Goal: Entertainment & Leisure: Browse casually

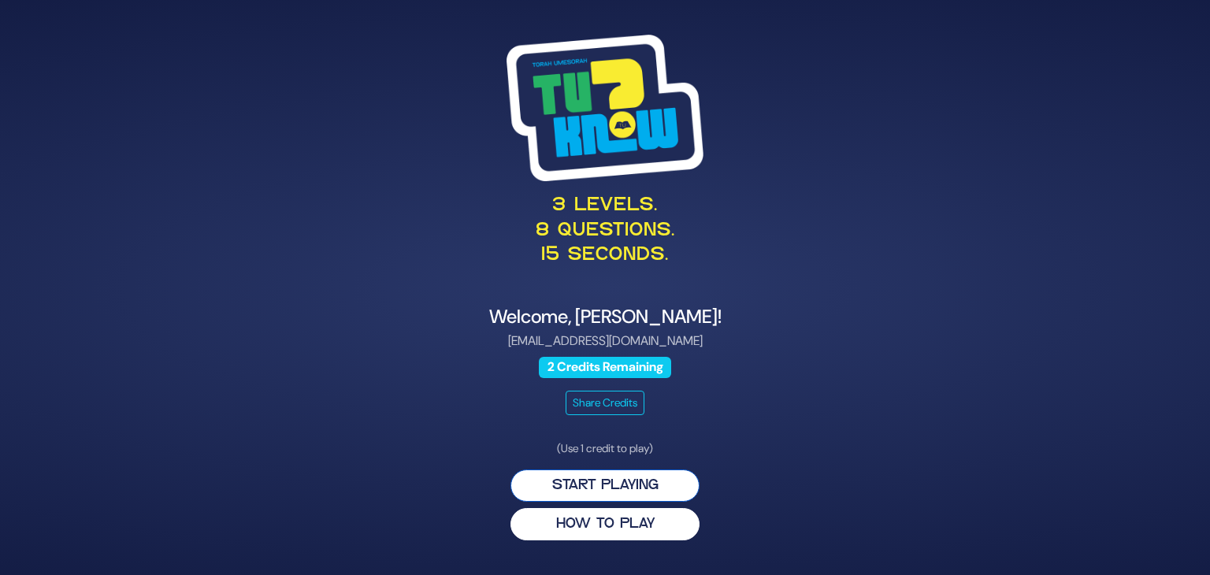
click at [586, 484] on button "Start Playing" at bounding box center [605, 486] width 189 height 32
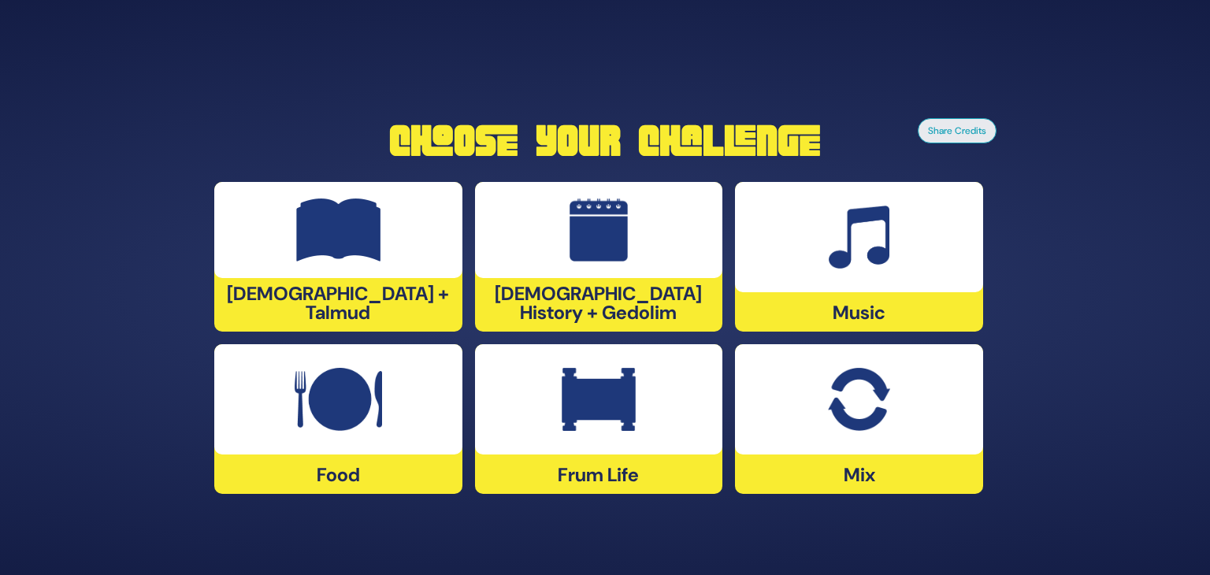
click at [356, 414] on img at bounding box center [338, 399] width 87 height 63
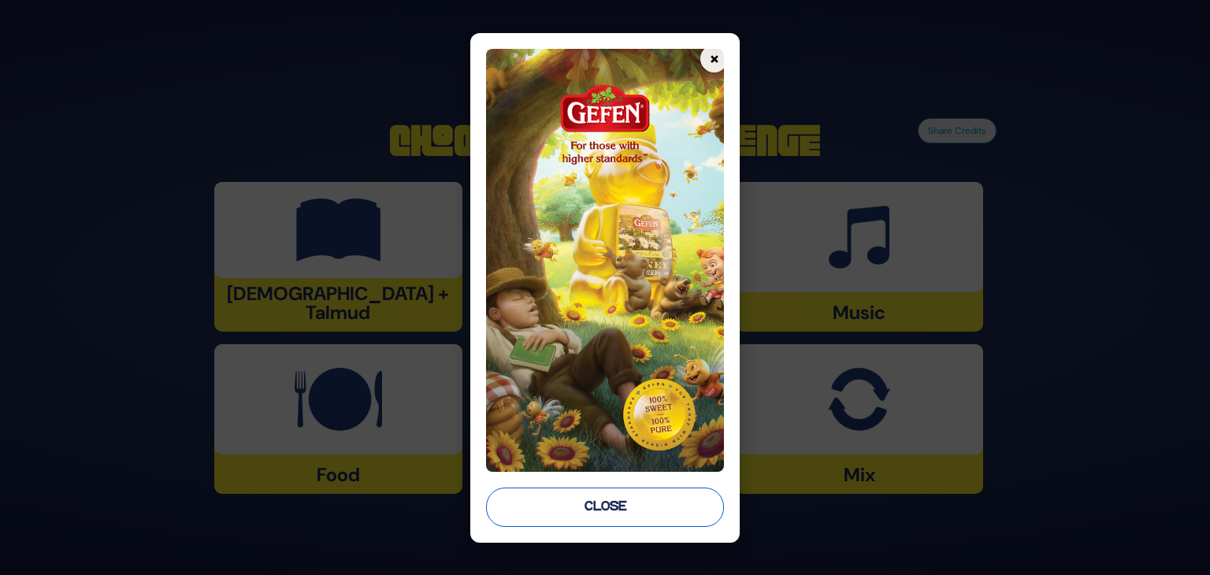
click at [639, 498] on button "Close" at bounding box center [605, 507] width 238 height 39
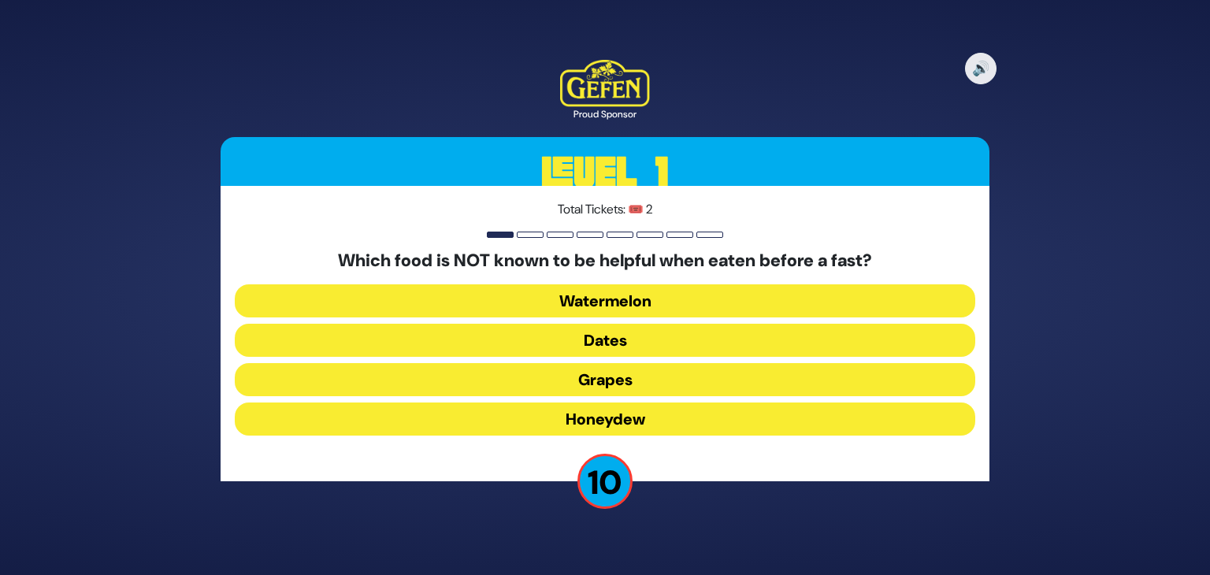
click at [618, 335] on button "Dates" at bounding box center [605, 340] width 741 height 33
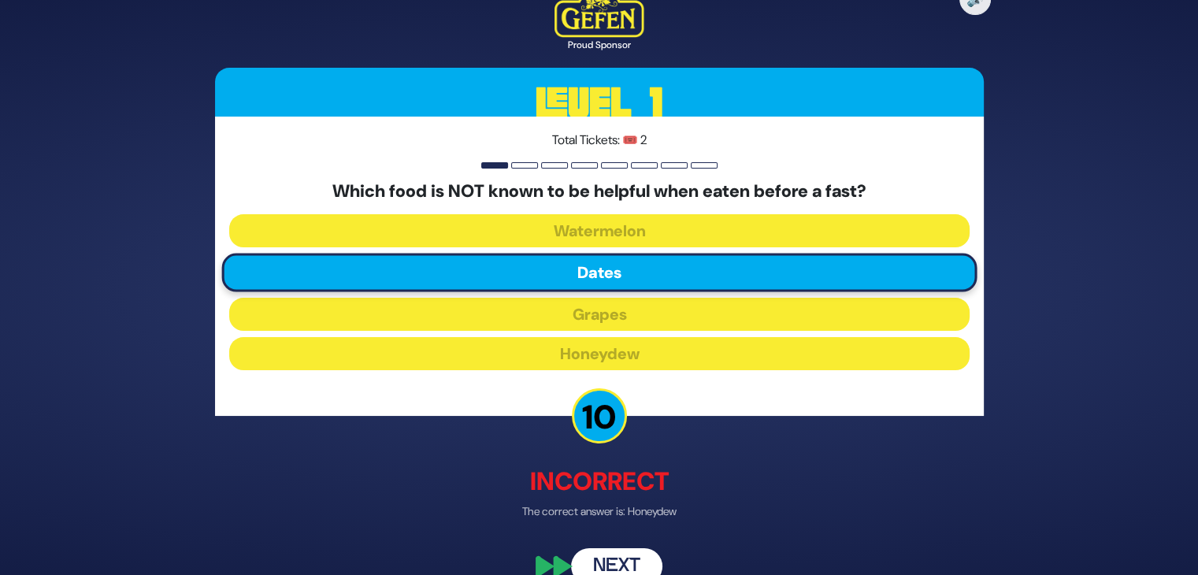
scroll to position [28, 0]
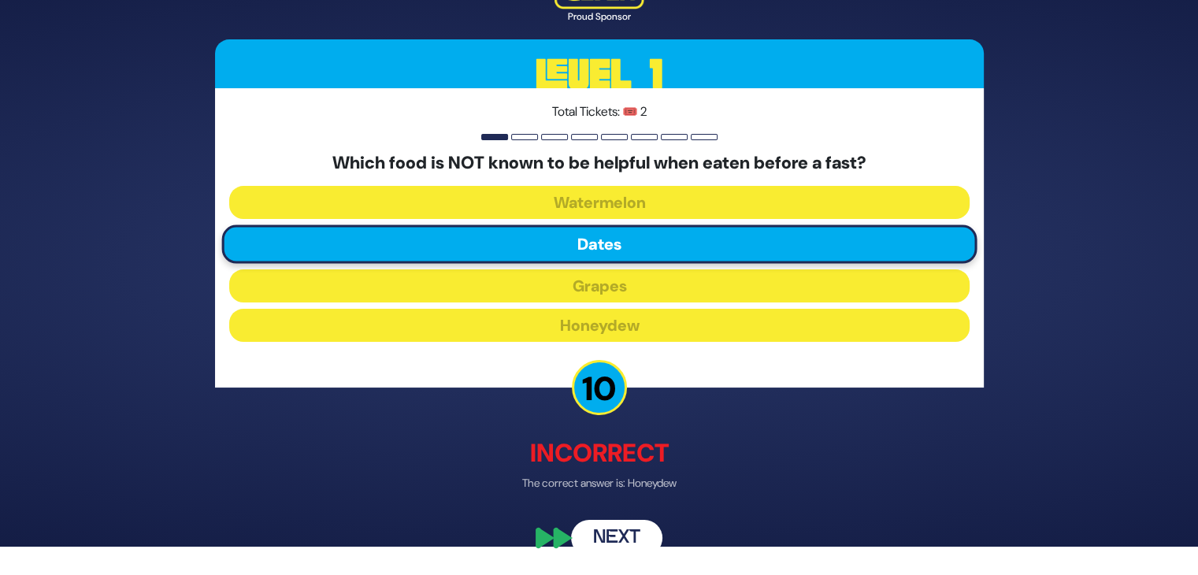
click at [611, 528] on button "Next" at bounding box center [616, 538] width 91 height 36
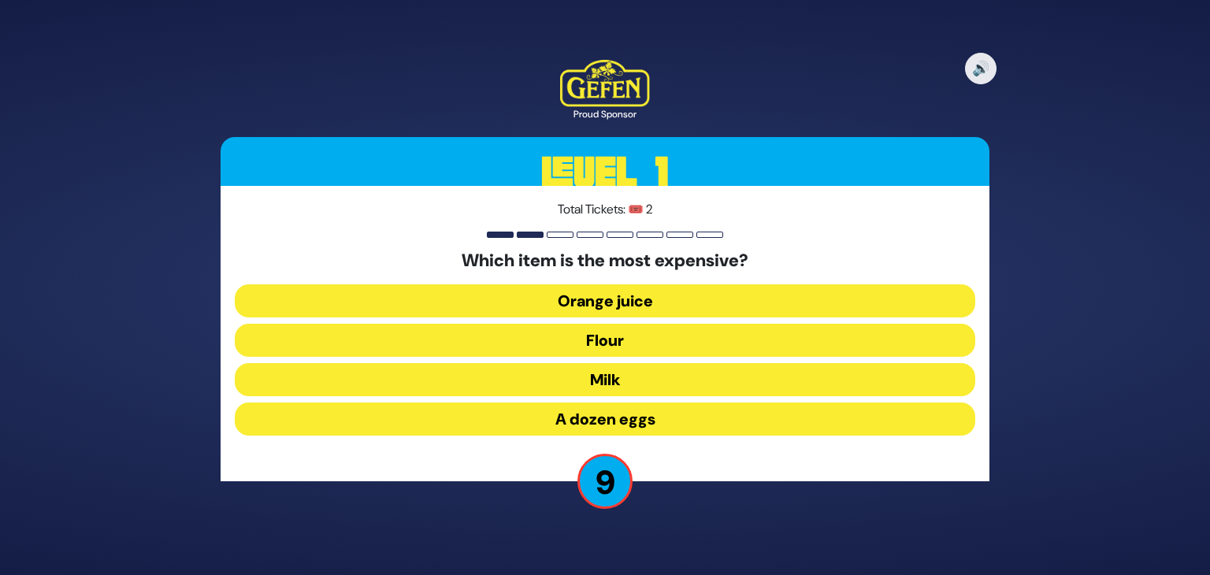
click at [574, 301] on button "Orange juice" at bounding box center [605, 300] width 741 height 33
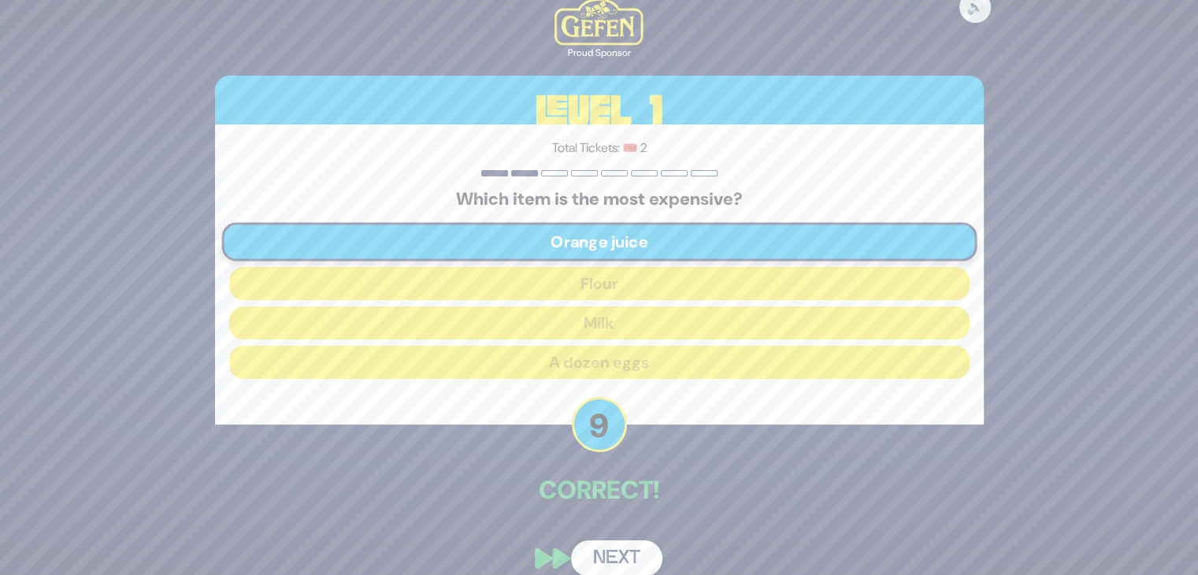
scroll to position [20, 0]
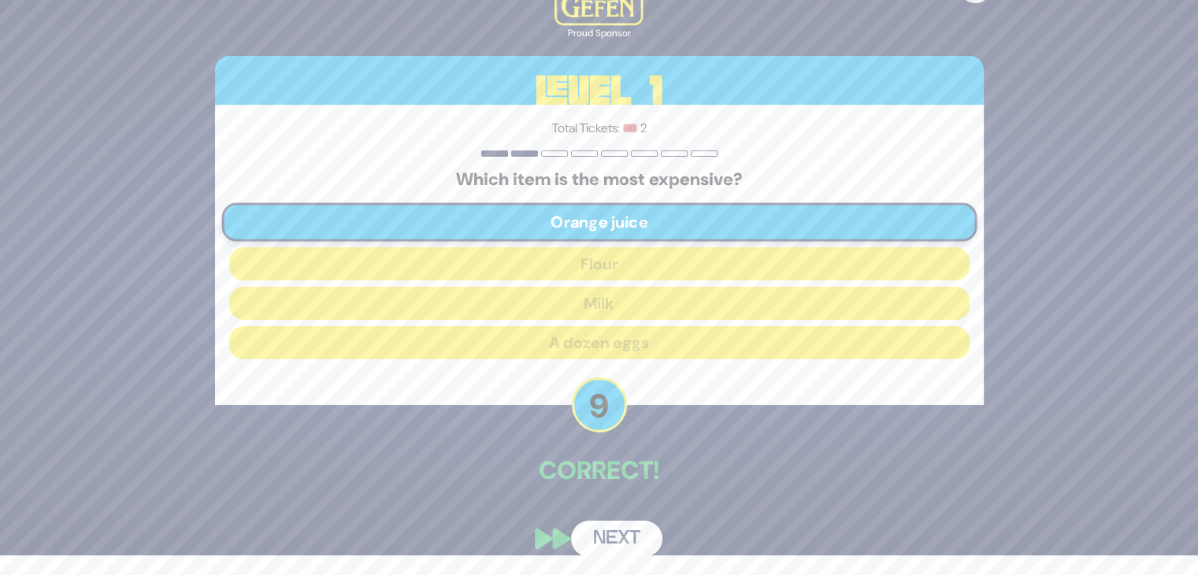
click at [615, 537] on button "Next" at bounding box center [616, 539] width 91 height 36
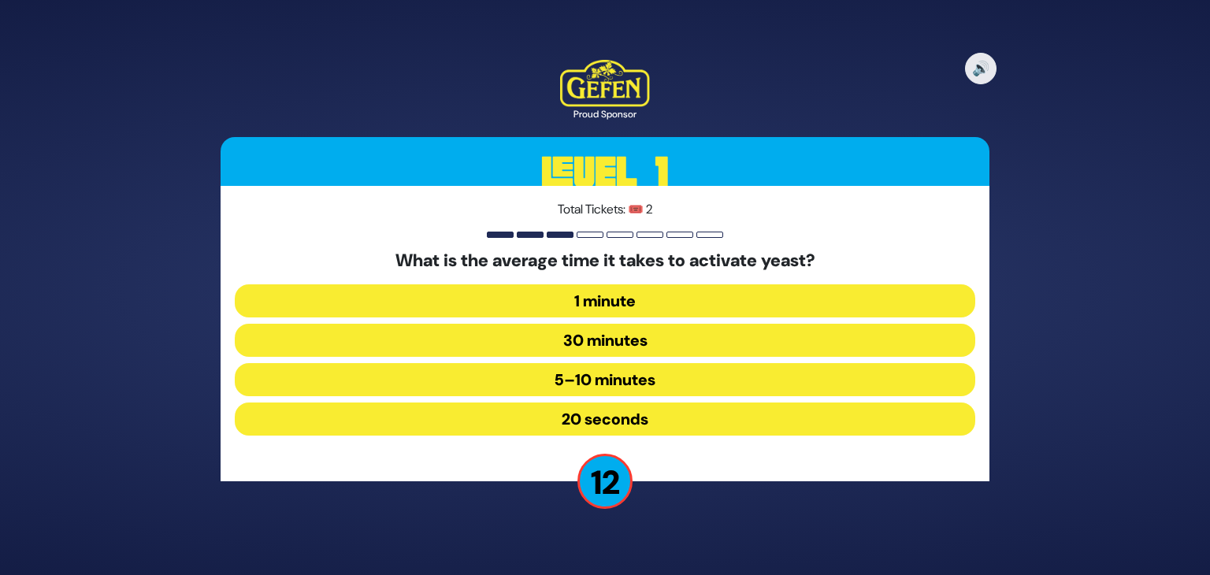
click at [618, 381] on button "5–10 minutes" at bounding box center [605, 379] width 741 height 33
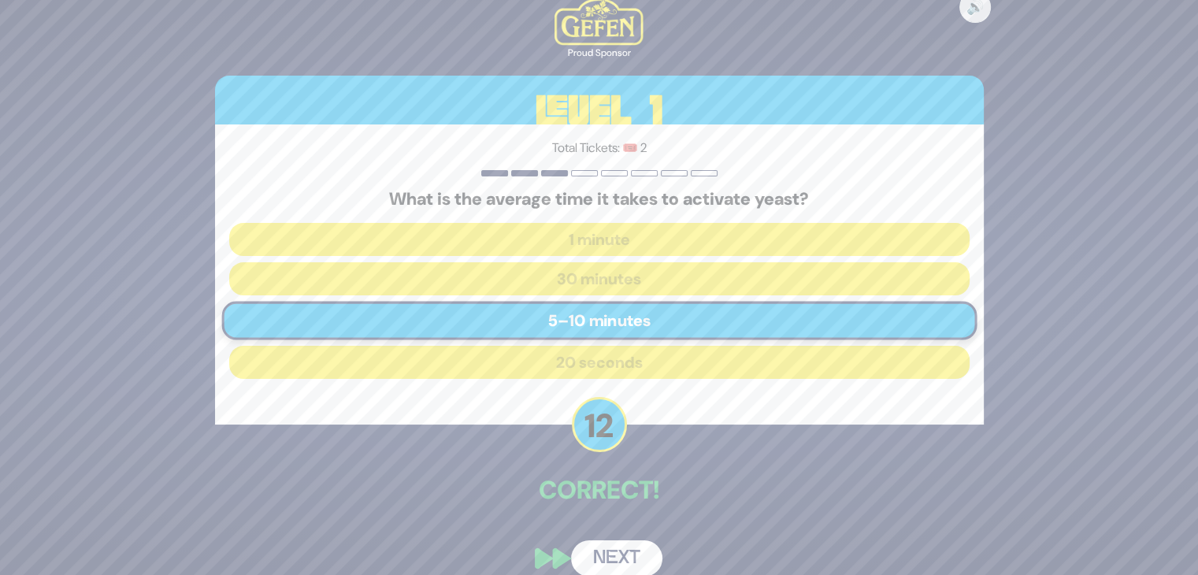
click at [624, 548] on button "Next" at bounding box center [616, 559] width 91 height 36
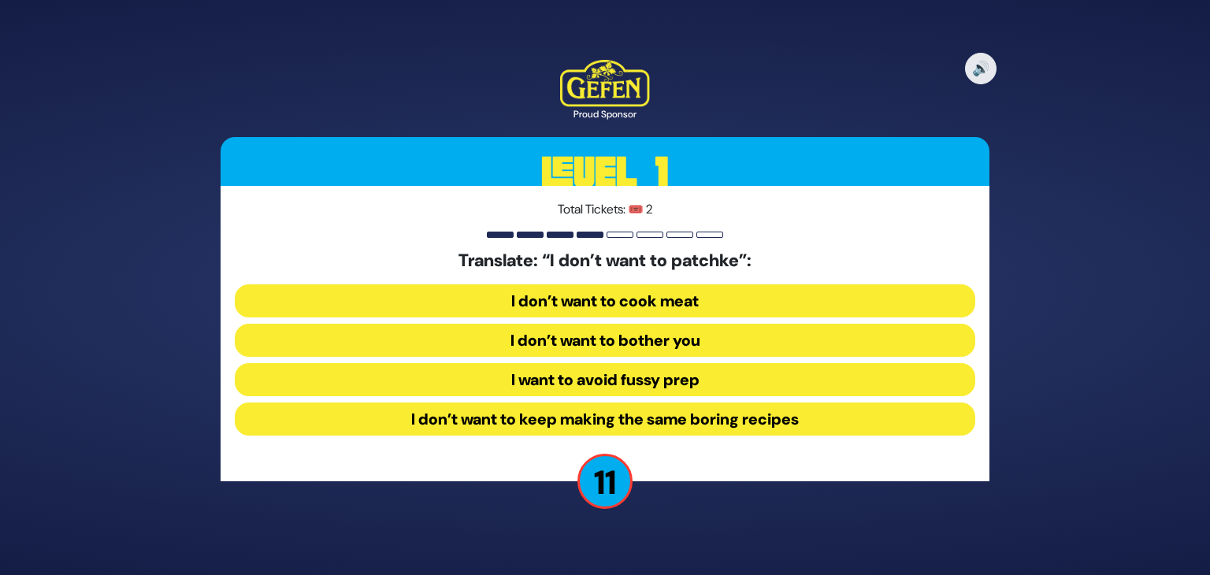
click at [616, 385] on button "I want to avoid fussy prep" at bounding box center [605, 379] width 741 height 33
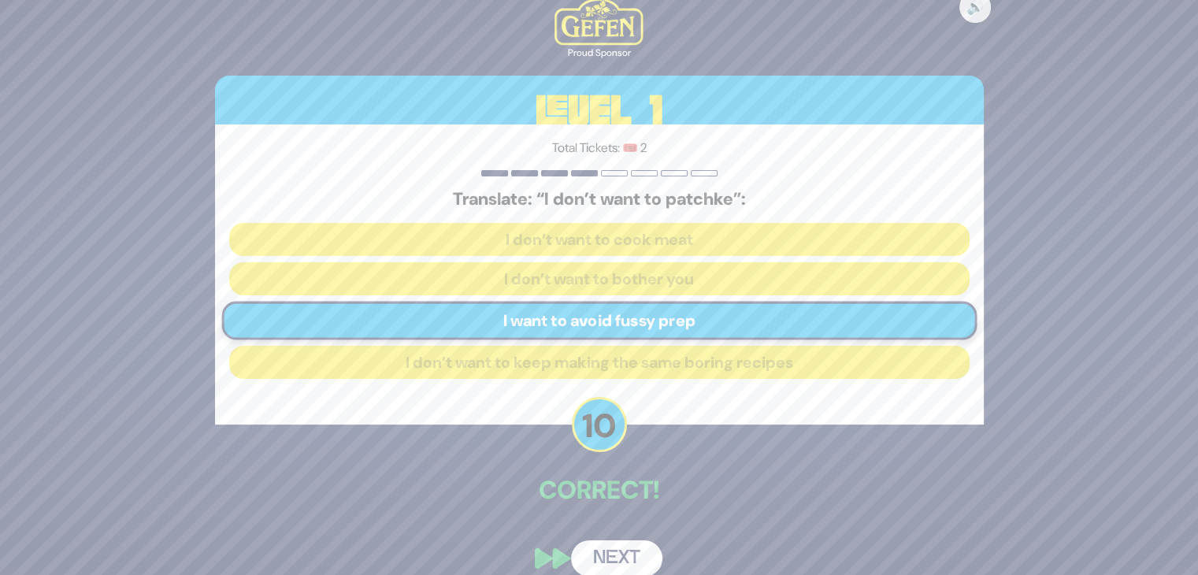
click at [604, 547] on button "Next" at bounding box center [616, 559] width 91 height 36
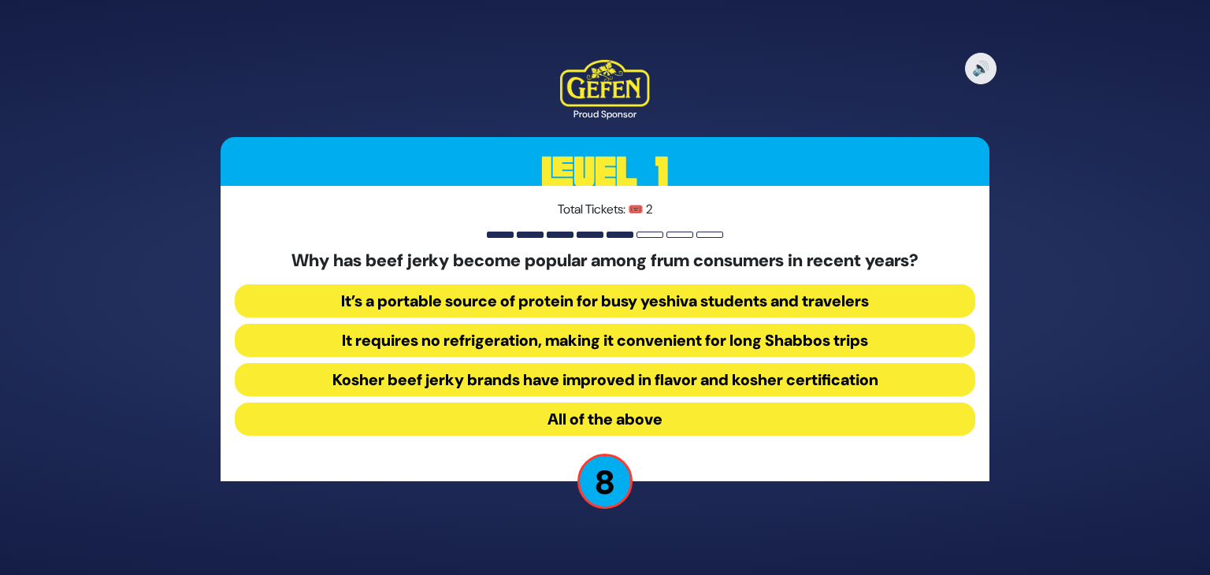
click at [520, 432] on button "All of the above" at bounding box center [605, 419] width 741 height 33
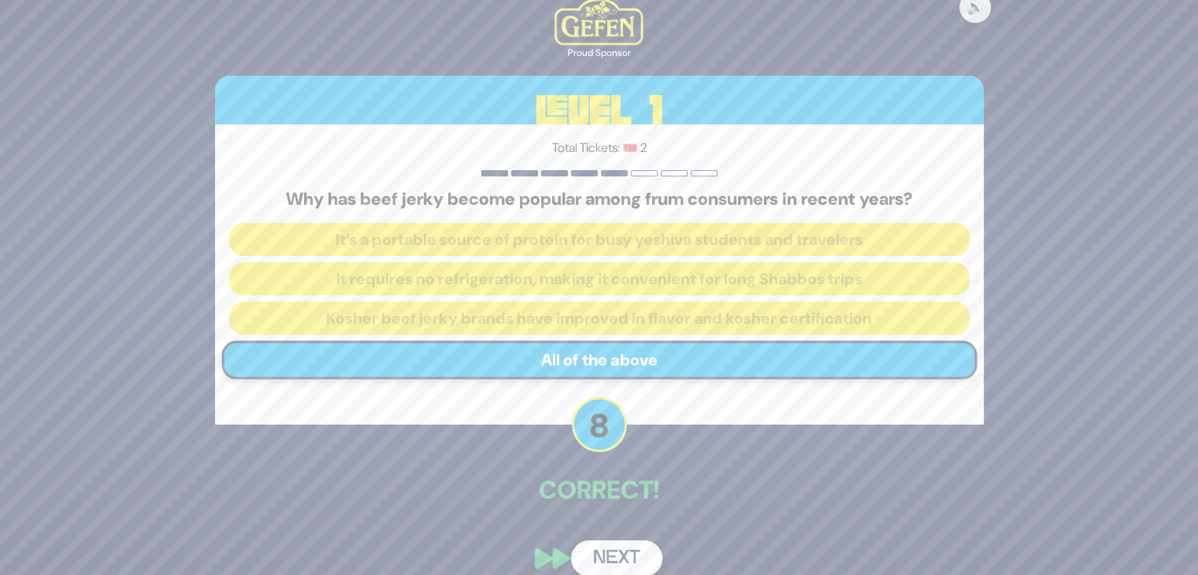
click at [615, 552] on button "Next" at bounding box center [616, 559] width 91 height 36
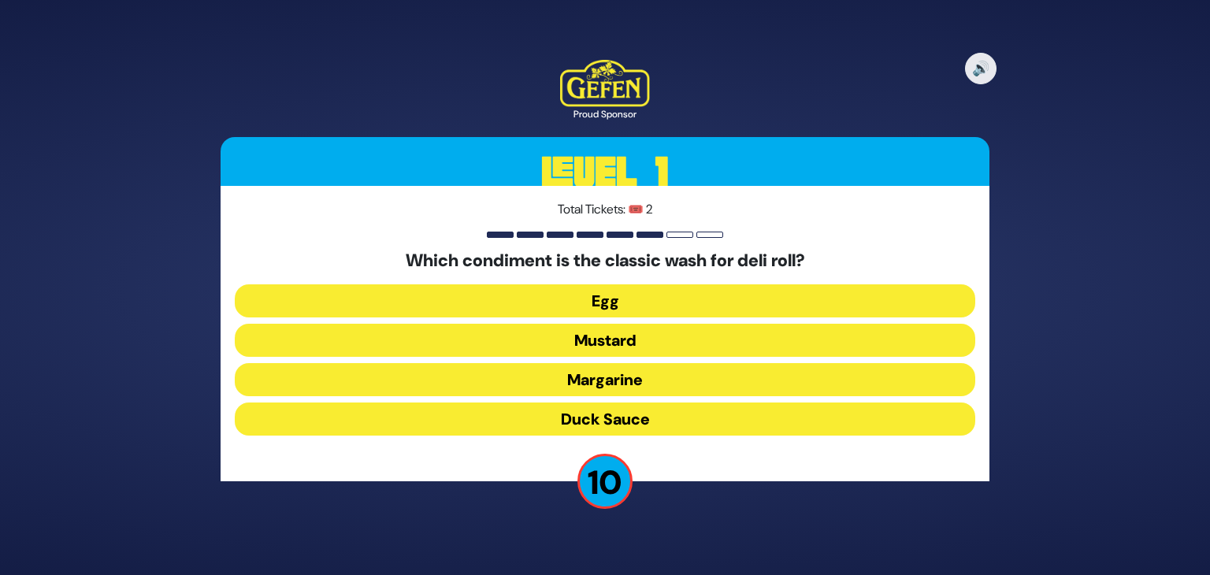
click at [600, 344] on button "Mustard" at bounding box center [605, 340] width 741 height 33
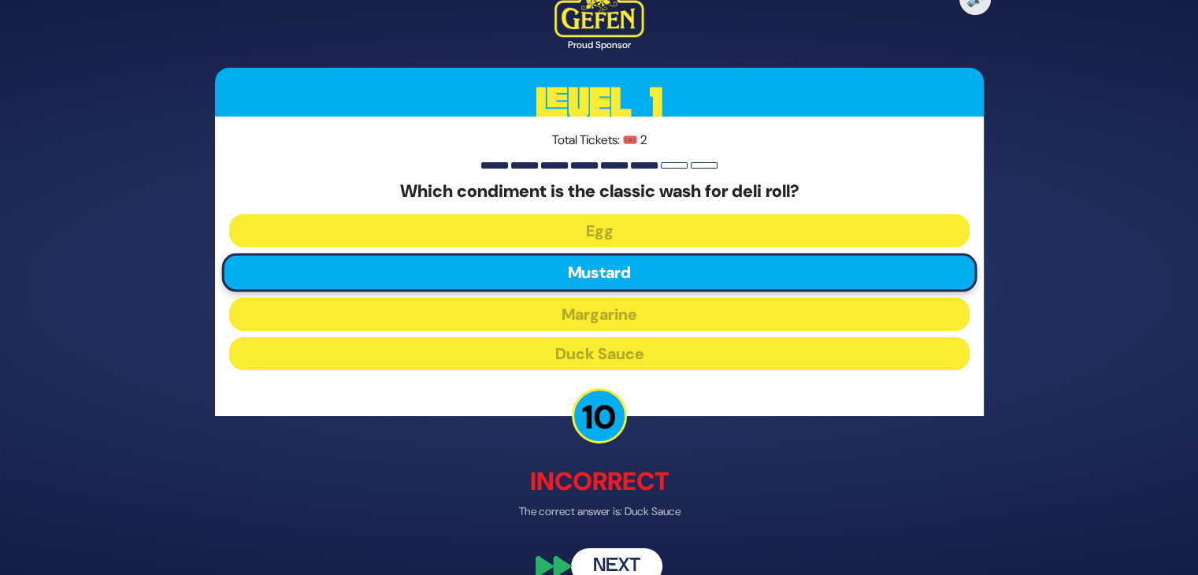
click at [630, 559] on button "Next" at bounding box center [616, 566] width 91 height 36
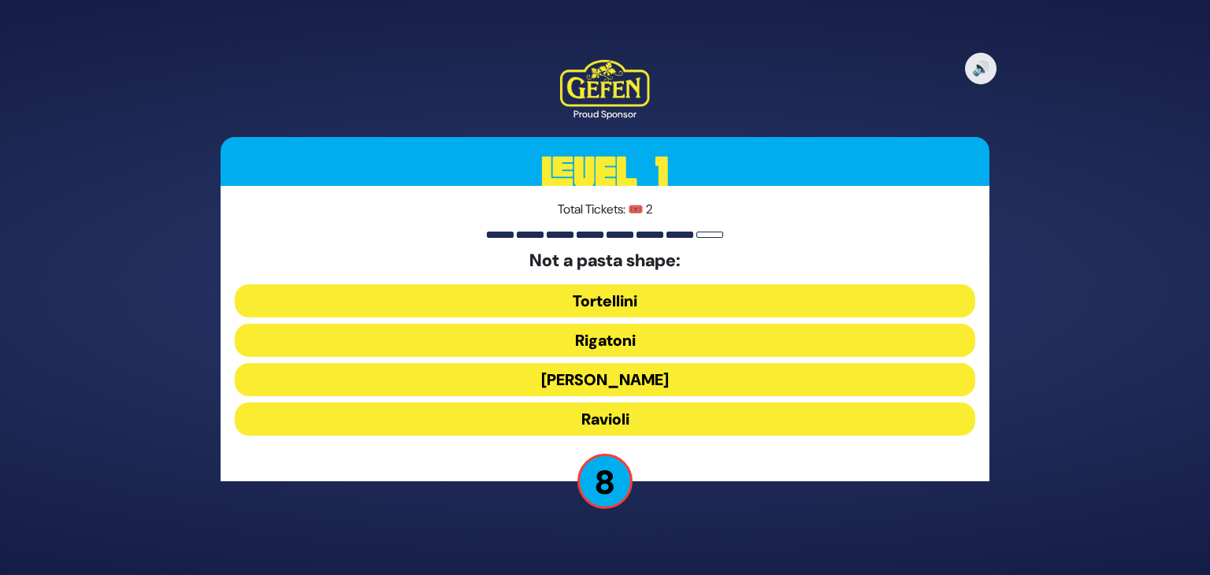
click at [631, 378] on button "Ronzoni" at bounding box center [605, 379] width 741 height 33
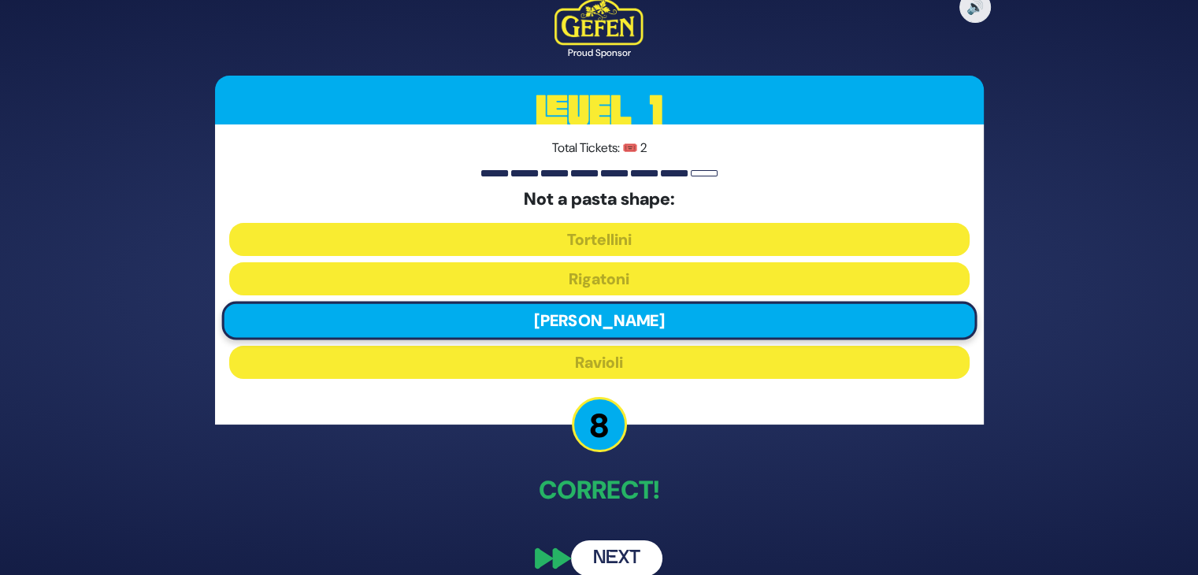
click at [602, 559] on button "Next" at bounding box center [616, 559] width 91 height 36
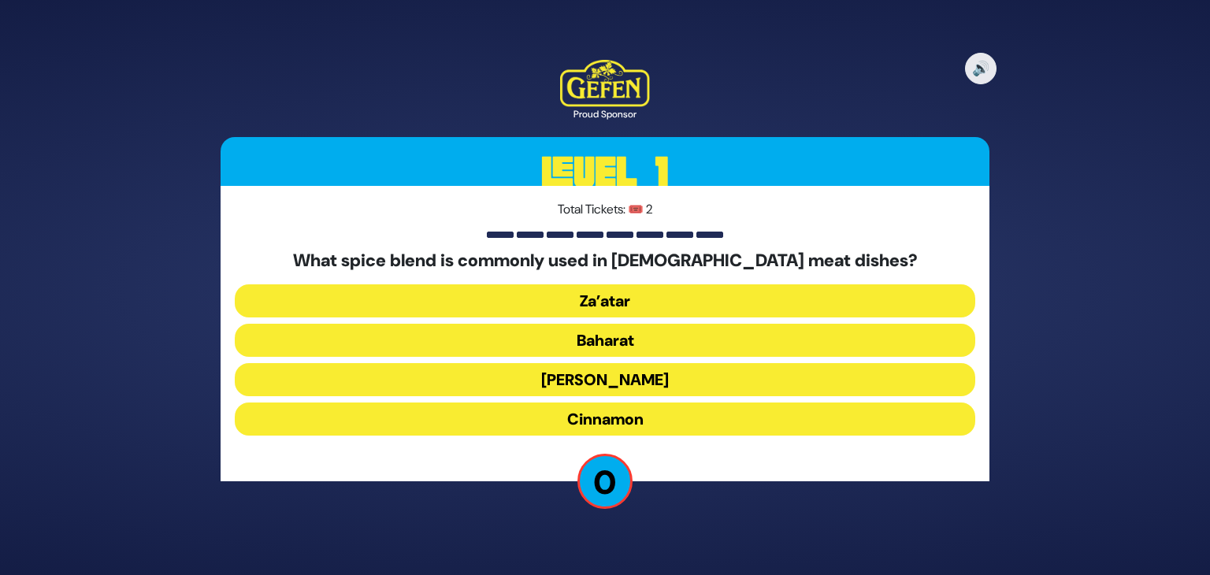
click at [645, 351] on button "Baharat" at bounding box center [605, 340] width 741 height 33
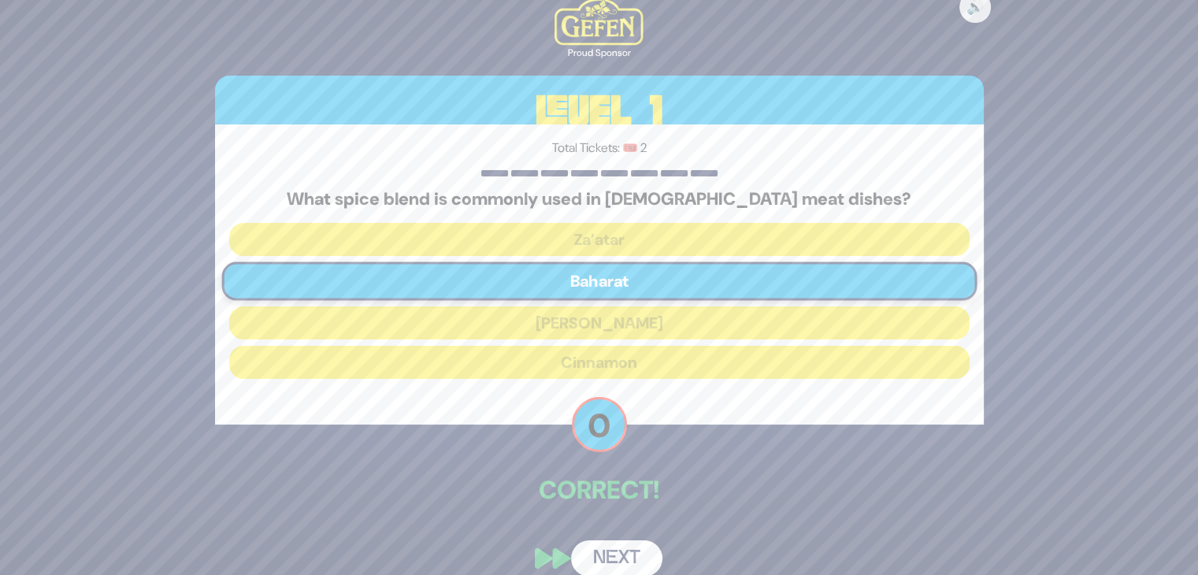
scroll to position [20, 0]
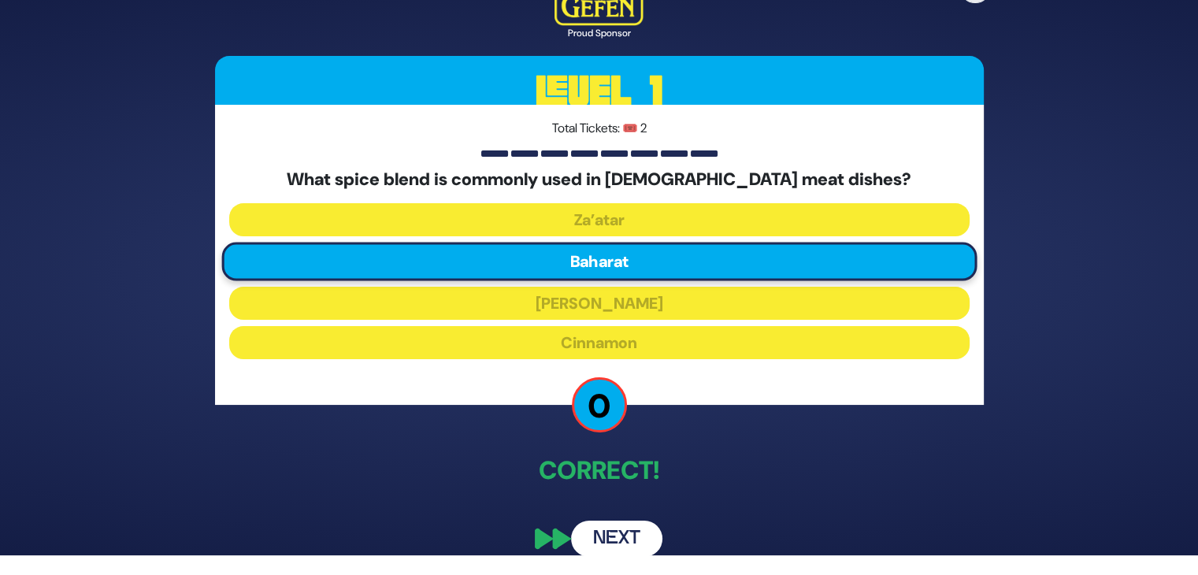
click at [615, 541] on button "Next" at bounding box center [616, 539] width 91 height 36
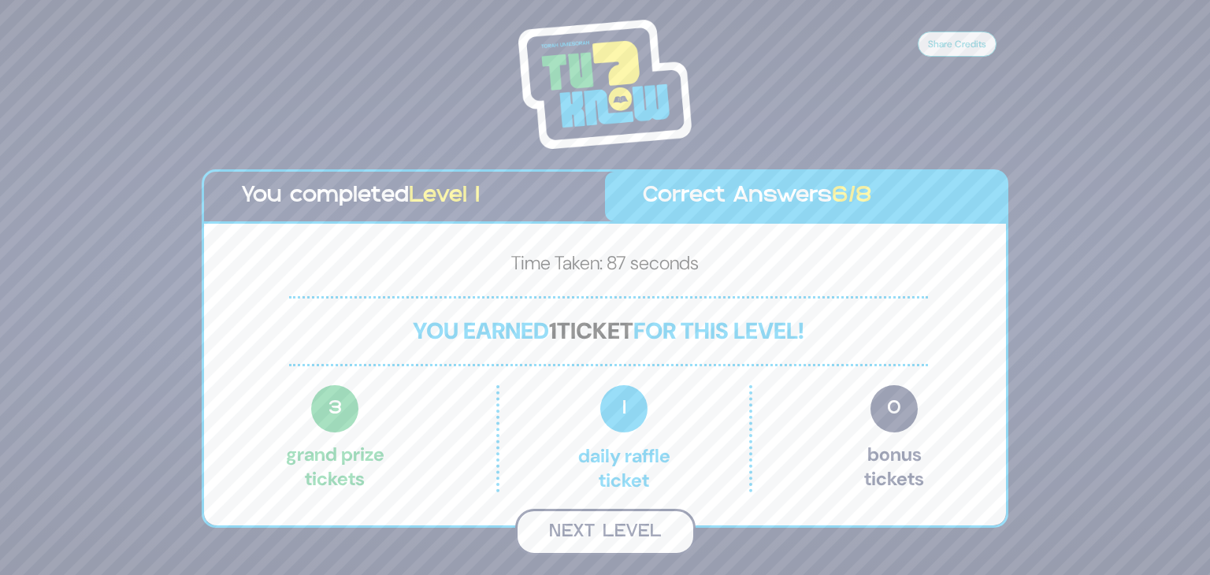
click at [632, 552] on button "Next Level" at bounding box center [605, 532] width 180 height 46
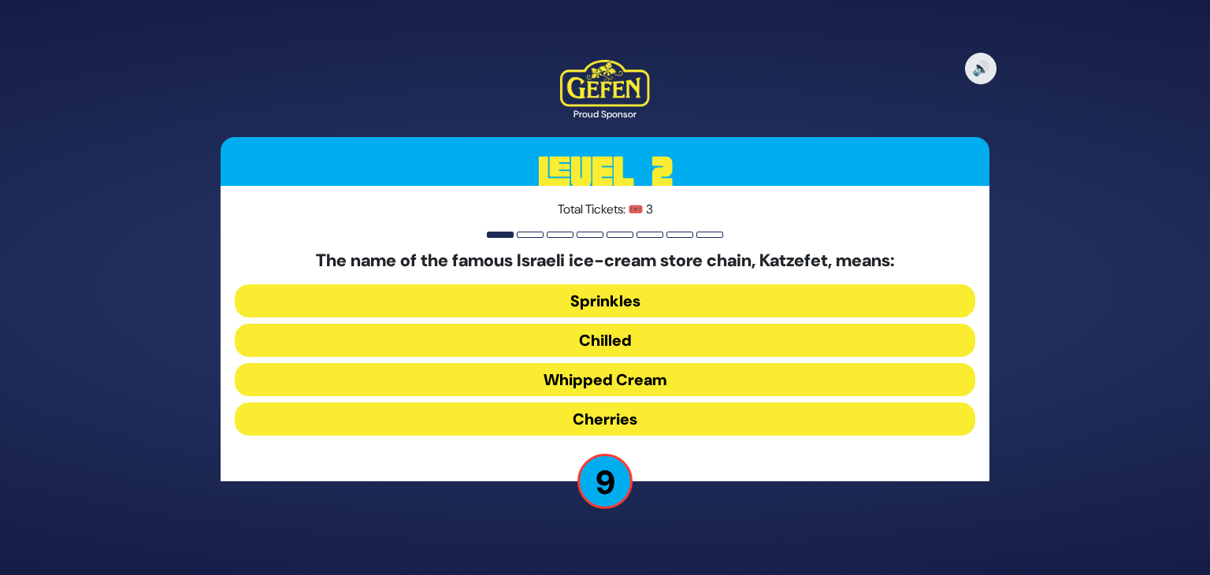
click at [619, 387] on button "Whipped Cream" at bounding box center [605, 379] width 741 height 33
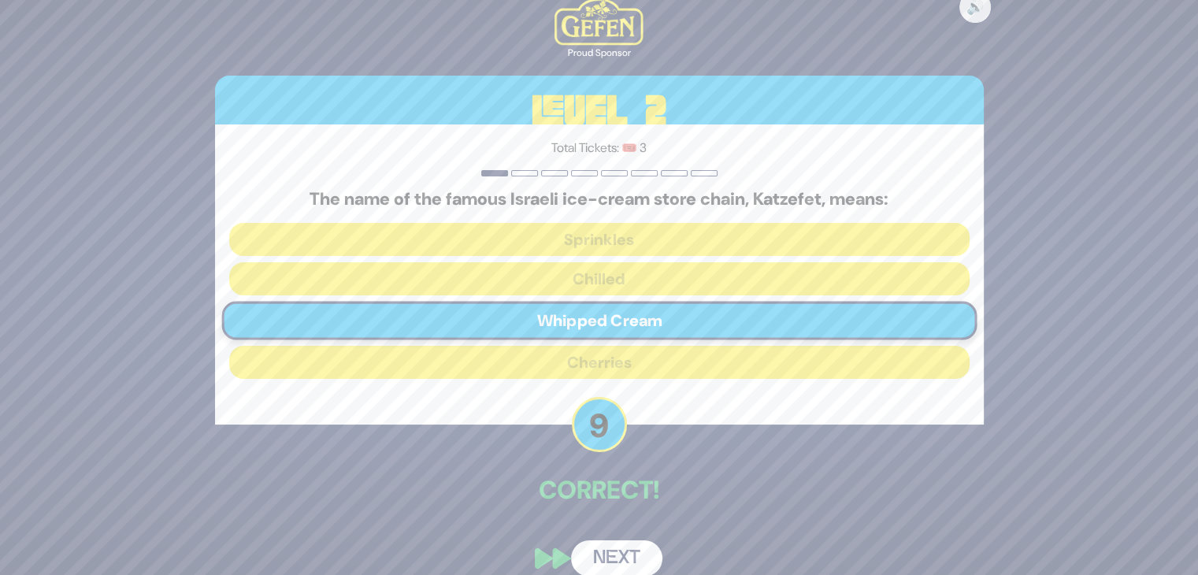
click at [646, 555] on button "Next" at bounding box center [616, 559] width 91 height 36
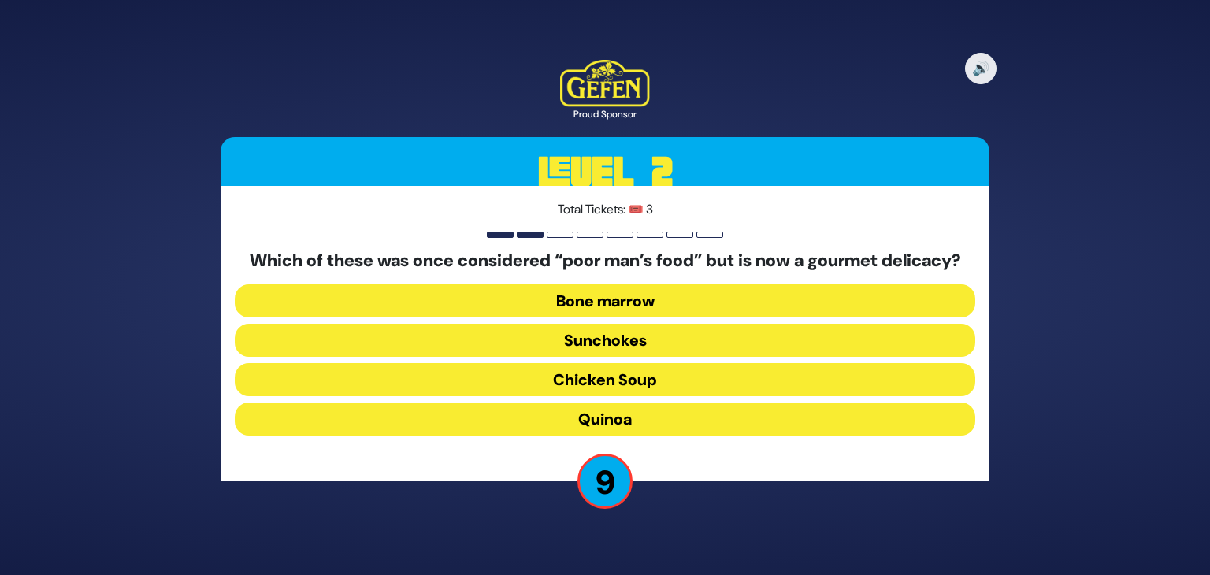
click at [611, 306] on button "Bone marrow" at bounding box center [605, 300] width 741 height 33
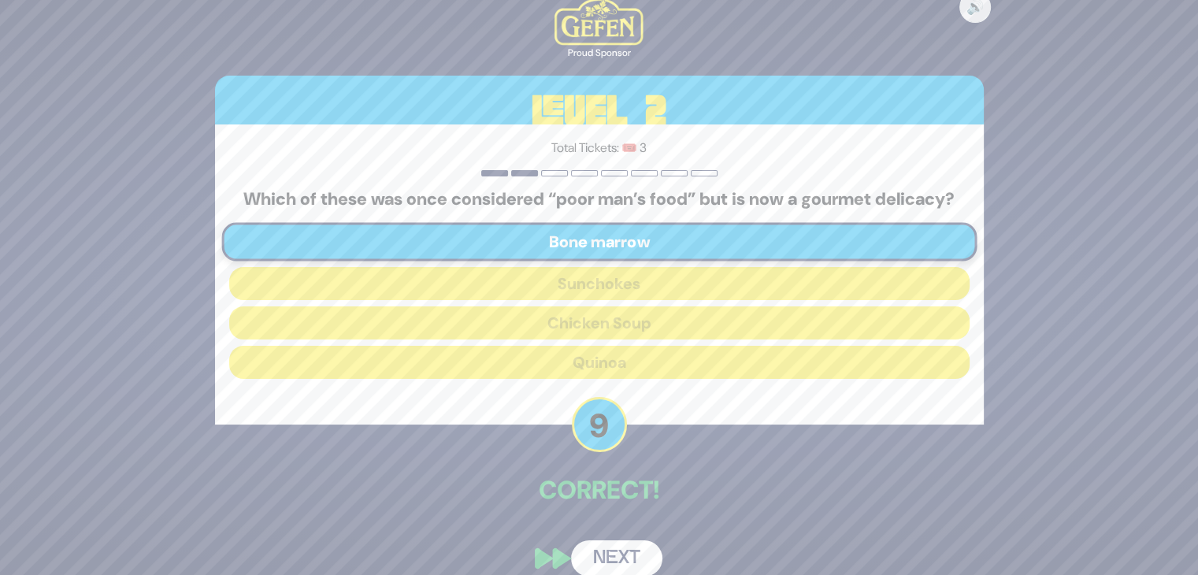
click at [611, 555] on button "Next" at bounding box center [616, 559] width 91 height 36
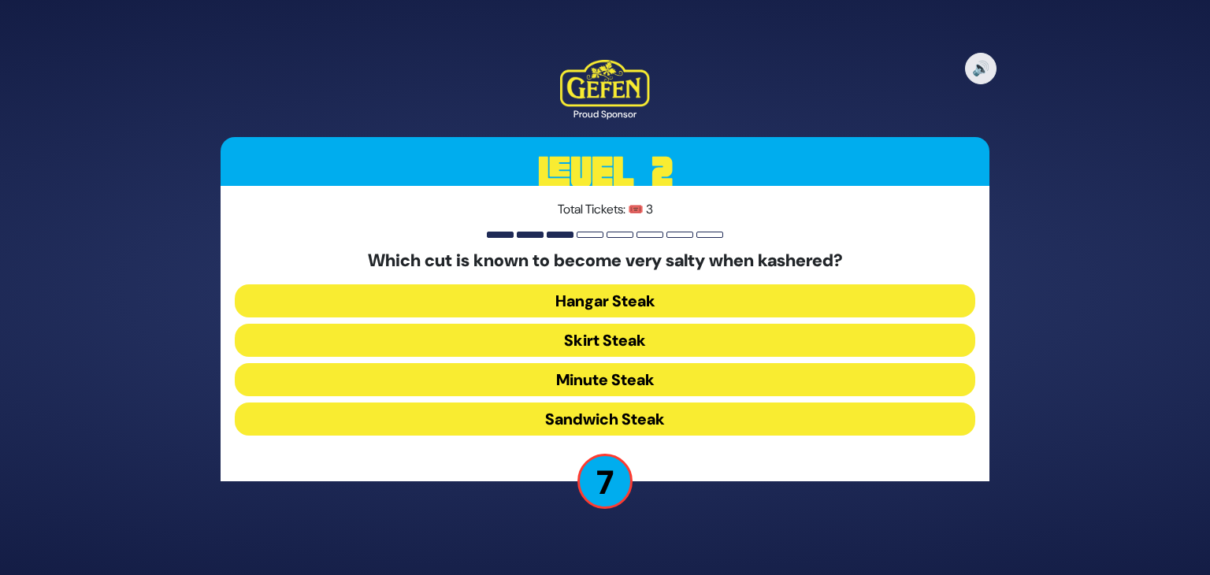
click at [593, 373] on button "Minute Steak" at bounding box center [605, 379] width 741 height 33
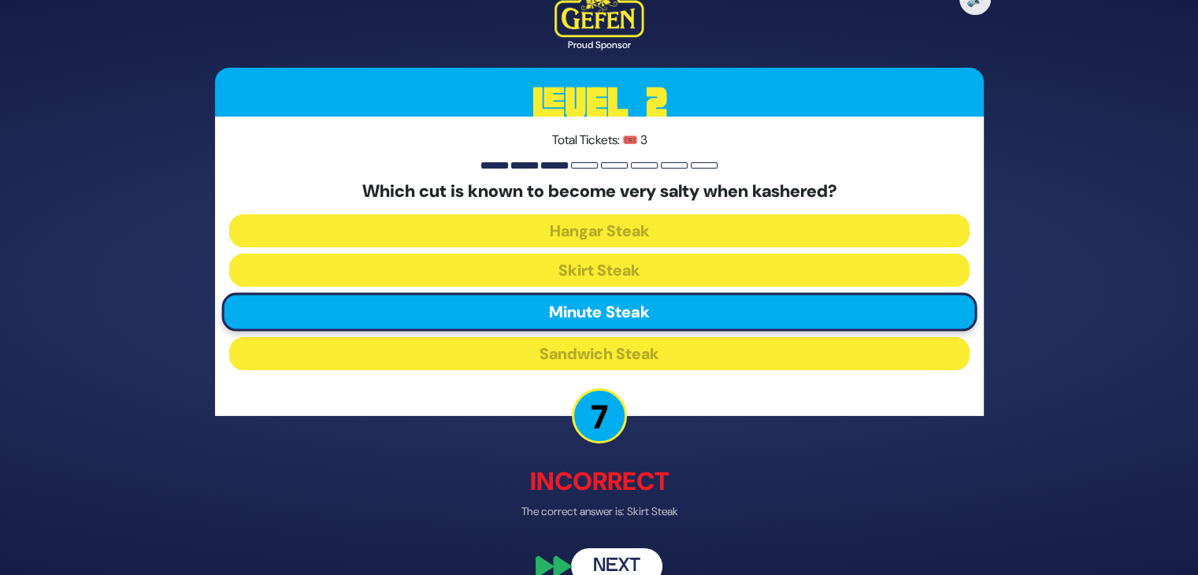
click at [624, 555] on button "Next" at bounding box center [616, 566] width 91 height 36
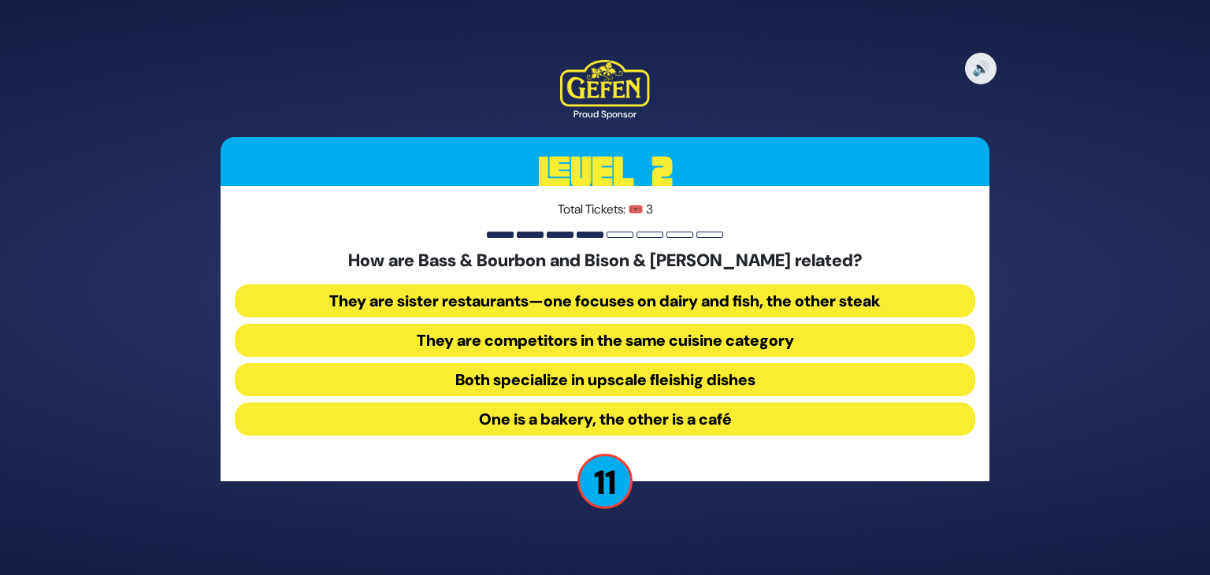
click at [630, 293] on button "They are sister restaurants—one focuses on dairy and fish, the other steak" at bounding box center [605, 300] width 741 height 33
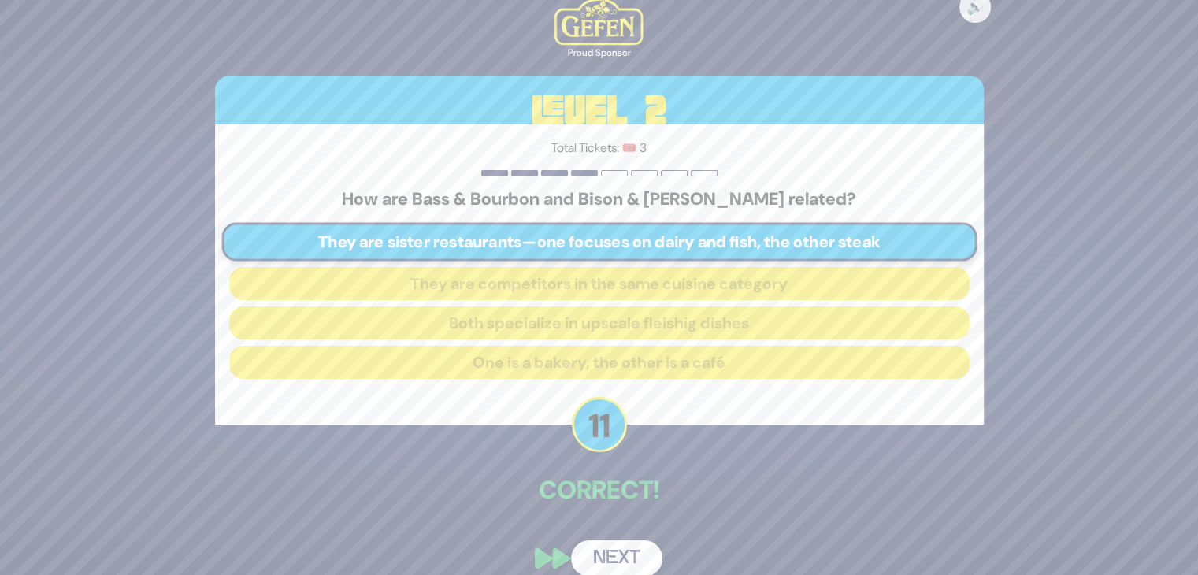
click at [619, 544] on button "Next" at bounding box center [616, 559] width 91 height 36
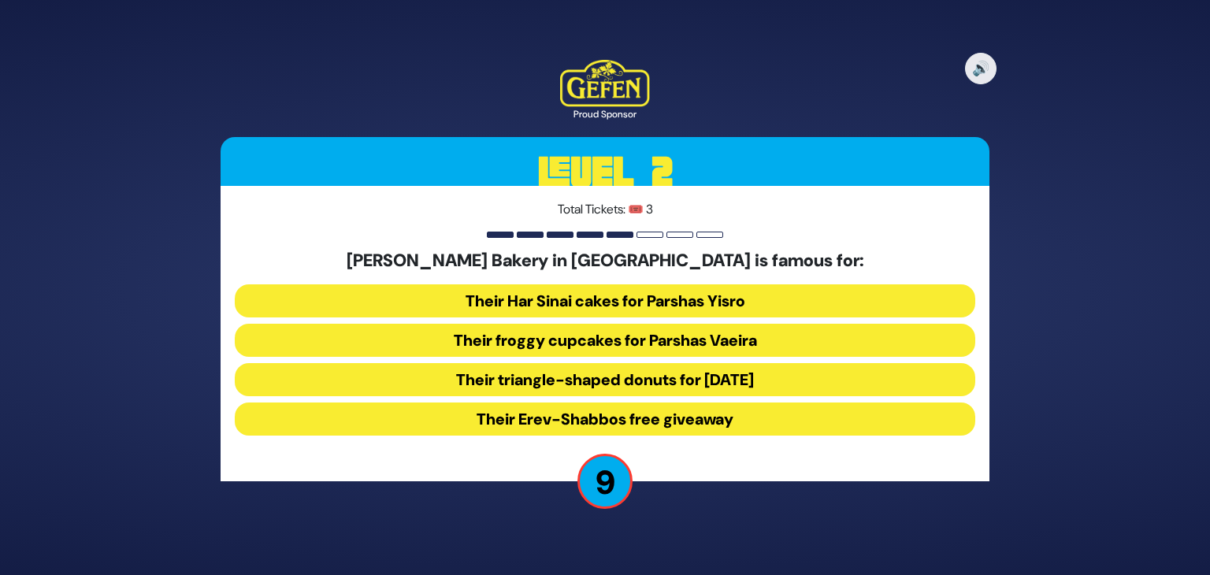
click at [630, 332] on button "Their froggy cupcakes for Parshas Vaeira" at bounding box center [605, 340] width 741 height 33
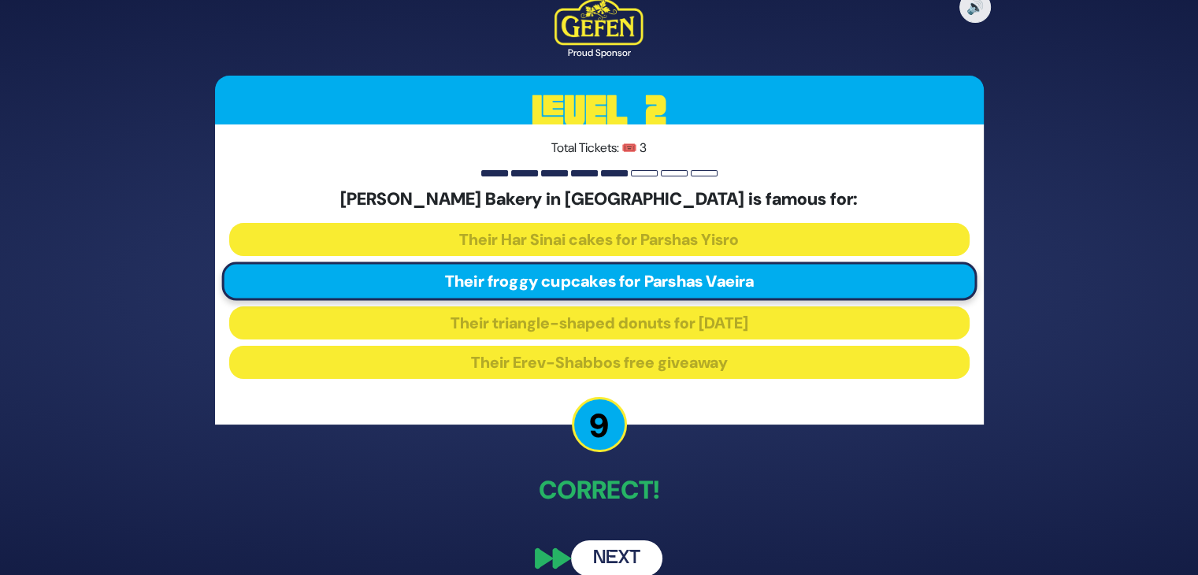
click at [626, 544] on button "Next" at bounding box center [616, 559] width 91 height 36
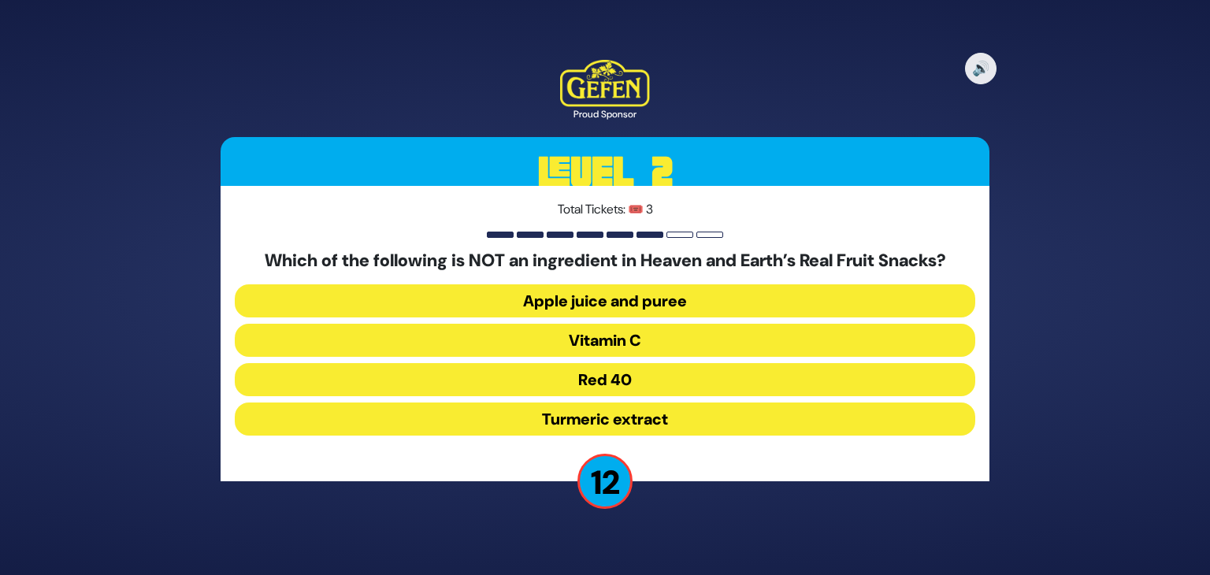
click at [633, 382] on button "Red 40" at bounding box center [605, 379] width 741 height 33
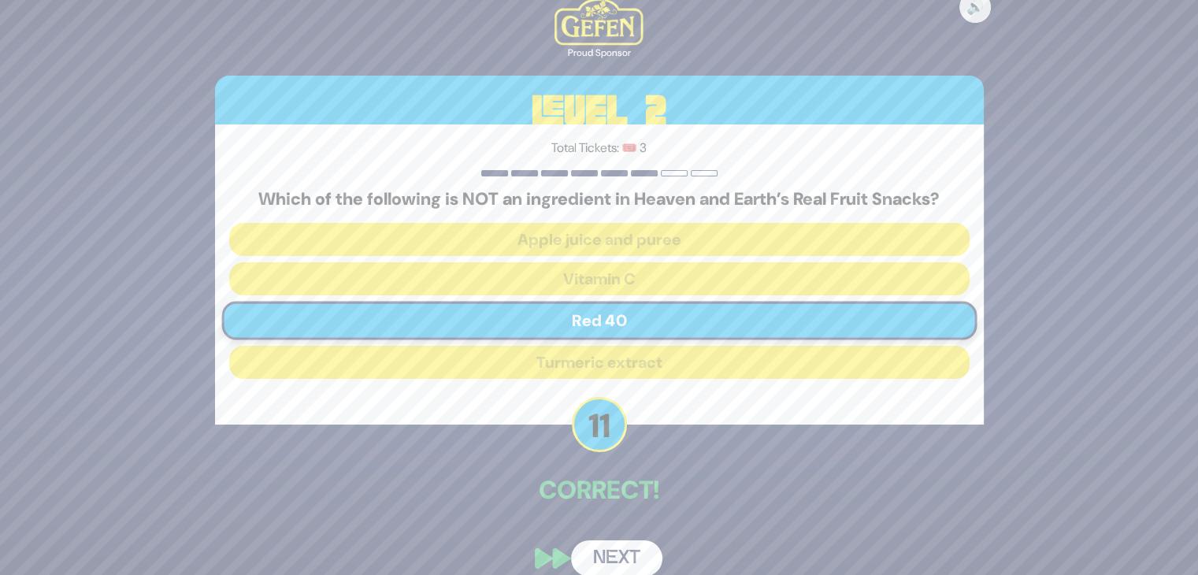
click at [611, 541] on button "Next" at bounding box center [616, 559] width 91 height 36
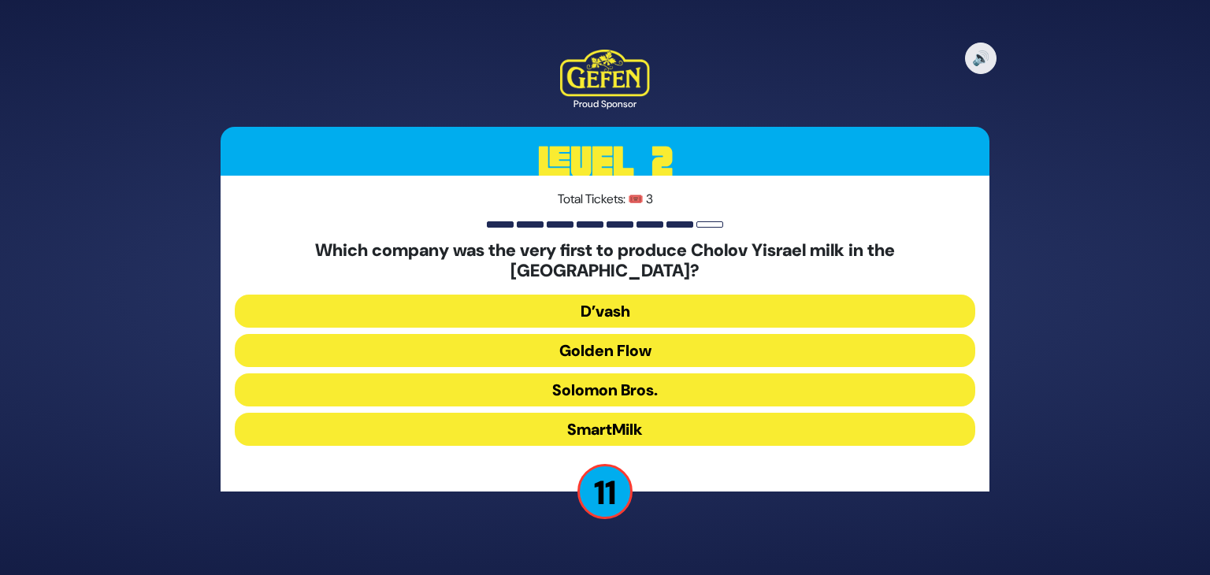
click at [620, 376] on button "Solomon Bros." at bounding box center [605, 389] width 741 height 33
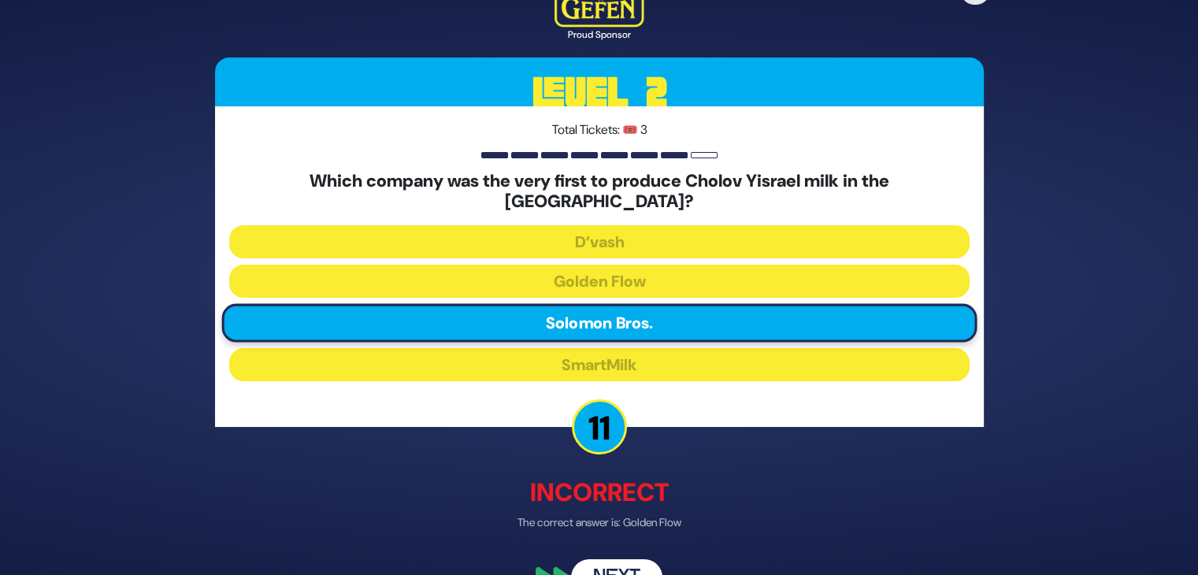
click at [634, 559] on button "Next" at bounding box center [616, 577] width 91 height 36
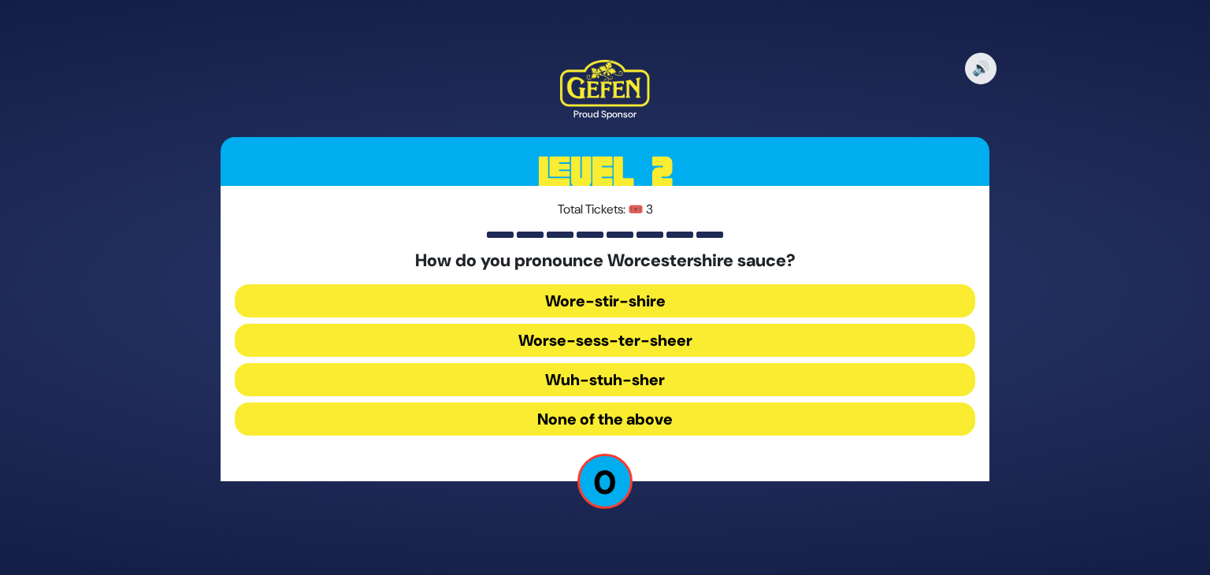
click at [637, 415] on div "How do you pronounce Worcestershire sauce? Wore-stir-shire Worse-sess-ter-sheer…" at bounding box center [605, 346] width 741 height 191
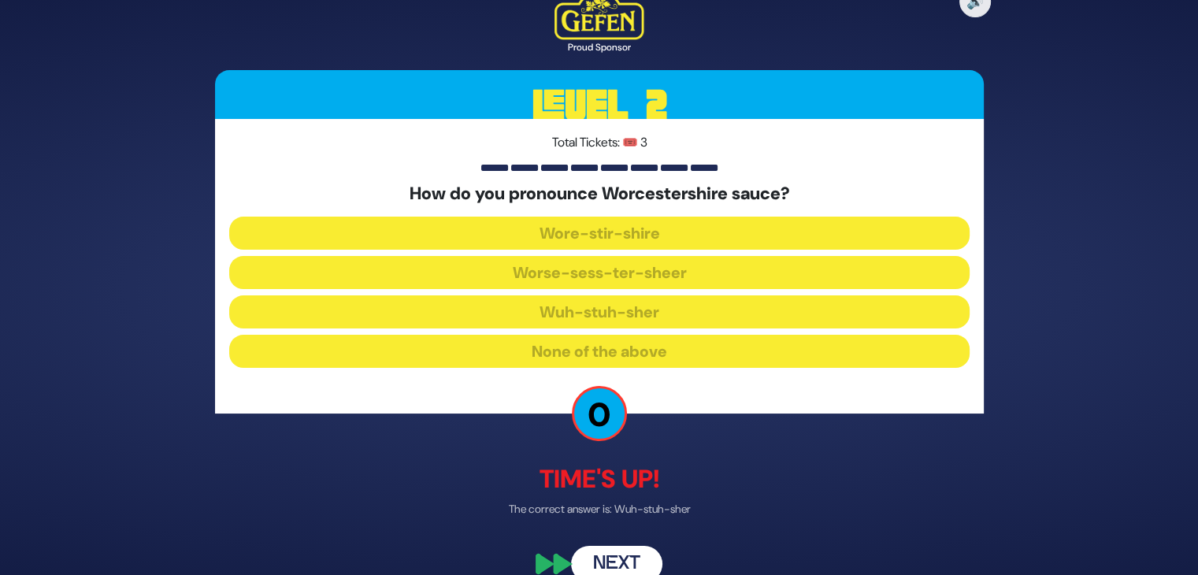
click at [617, 550] on button "Next" at bounding box center [616, 564] width 91 height 36
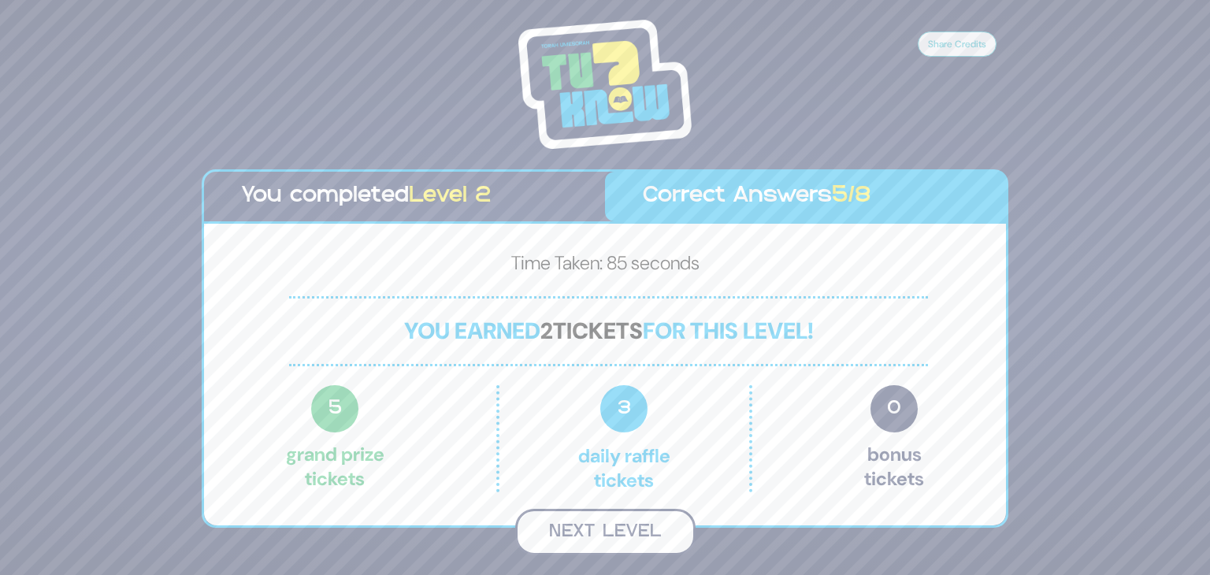
click at [615, 516] on button "Next Level" at bounding box center [605, 532] width 180 height 46
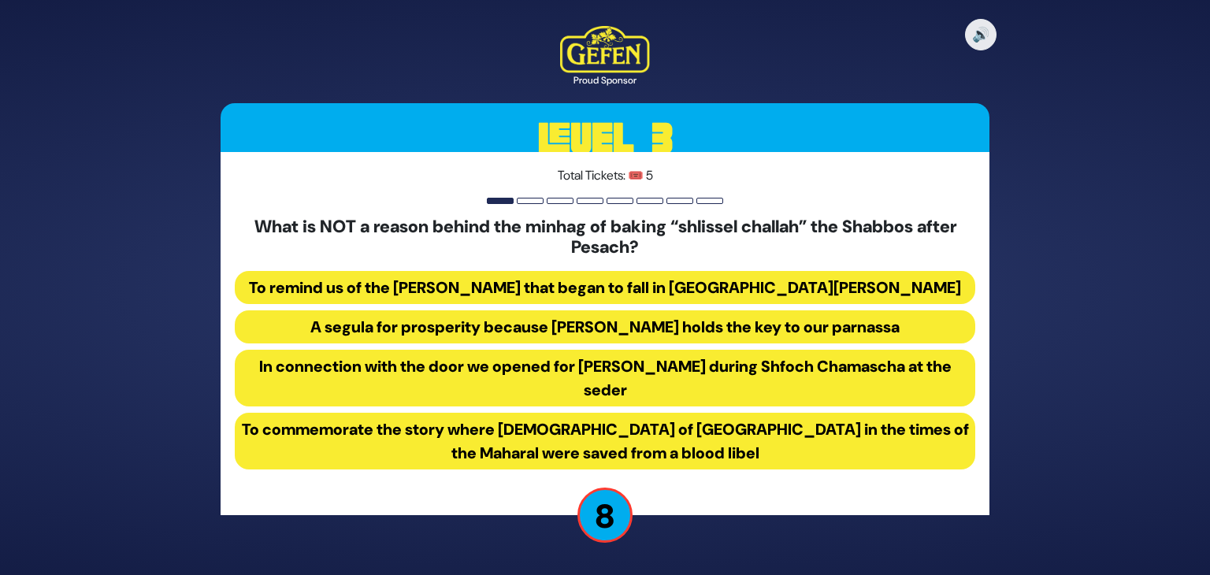
click at [613, 382] on button "In connection with the door we opened for Eliyahu Hanavi during Shfoch Chamasch…" at bounding box center [605, 378] width 741 height 57
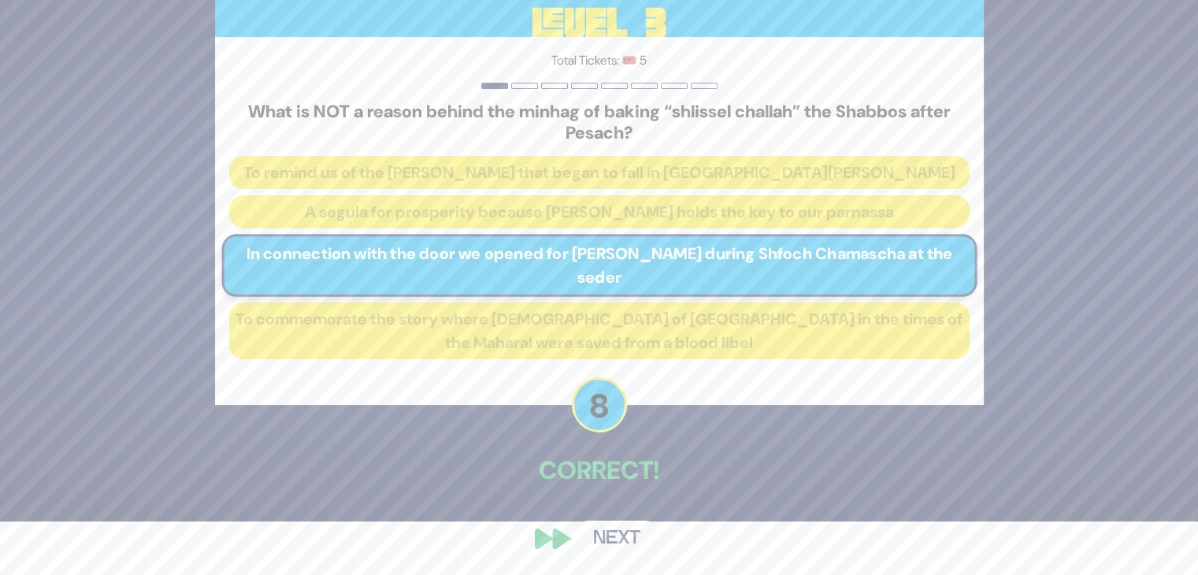
scroll to position [54, 0]
click at [625, 544] on button "Next" at bounding box center [616, 539] width 91 height 36
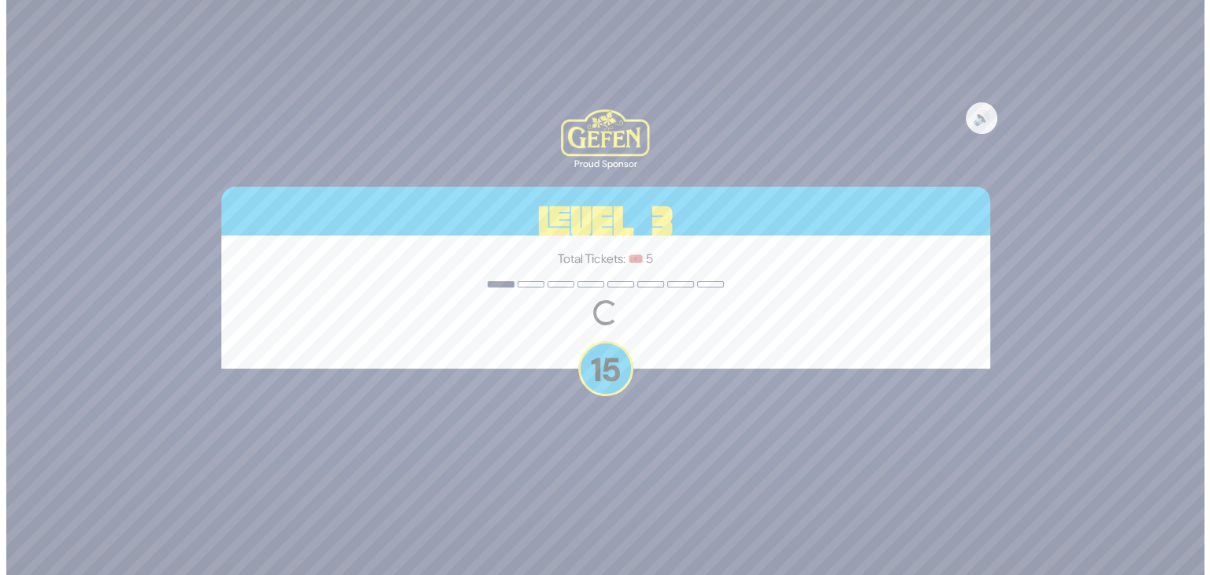
scroll to position [0, 0]
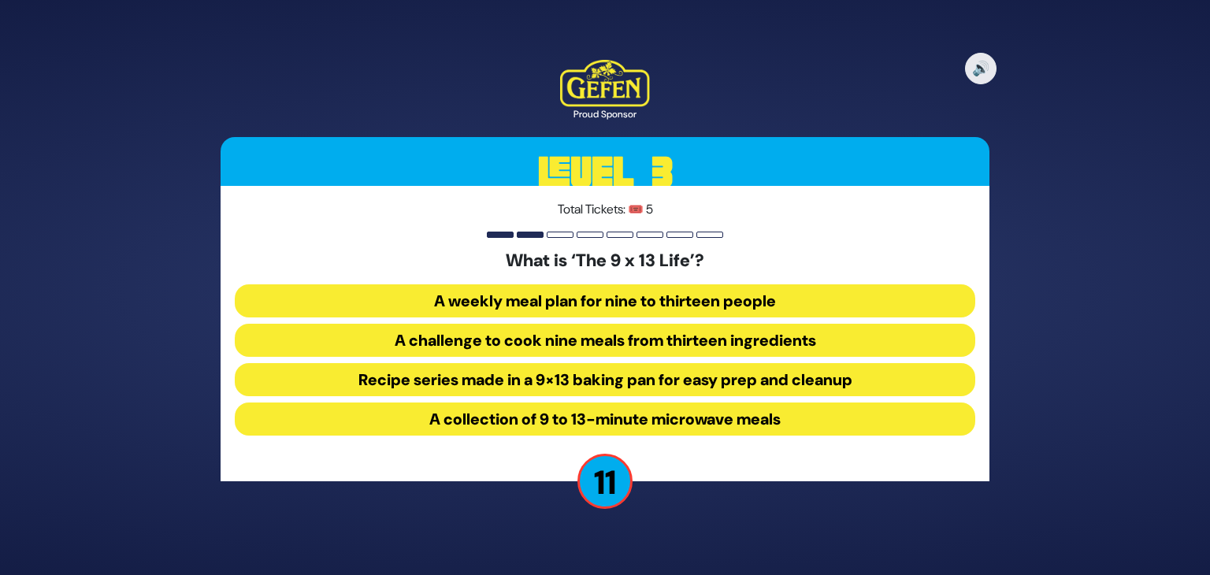
click at [682, 384] on button "Recipe series made in a 9×13 baking pan for easy prep and cleanup" at bounding box center [605, 379] width 741 height 33
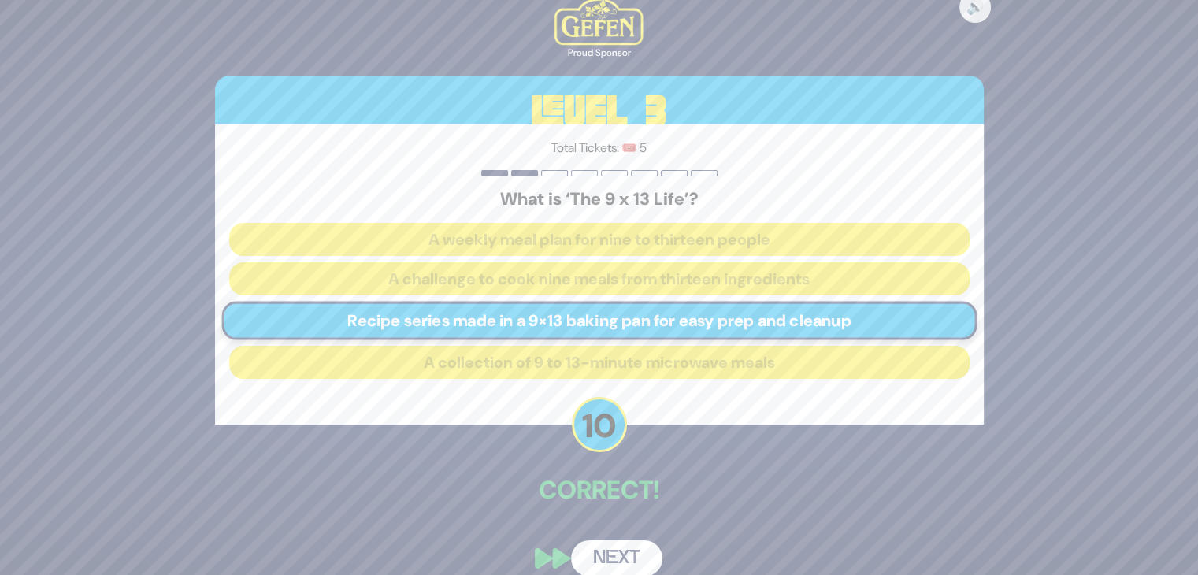
click at [605, 551] on button "Next" at bounding box center [616, 559] width 91 height 36
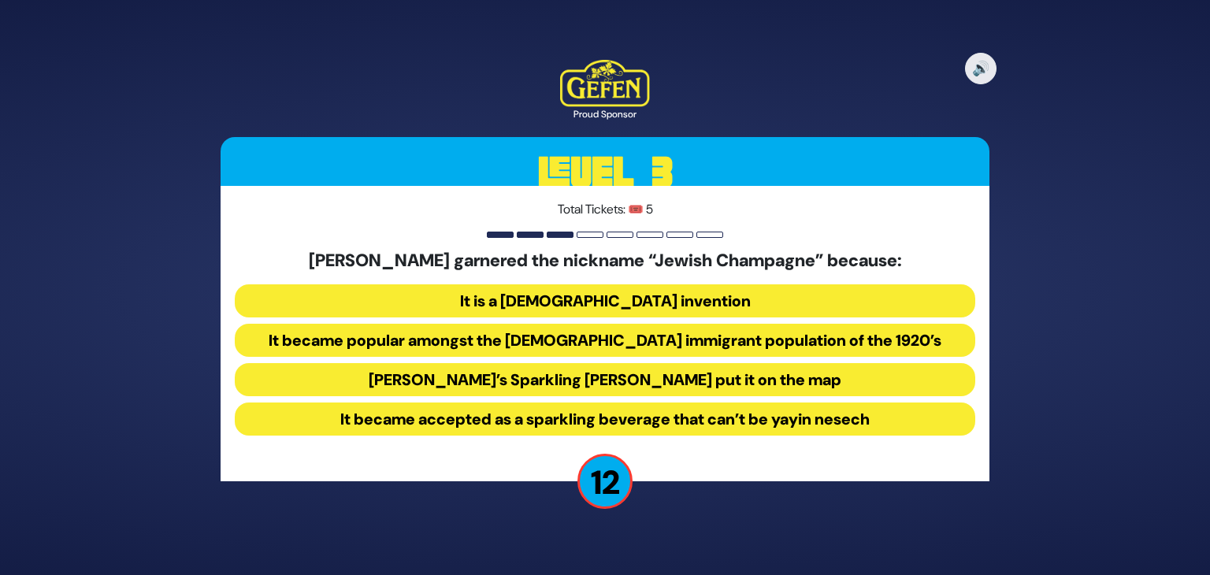
click at [637, 331] on button "It became popular amongst the Jewish immigrant population of the 1920’s" at bounding box center [605, 340] width 741 height 33
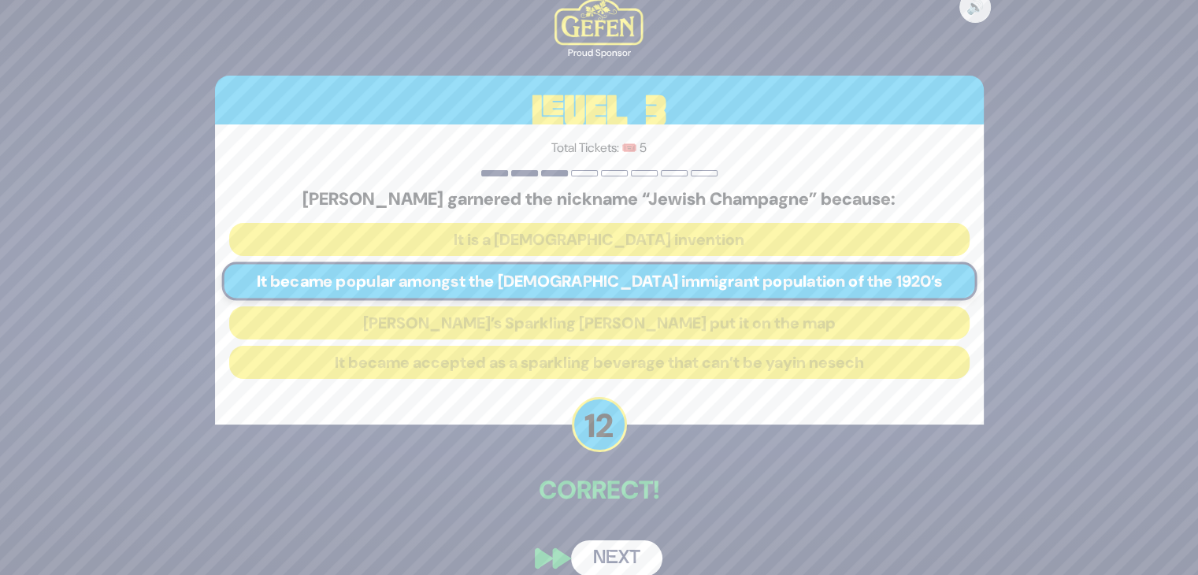
click at [605, 554] on button "Next" at bounding box center [616, 559] width 91 height 36
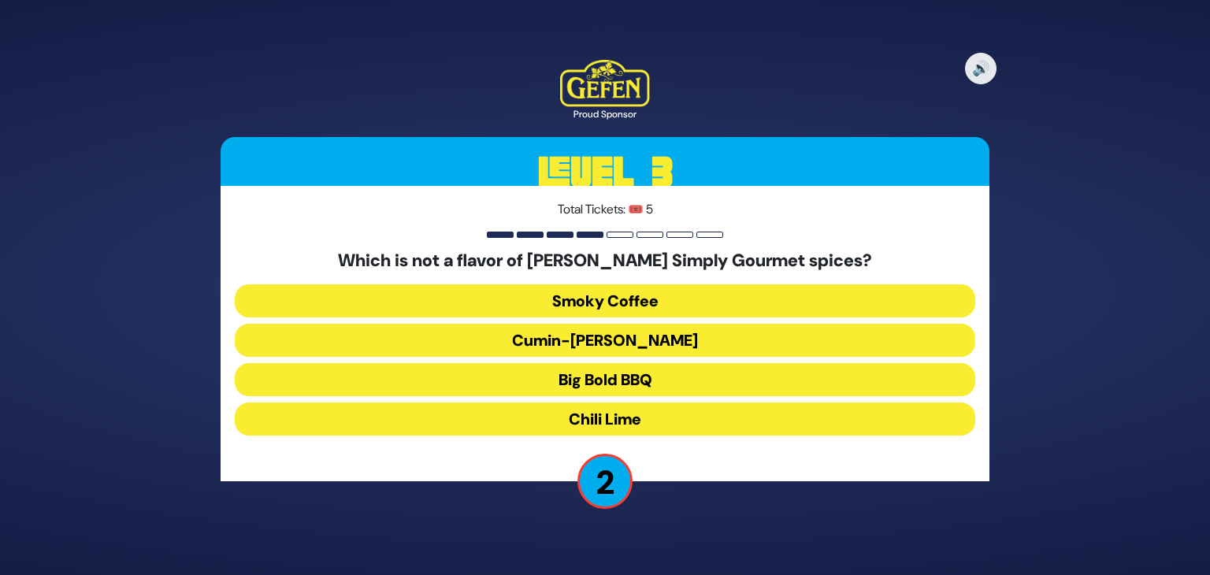
click at [628, 303] on button "Smoky Coffee" at bounding box center [605, 300] width 741 height 33
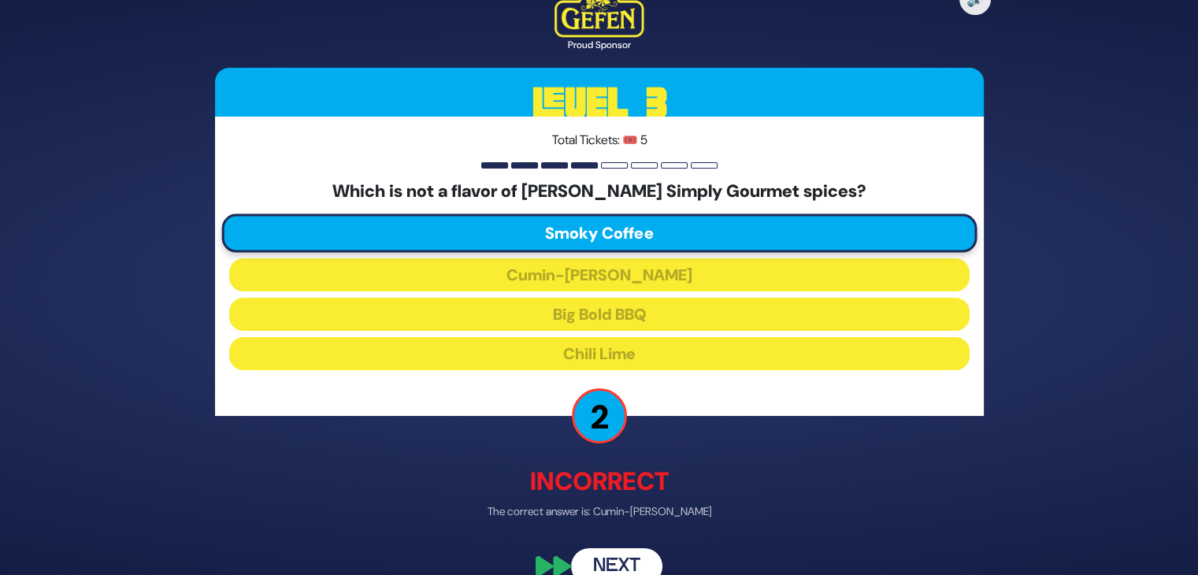
click at [609, 562] on button "Next" at bounding box center [616, 566] width 91 height 36
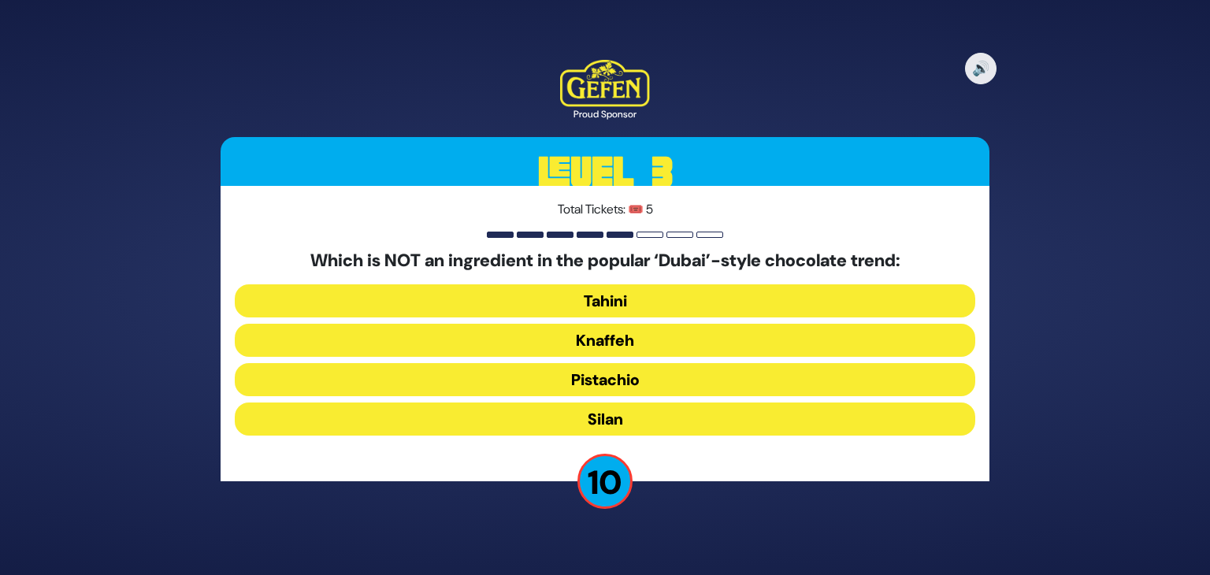
click at [630, 417] on button "Silan" at bounding box center [605, 419] width 741 height 33
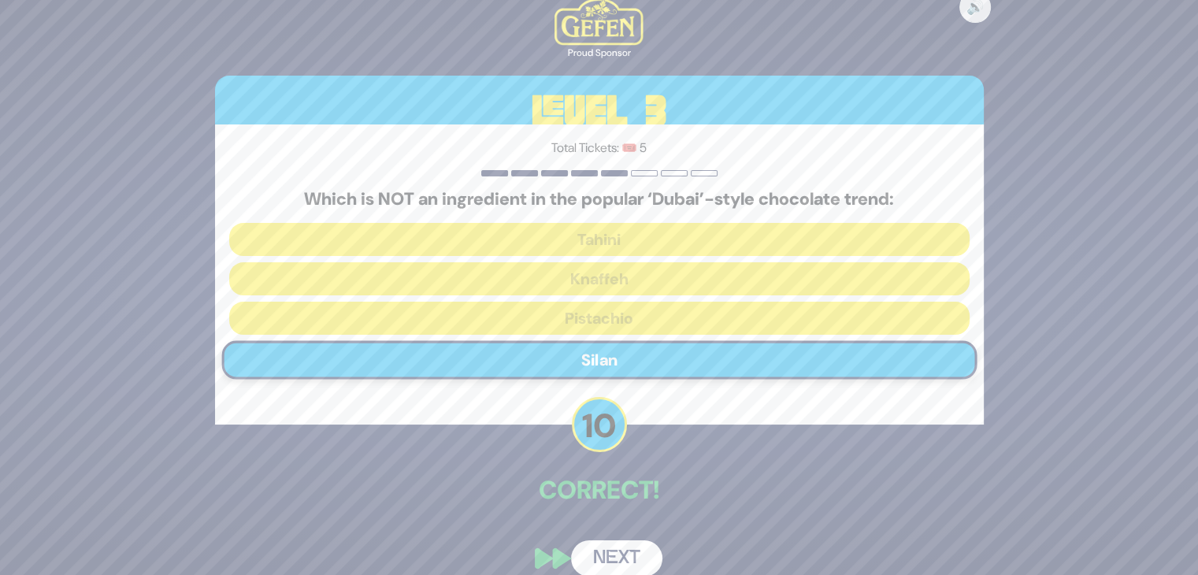
click at [612, 544] on button "Next" at bounding box center [616, 559] width 91 height 36
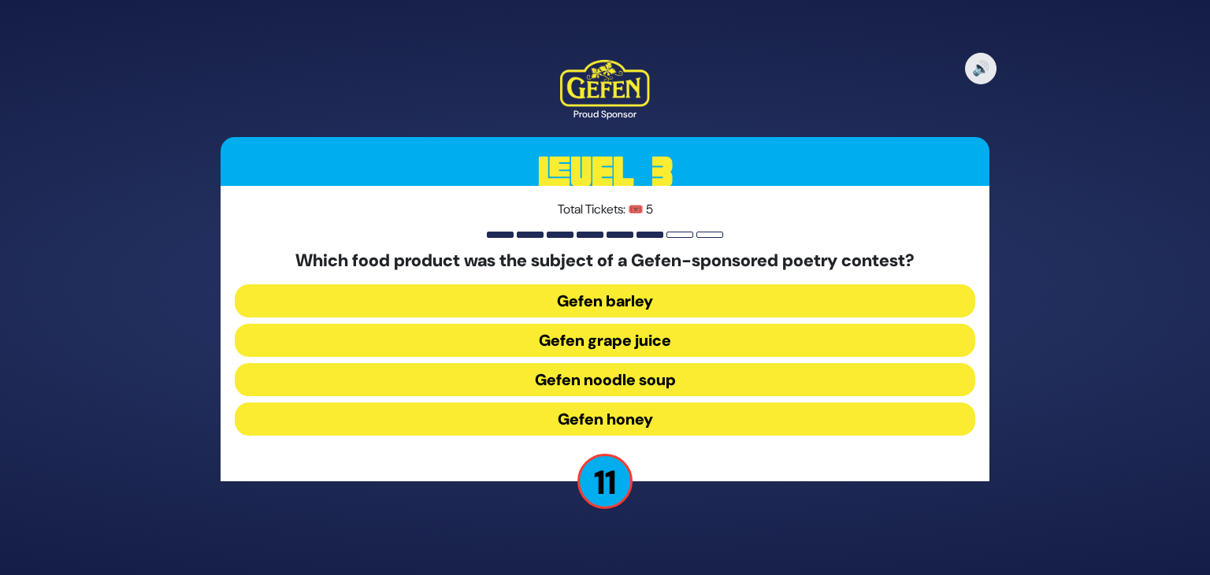
click at [611, 382] on button "Gefen noodle soup" at bounding box center [605, 379] width 741 height 33
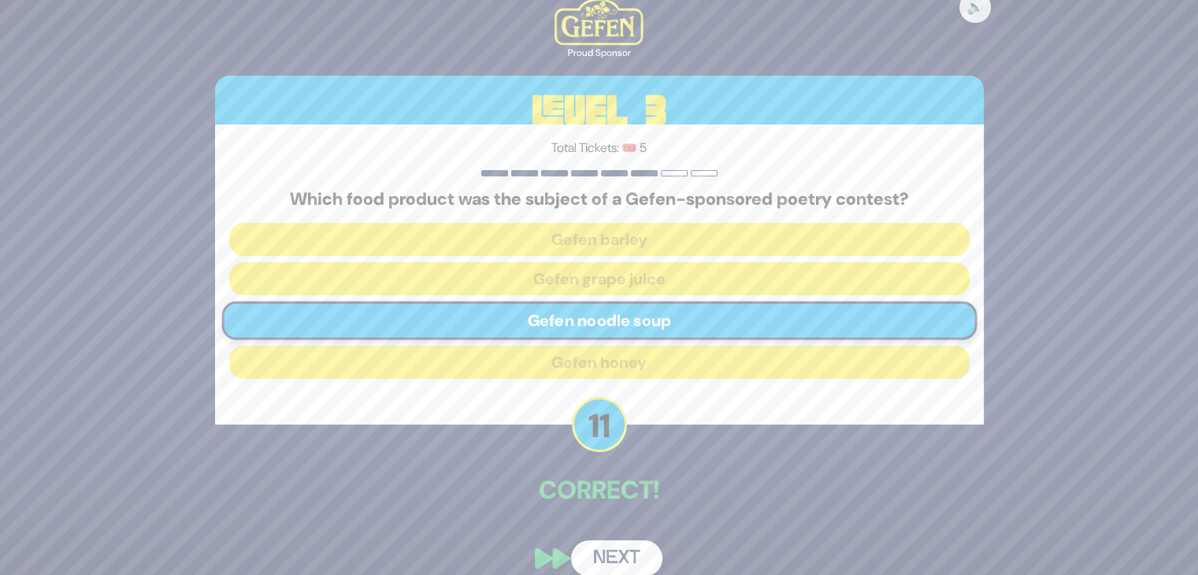
click at [607, 546] on button "Next" at bounding box center [616, 559] width 91 height 36
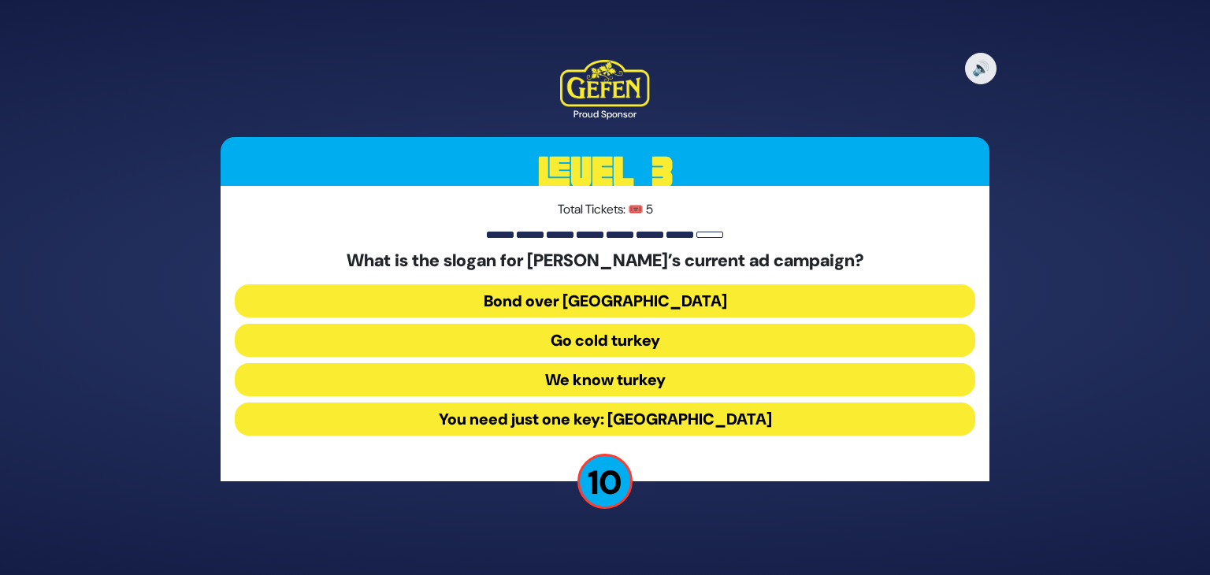
click at [623, 378] on button "We know turkey" at bounding box center [605, 379] width 741 height 33
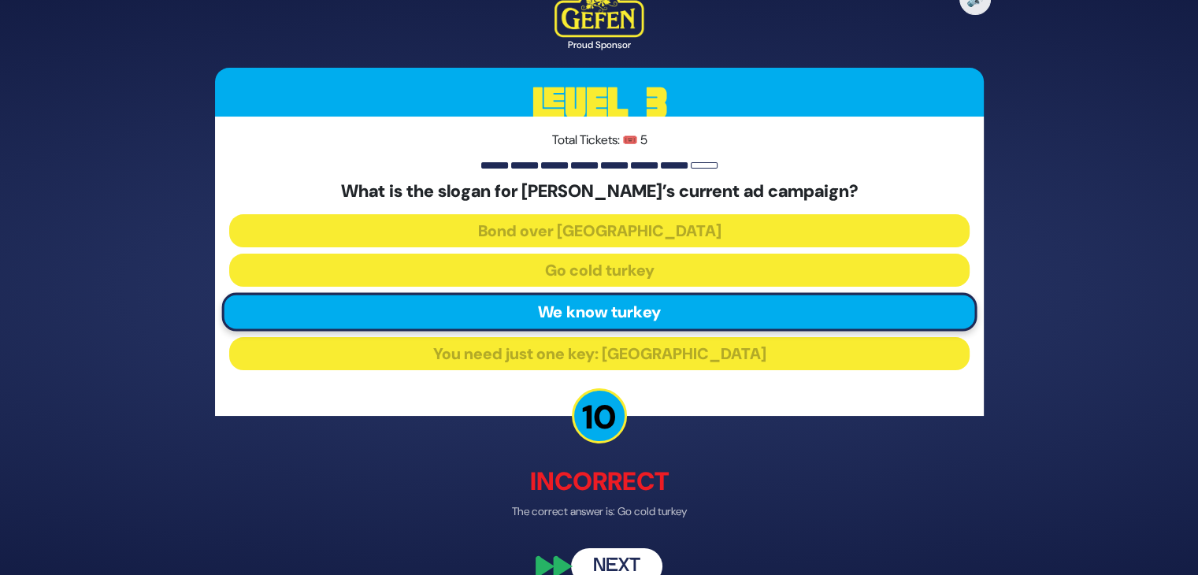
click at [613, 558] on button "Next" at bounding box center [616, 566] width 91 height 36
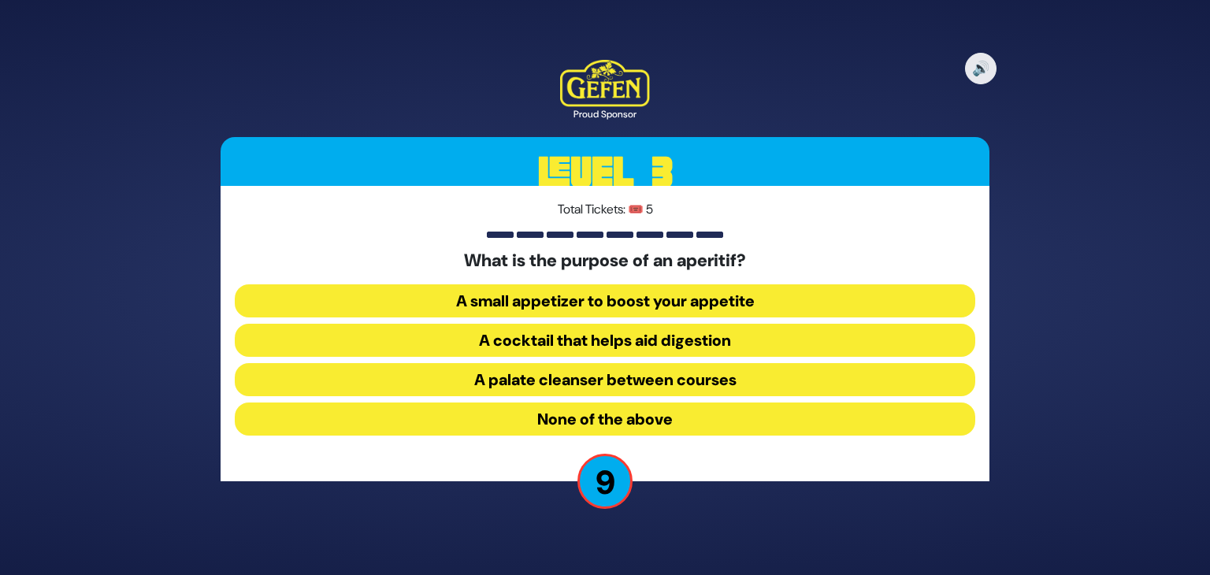
click at [630, 388] on button "A palate cleanser between courses" at bounding box center [605, 379] width 741 height 33
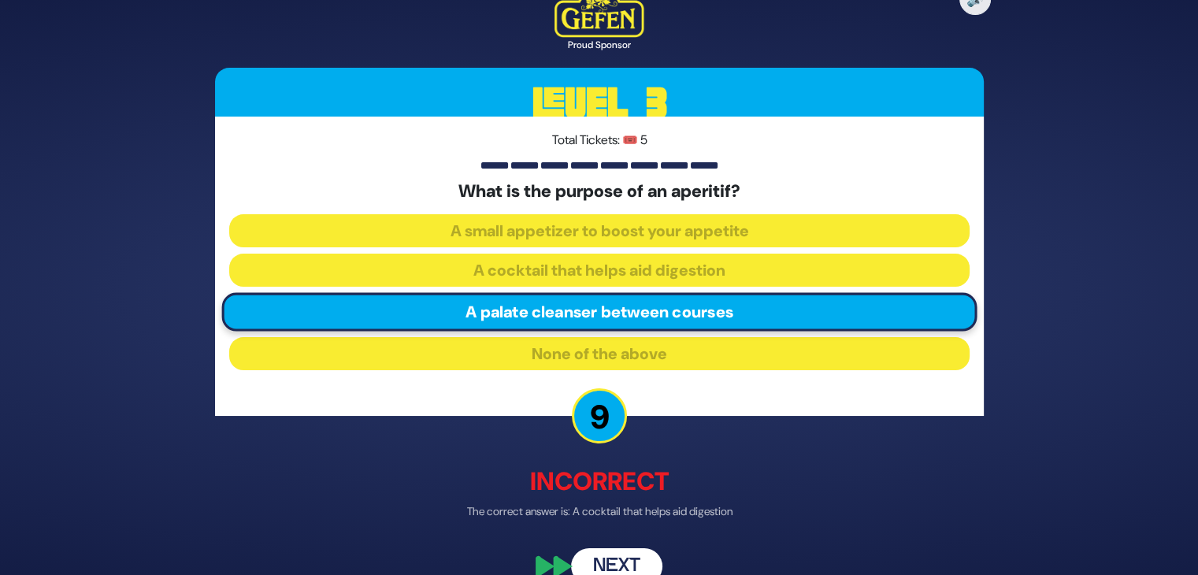
click at [622, 556] on button "Next" at bounding box center [616, 566] width 91 height 36
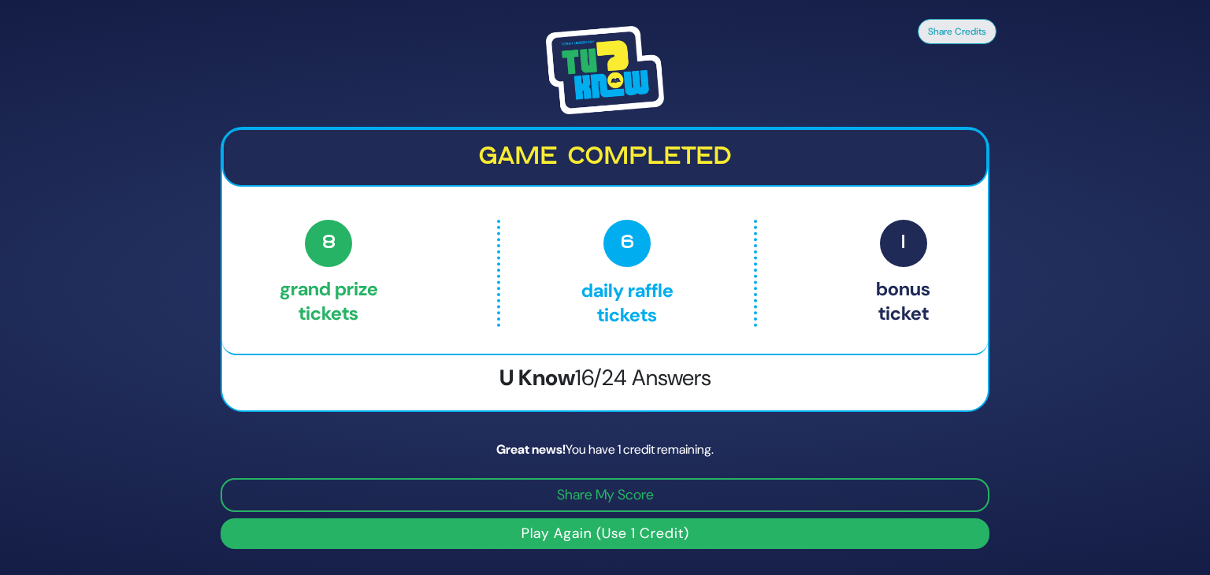
click at [911, 308] on p "1 Bonus ticket" at bounding box center [903, 273] width 54 height 107
click at [860, 313] on div "8 Grand Prize tickets 6 Daily Raffle tickets 1 Bonus ticket" at bounding box center [605, 273] width 651 height 107
click at [625, 547] on button "Play Again (Use 1 Credit)" at bounding box center [605, 533] width 769 height 31
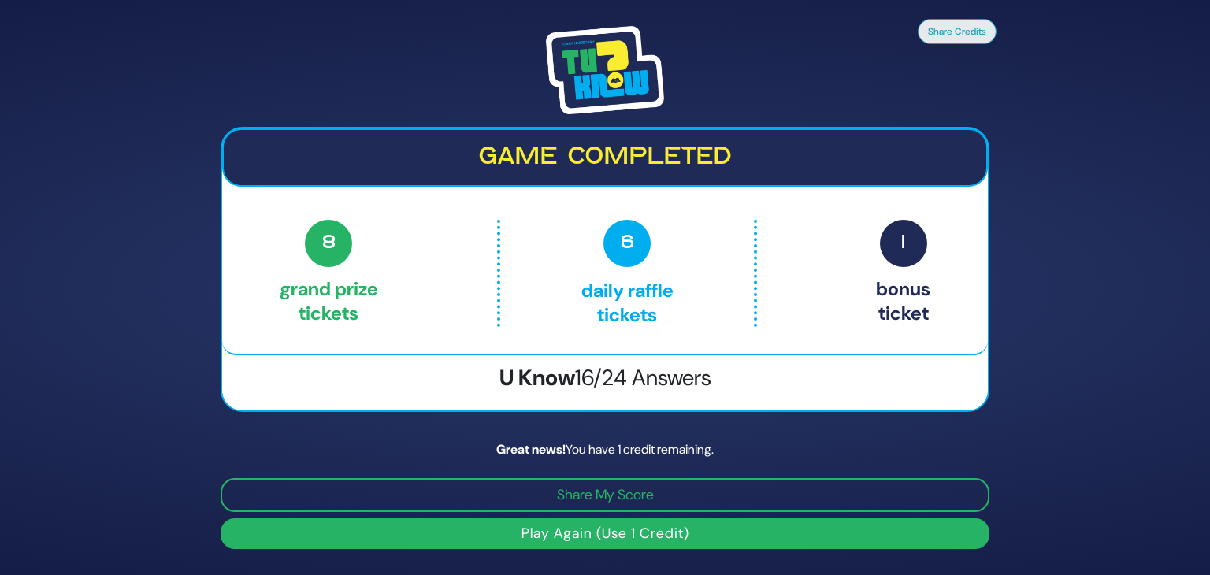
click at [515, 533] on button "Play Again (Use 1 Credit)" at bounding box center [605, 533] width 769 height 31
click at [599, 540] on button "Play Again (Use 1 Credit)" at bounding box center [605, 533] width 769 height 31
click at [401, 533] on button "Play Again (Use 1 Credit)" at bounding box center [605, 533] width 769 height 31
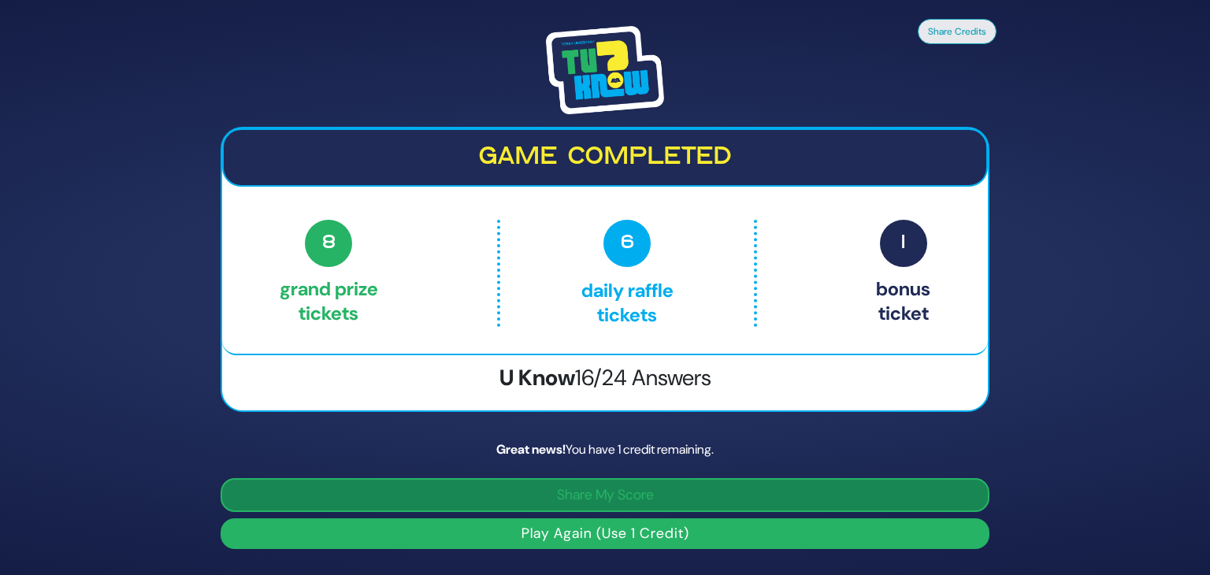
click at [457, 502] on button "Share My Score" at bounding box center [605, 495] width 769 height 34
click at [391, 499] on button "Share My Score" at bounding box center [605, 495] width 769 height 34
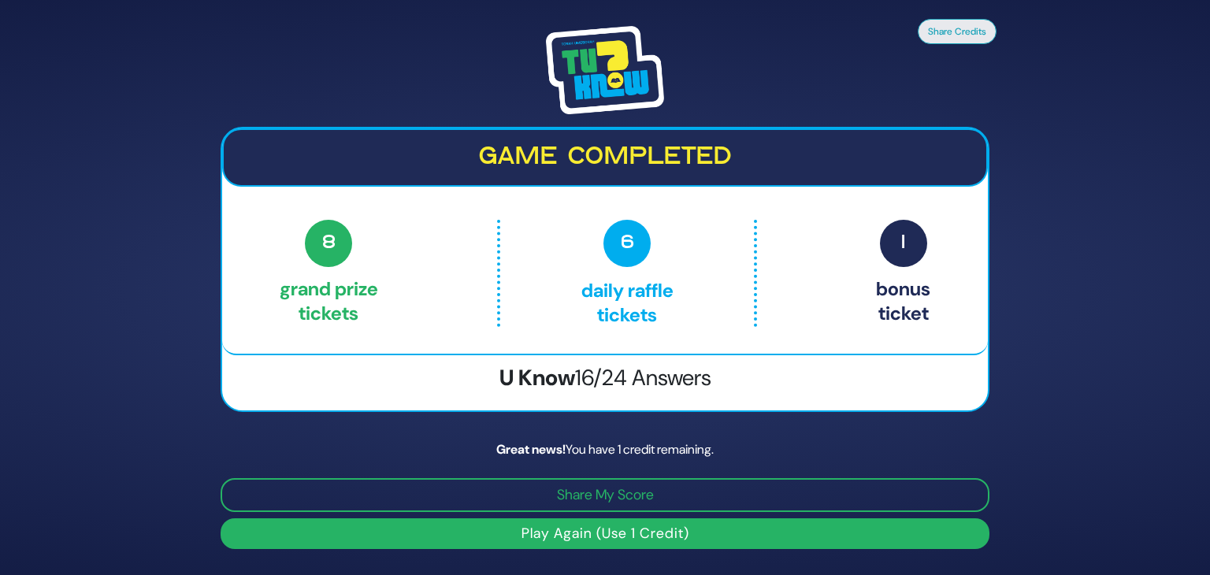
click at [426, 530] on button "Play Again (Use 1 Credit)" at bounding box center [605, 533] width 769 height 31
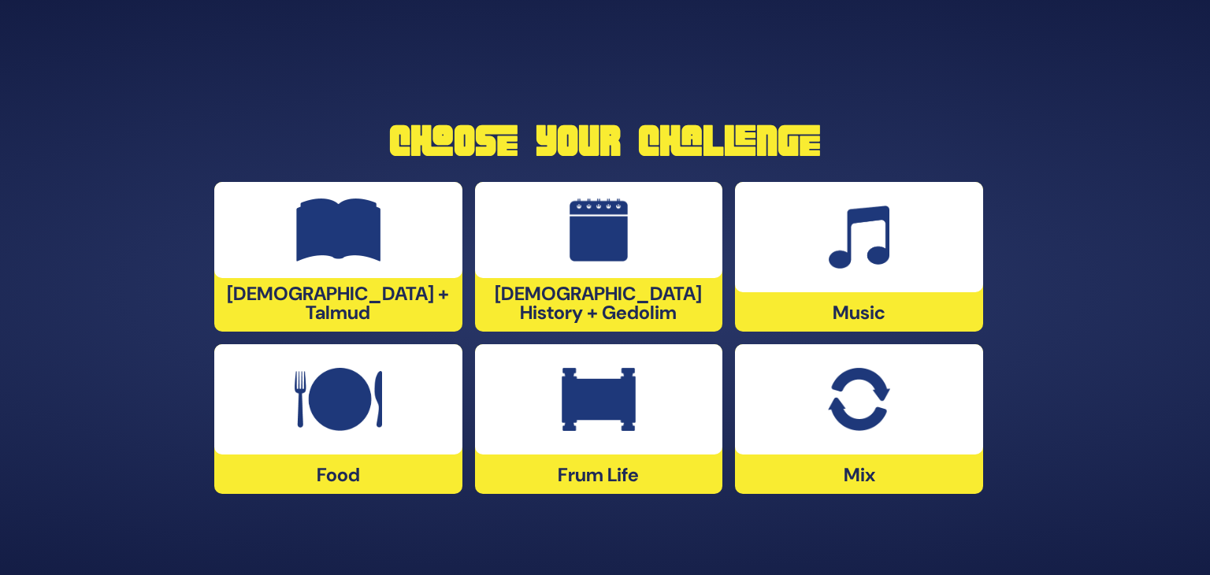
click at [548, 393] on div at bounding box center [599, 399] width 248 height 110
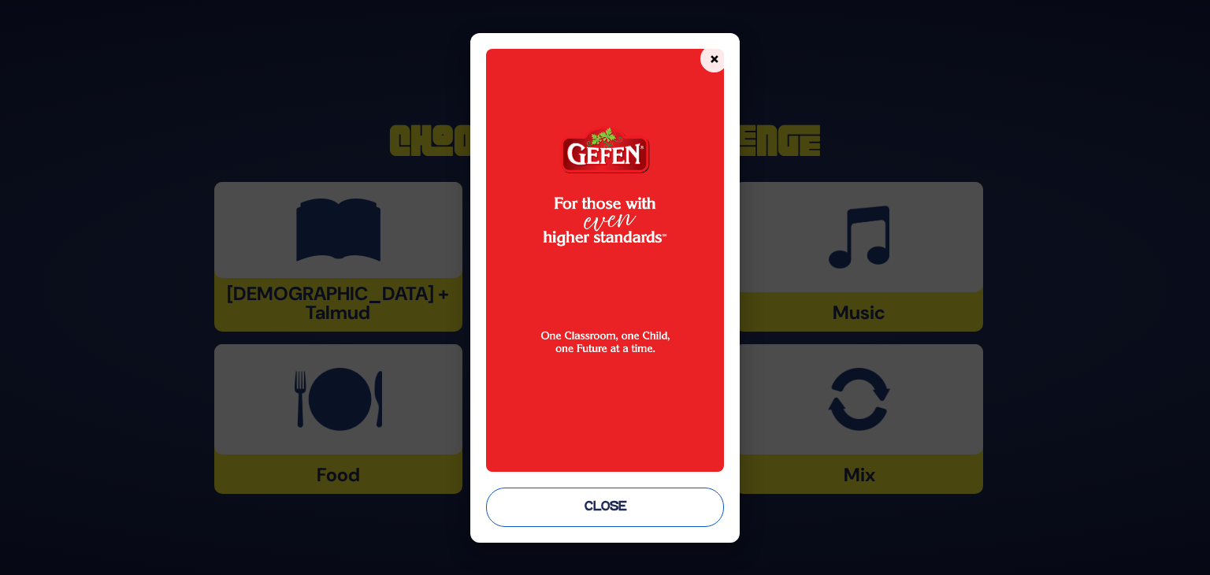
click at [605, 502] on button "Close" at bounding box center [605, 507] width 238 height 39
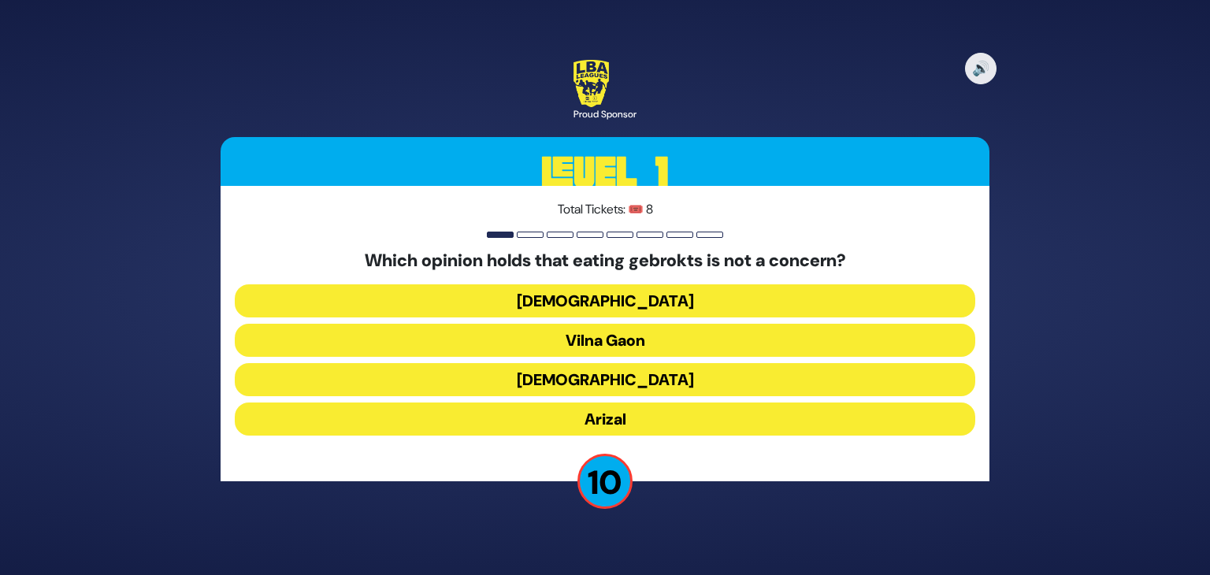
click at [596, 338] on button "Vilna Gaon" at bounding box center [605, 340] width 741 height 33
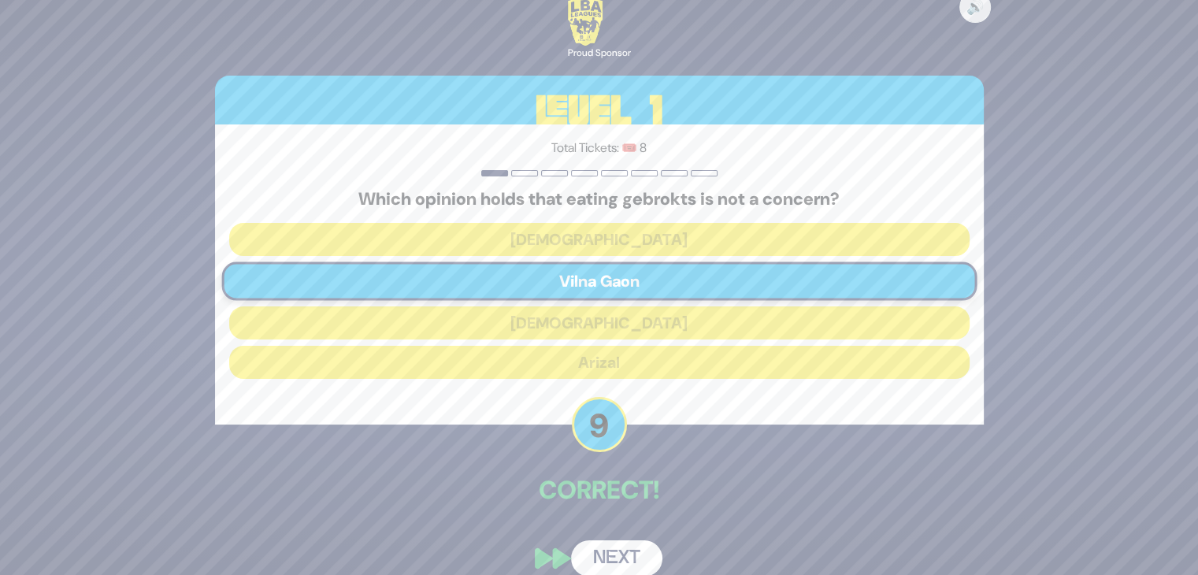
click at [610, 552] on button "Next" at bounding box center [616, 559] width 91 height 36
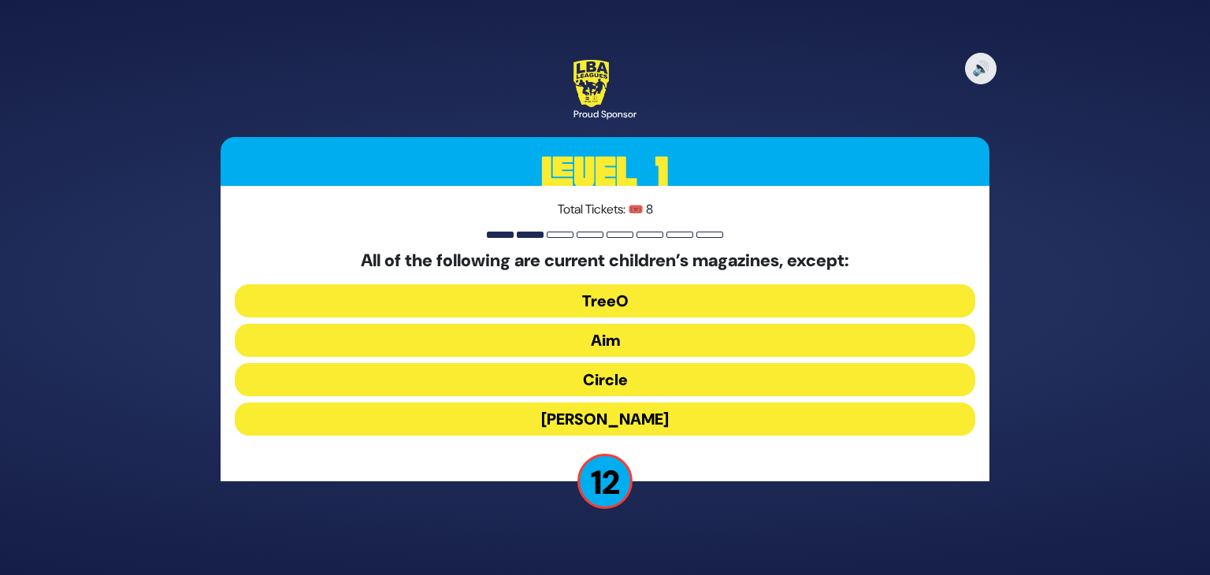
click at [644, 410] on button "[PERSON_NAME]" at bounding box center [605, 419] width 741 height 33
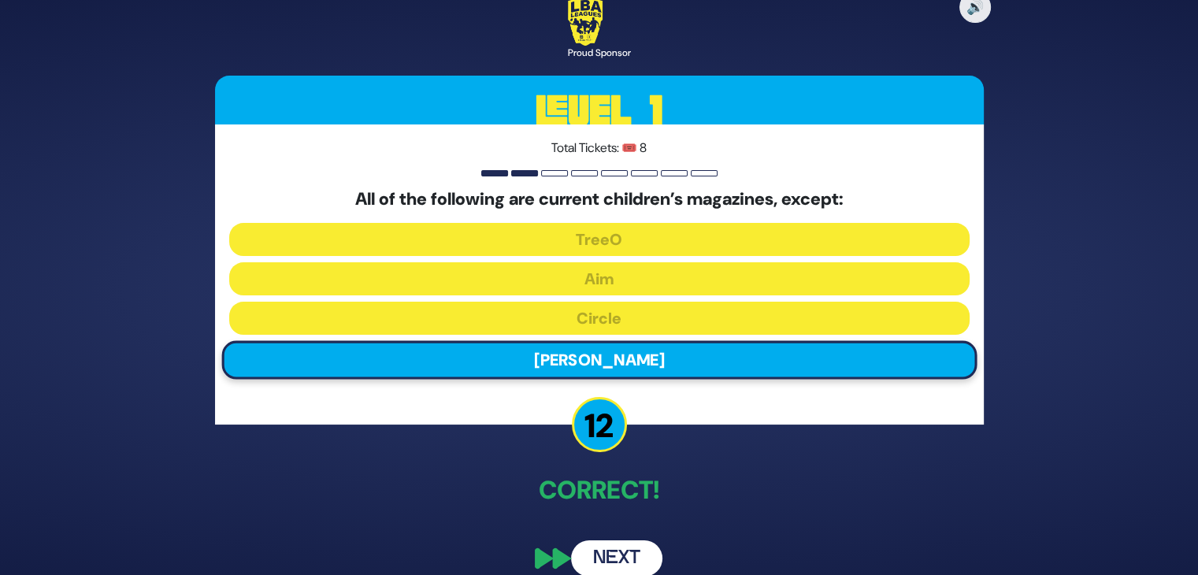
click at [619, 541] on button "Next" at bounding box center [616, 559] width 91 height 36
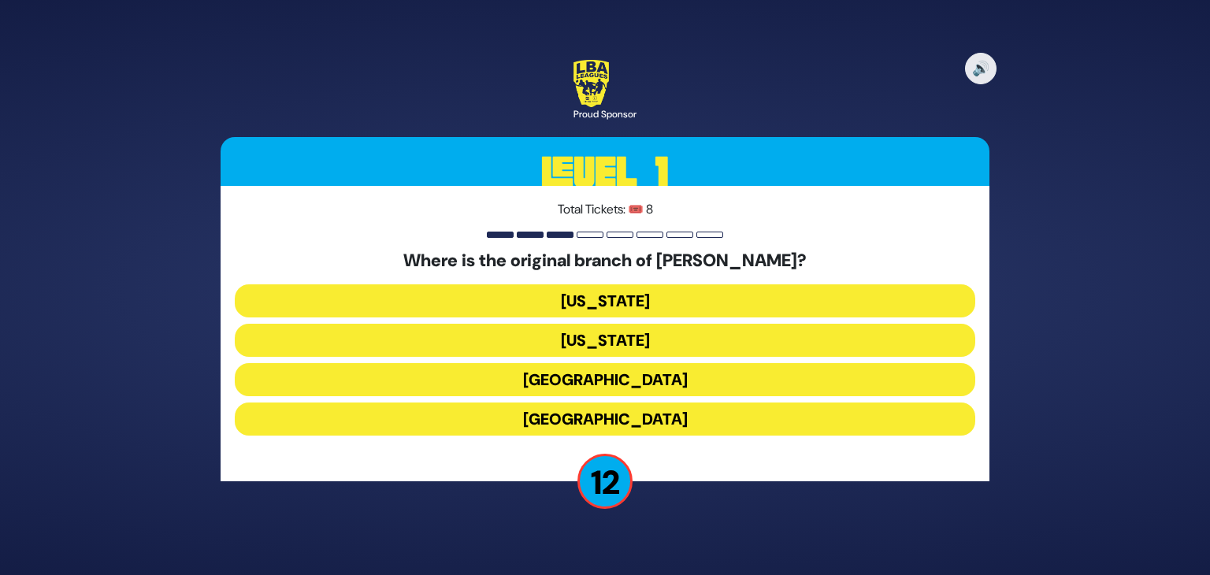
click at [641, 384] on button "[GEOGRAPHIC_DATA]" at bounding box center [605, 379] width 741 height 33
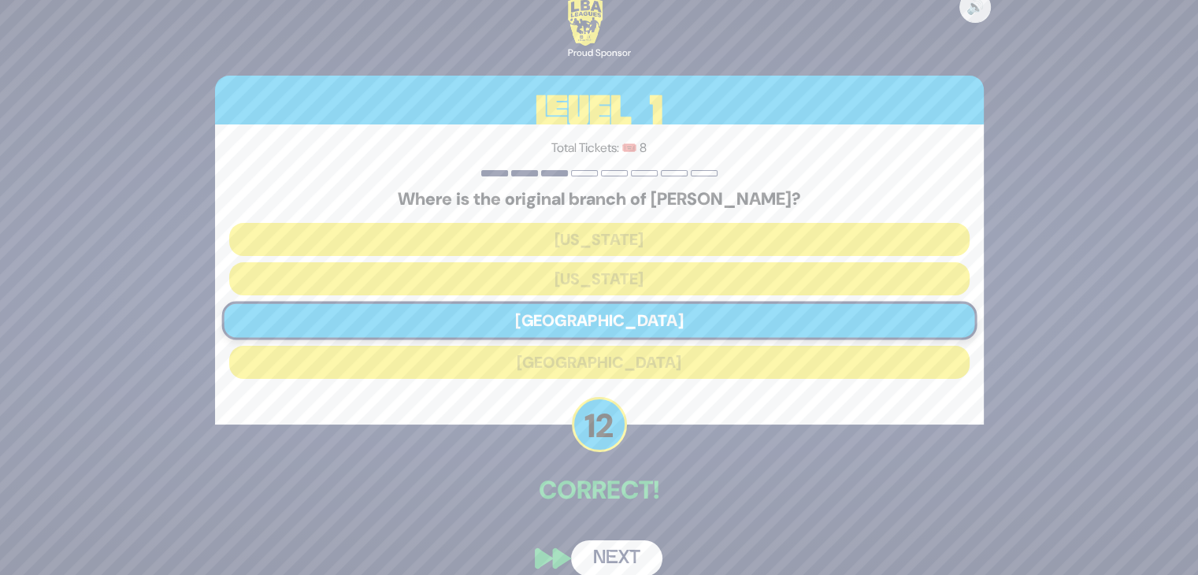
click at [618, 548] on button "Next" at bounding box center [616, 559] width 91 height 36
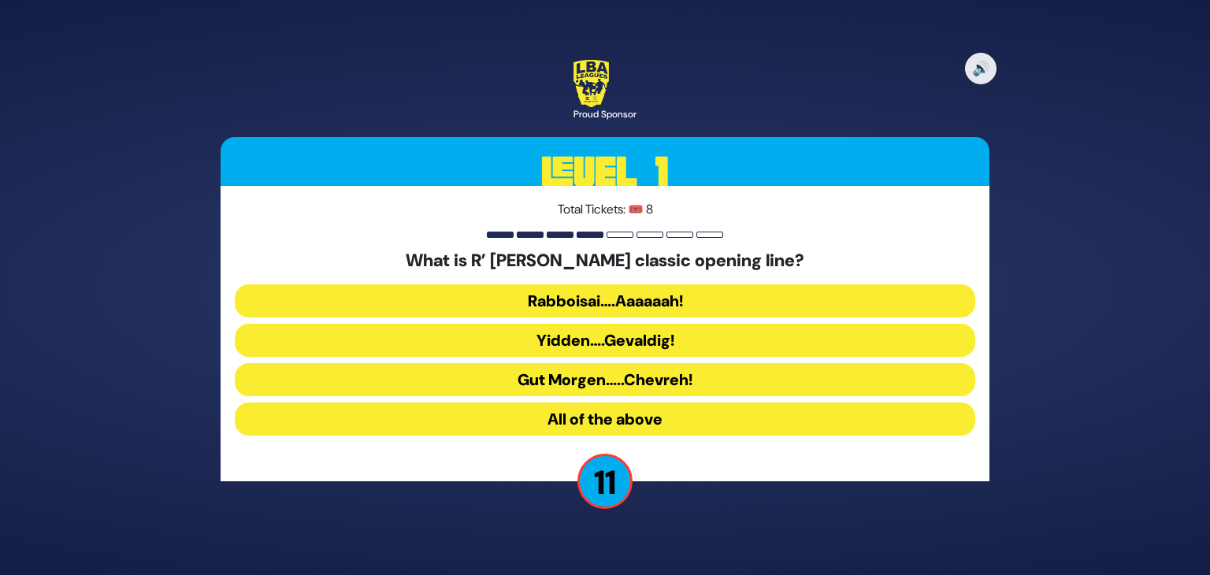
click at [626, 303] on button "Rabboisai….Aaaaaah!" at bounding box center [605, 300] width 741 height 33
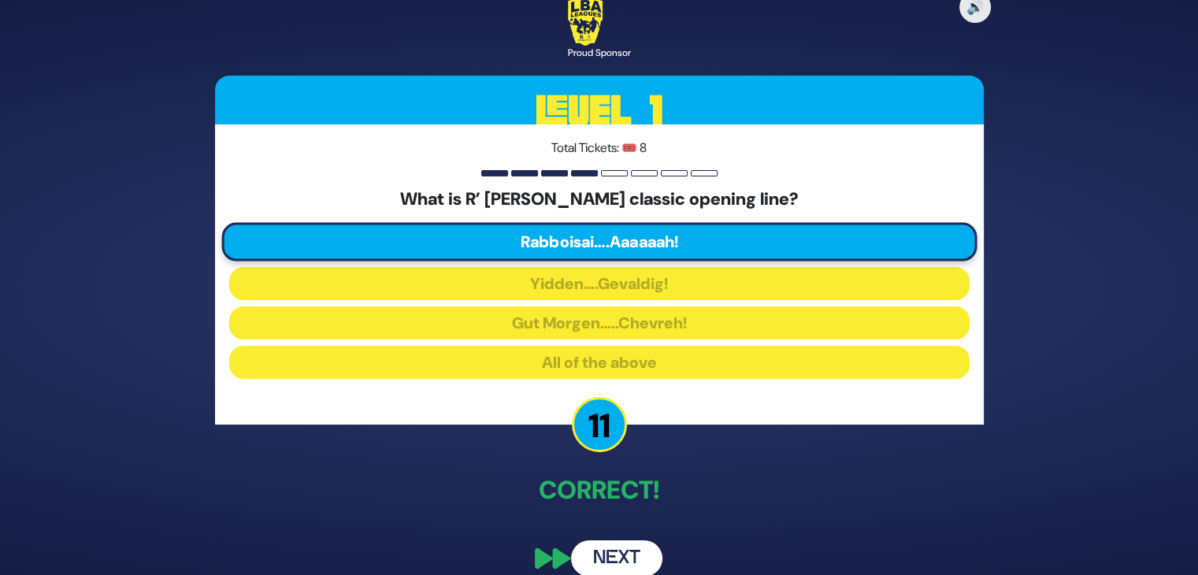
click at [617, 541] on button "Next" at bounding box center [616, 559] width 91 height 36
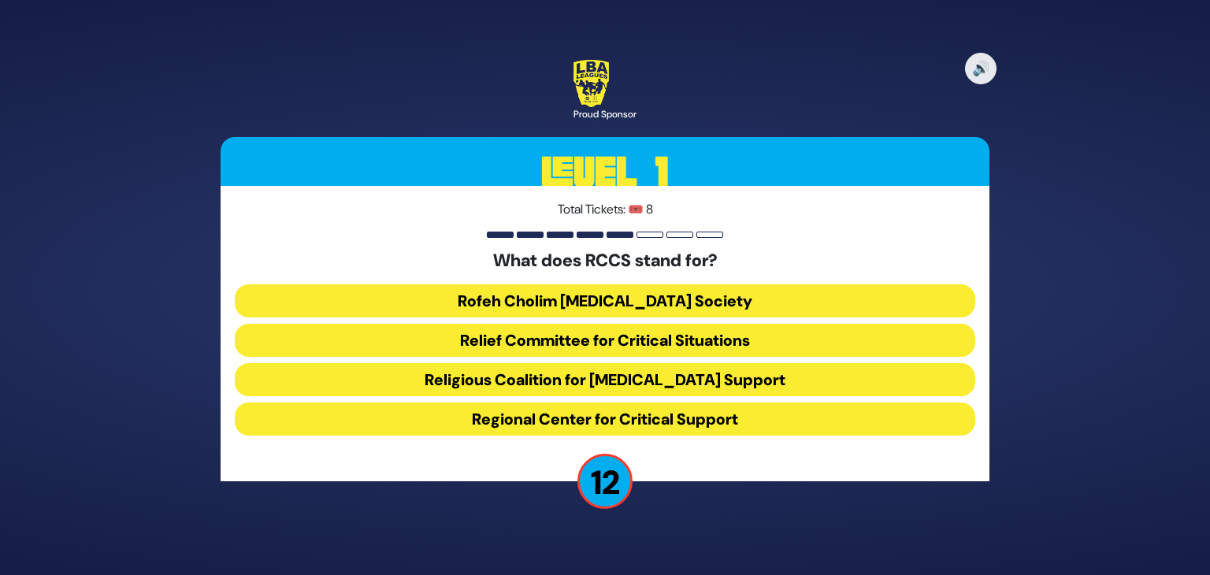
click at [635, 307] on button "Rofeh Cholim [MEDICAL_DATA] Society" at bounding box center [605, 300] width 741 height 33
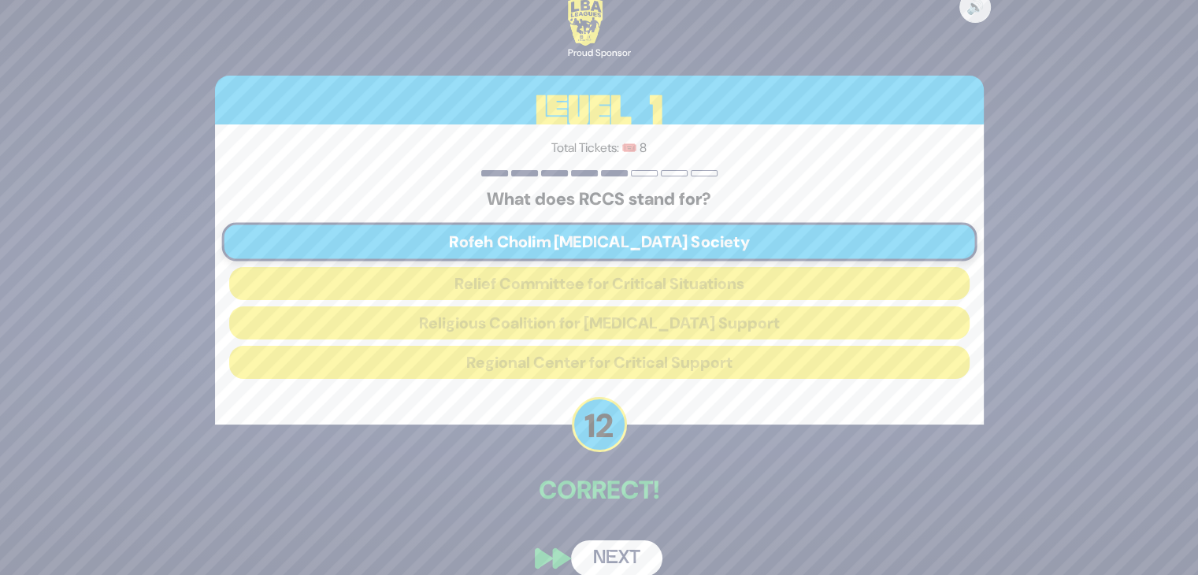
click at [631, 566] on button "Next" at bounding box center [616, 559] width 91 height 36
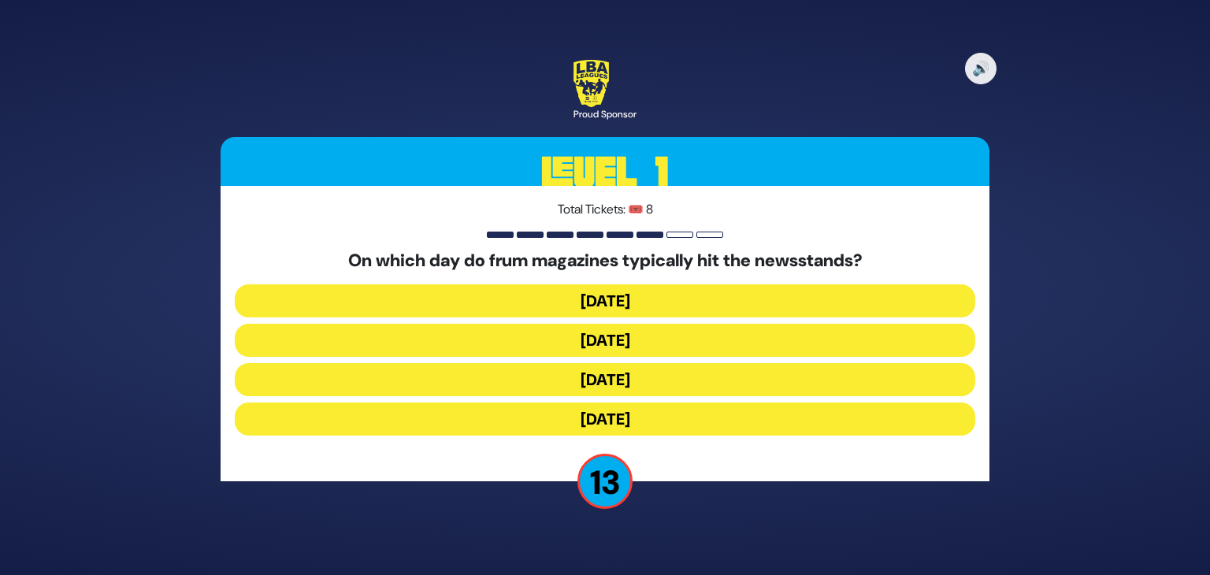
click at [628, 335] on button "[DATE]" at bounding box center [605, 340] width 741 height 33
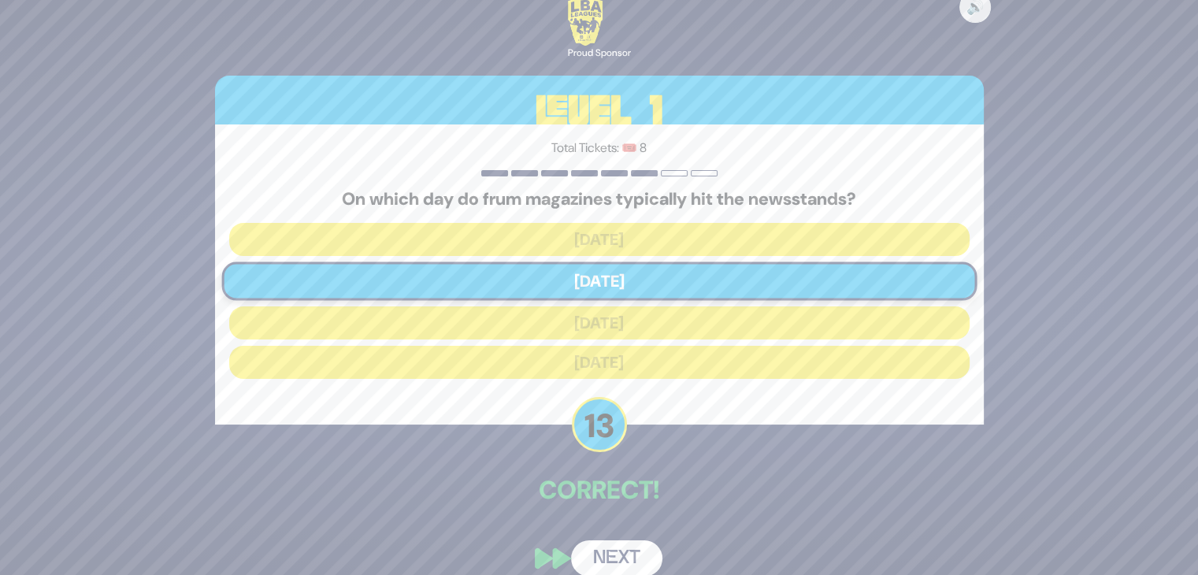
click at [616, 549] on button "Next" at bounding box center [616, 559] width 91 height 36
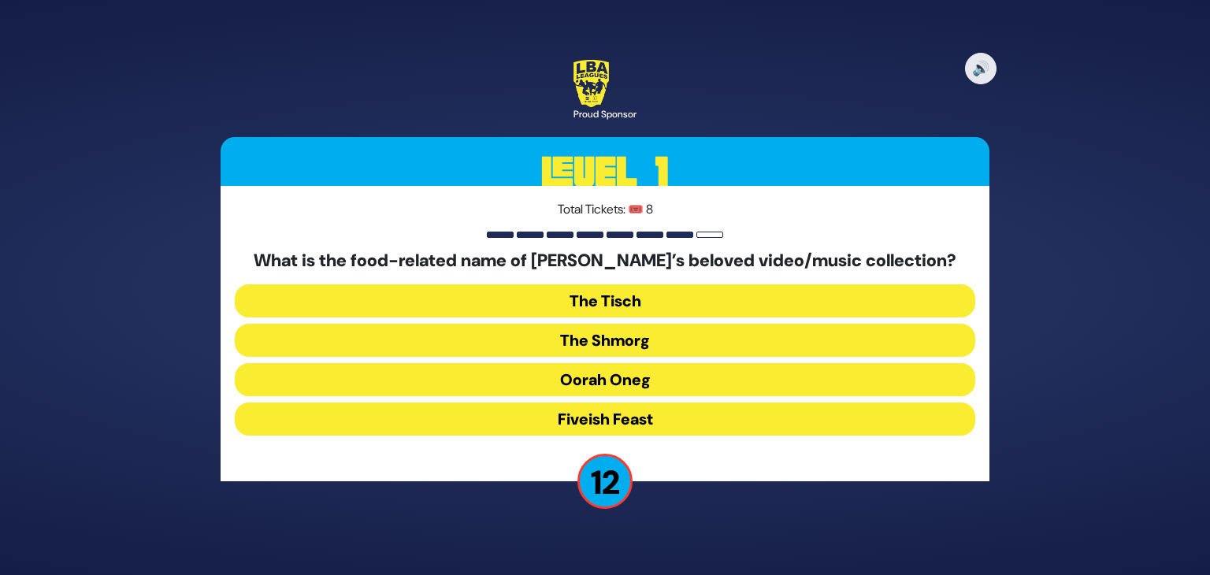
click at [685, 344] on button "The Shmorg" at bounding box center [605, 340] width 741 height 33
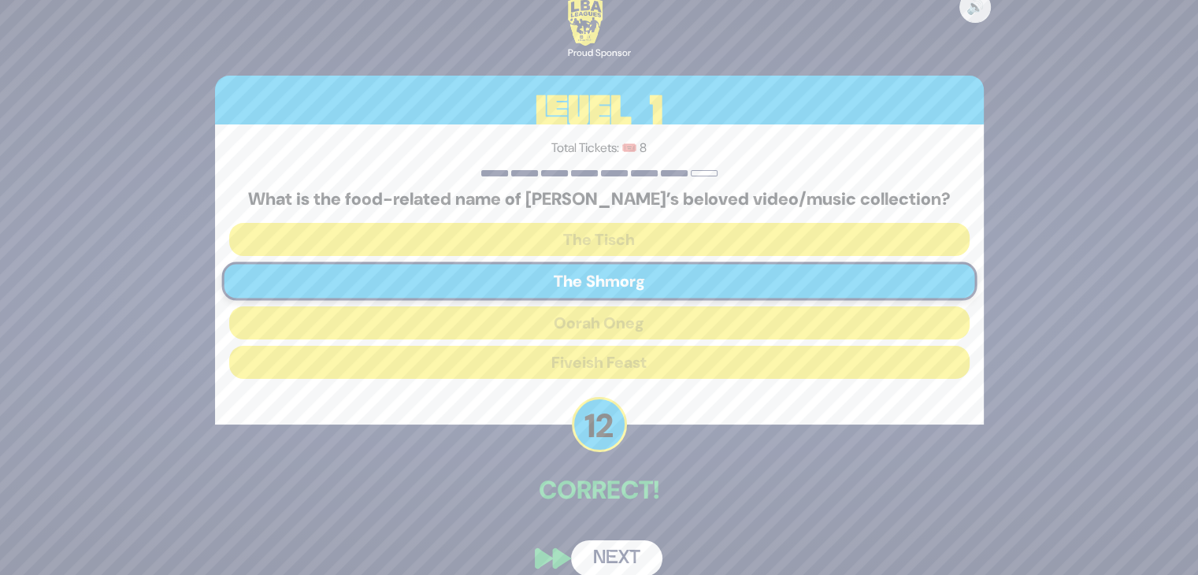
click at [604, 552] on button "Next" at bounding box center [616, 559] width 91 height 36
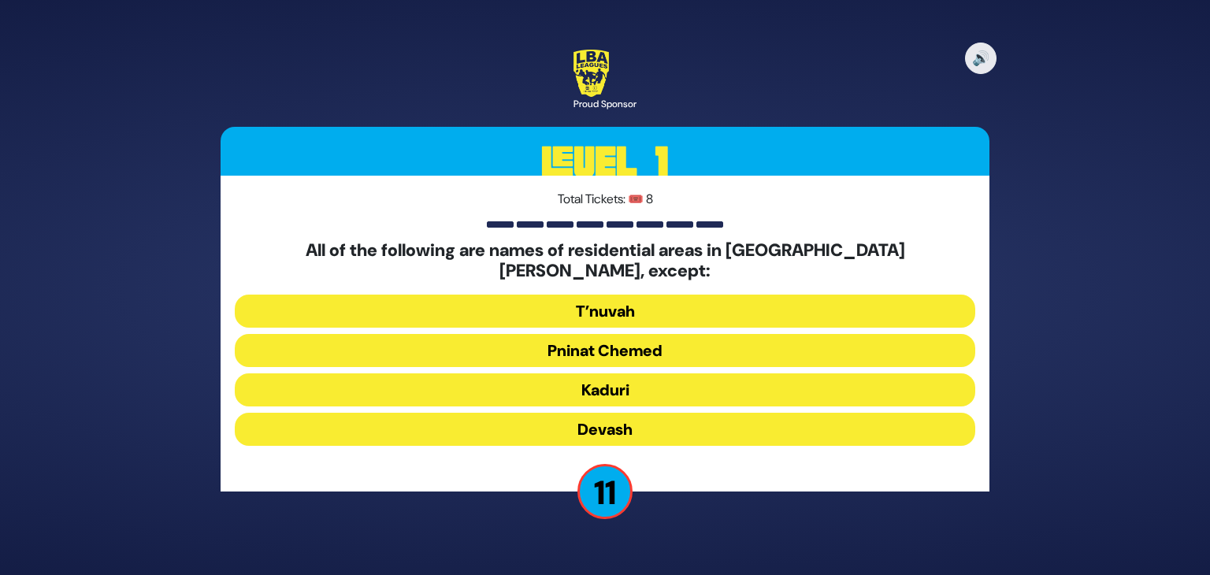
click at [611, 301] on button "T’nuvah" at bounding box center [605, 311] width 741 height 33
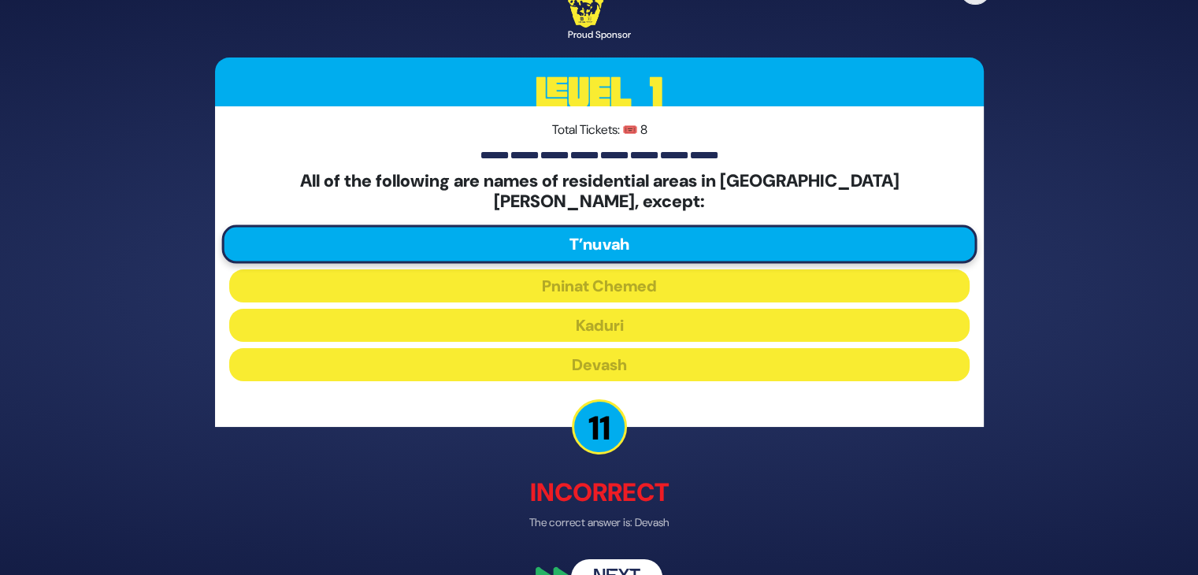
click at [630, 567] on button "Next" at bounding box center [616, 577] width 91 height 36
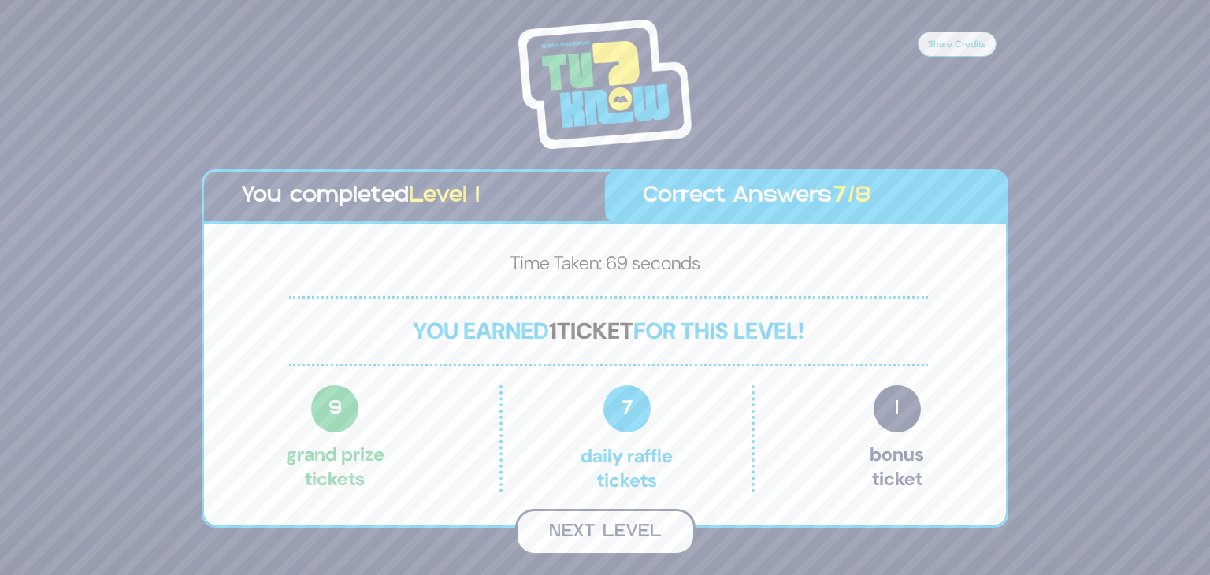
click at [634, 530] on button "Next Level" at bounding box center [605, 532] width 180 height 46
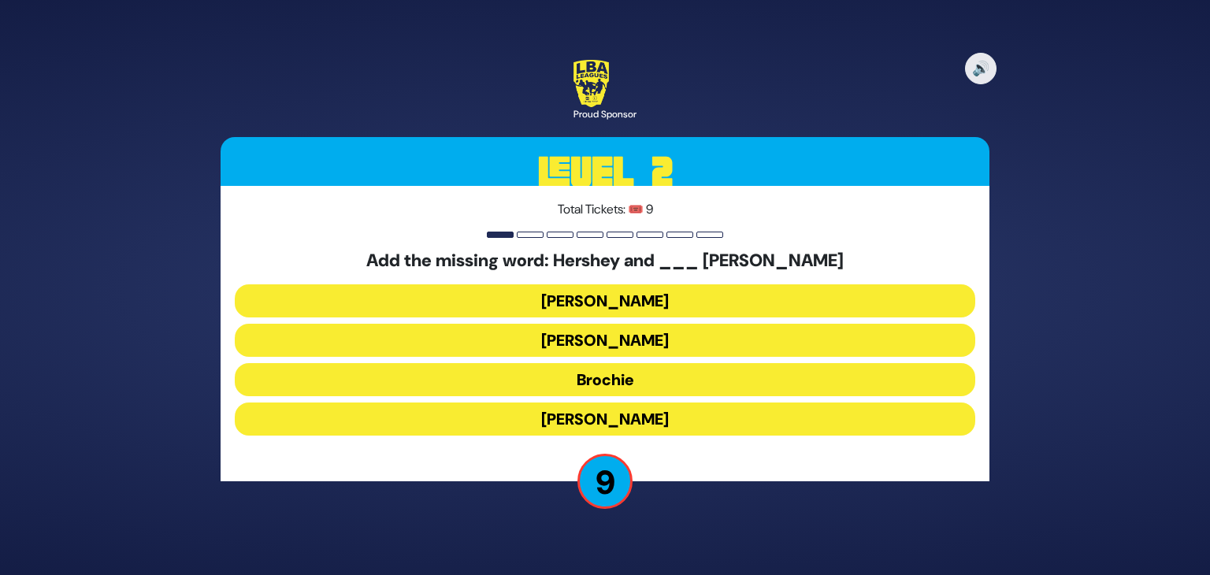
click at [627, 287] on button "[PERSON_NAME]" at bounding box center [605, 300] width 741 height 33
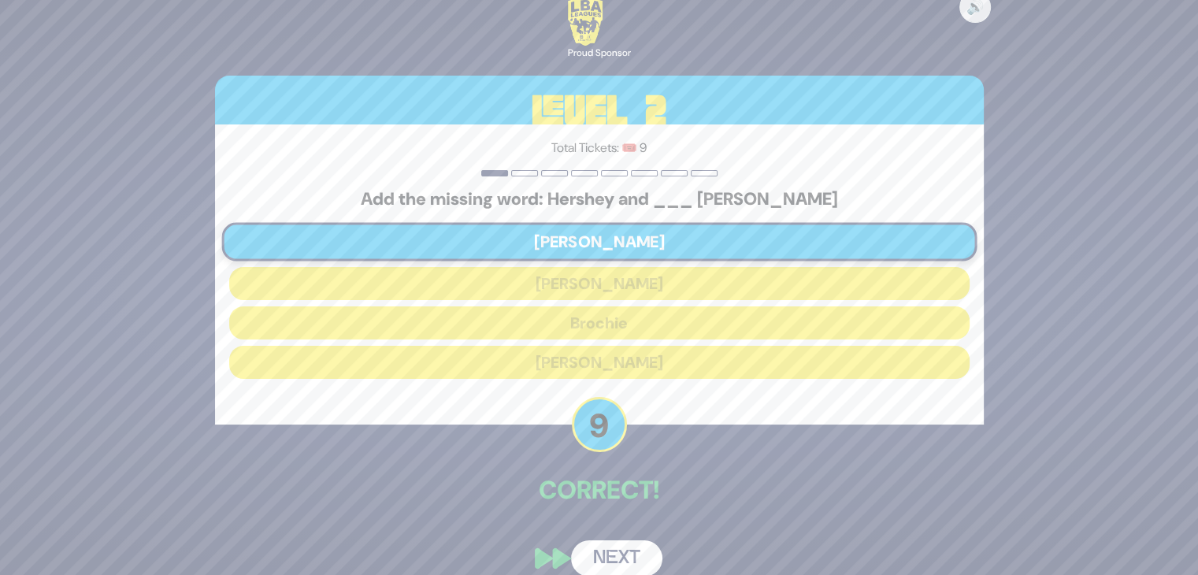
click at [611, 547] on button "Next" at bounding box center [616, 559] width 91 height 36
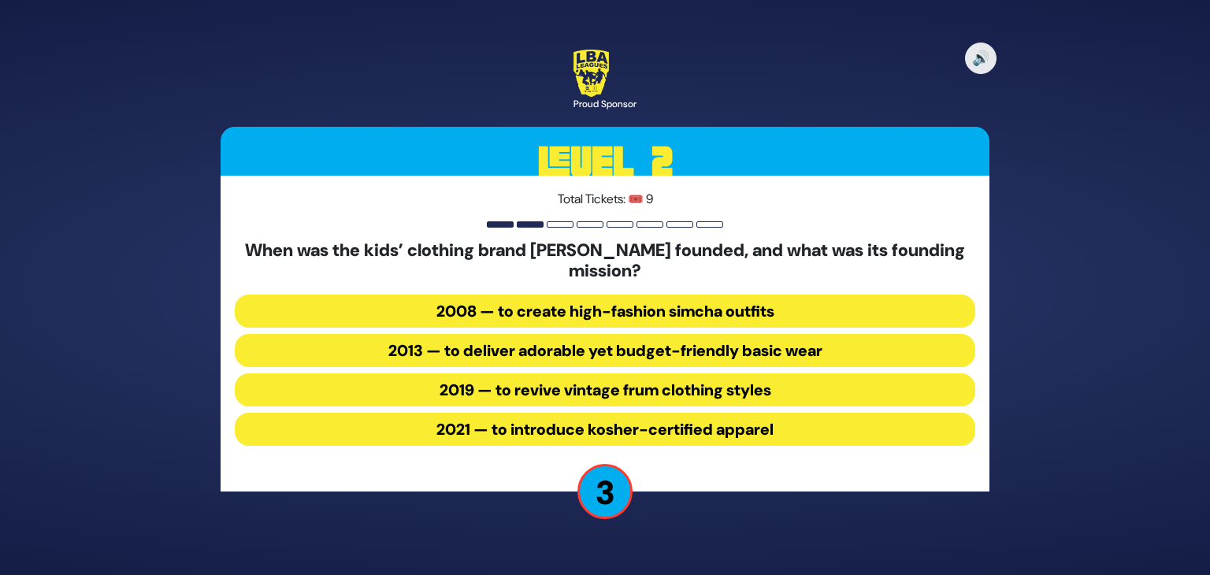
click at [620, 362] on button "2013 — to deliver adorable yet budget-friendly basic wear" at bounding box center [605, 350] width 741 height 33
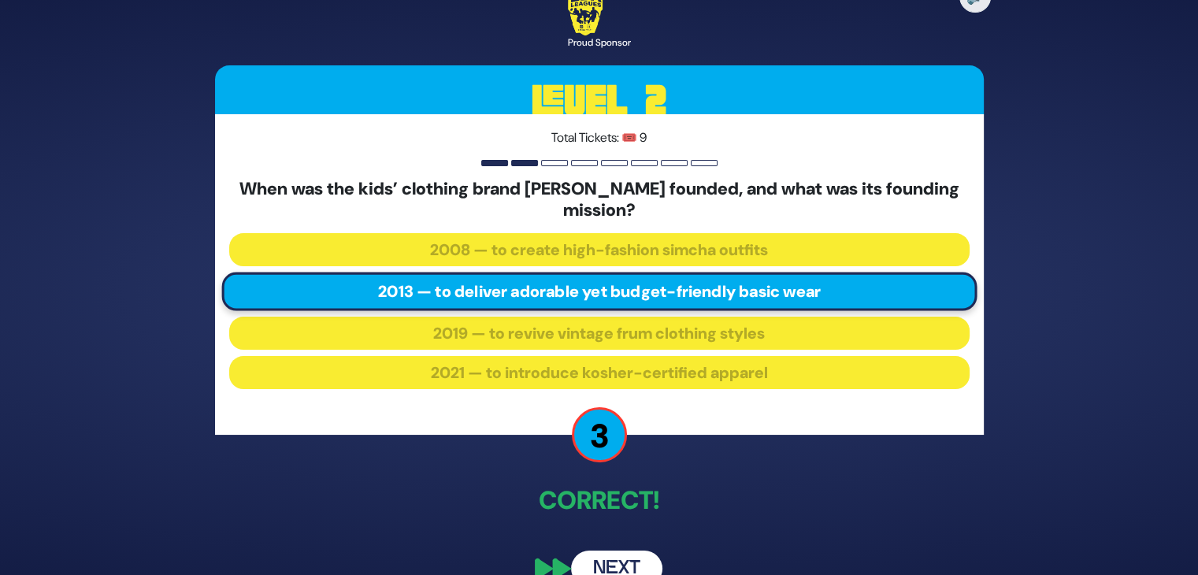
click at [617, 559] on button "Next" at bounding box center [616, 569] width 91 height 36
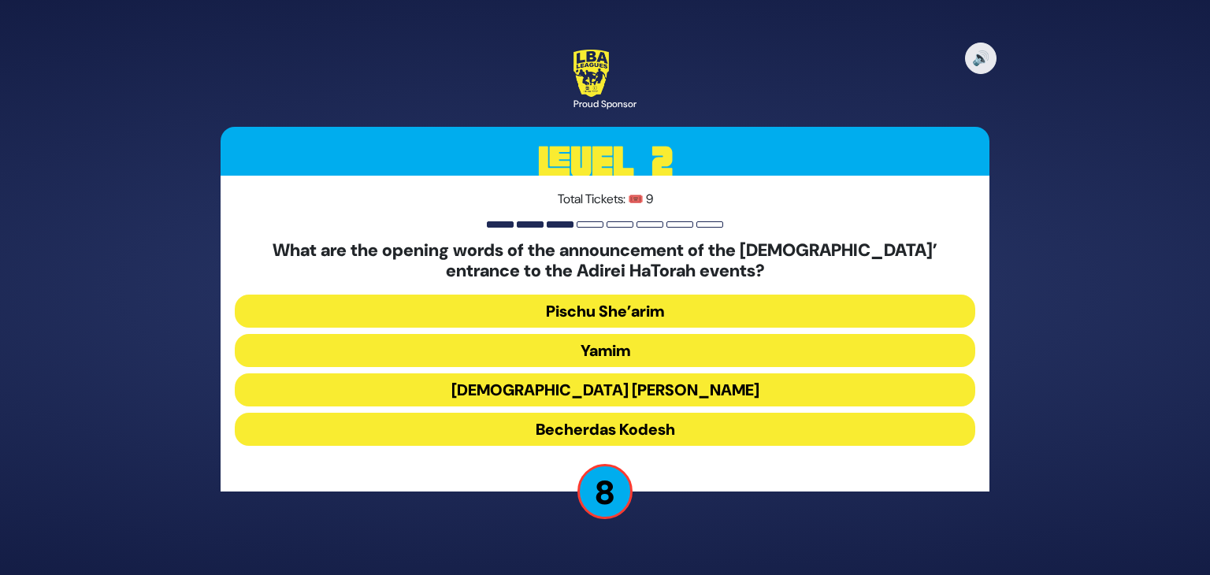
click at [637, 433] on button "Becherdas Kodesh" at bounding box center [605, 429] width 741 height 33
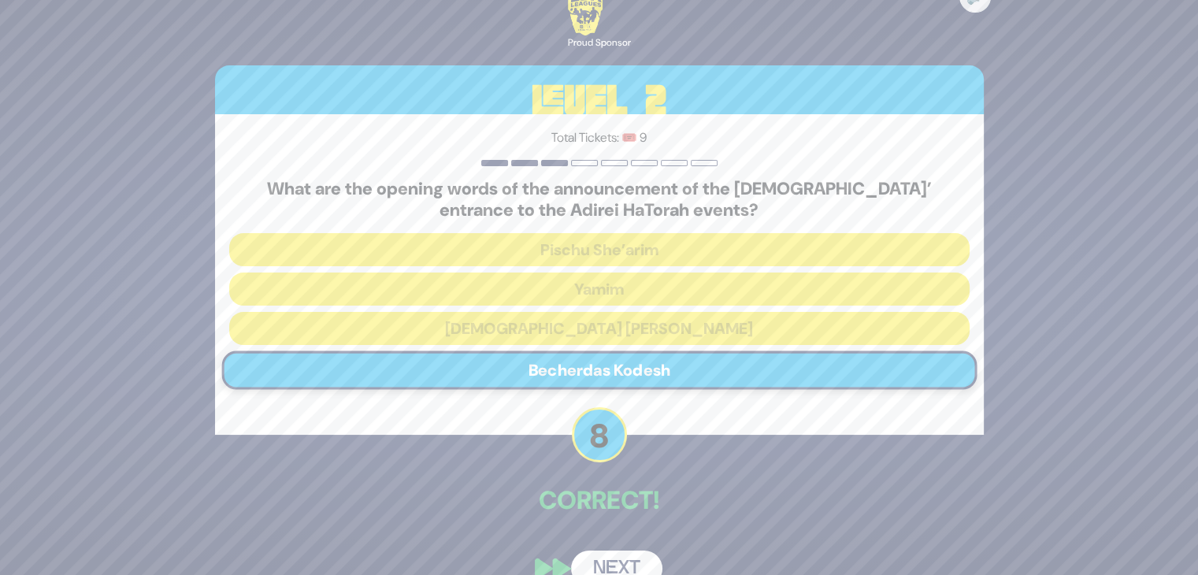
click at [615, 554] on button "Next" at bounding box center [616, 569] width 91 height 36
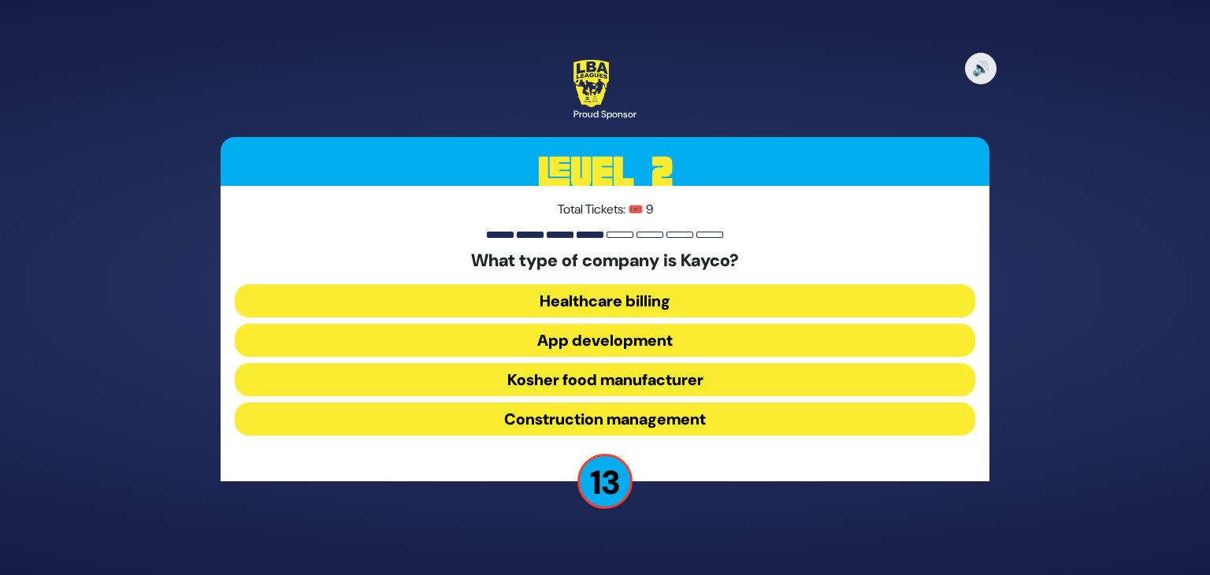
click at [669, 391] on button "Kosher food manufacturer" at bounding box center [605, 379] width 741 height 33
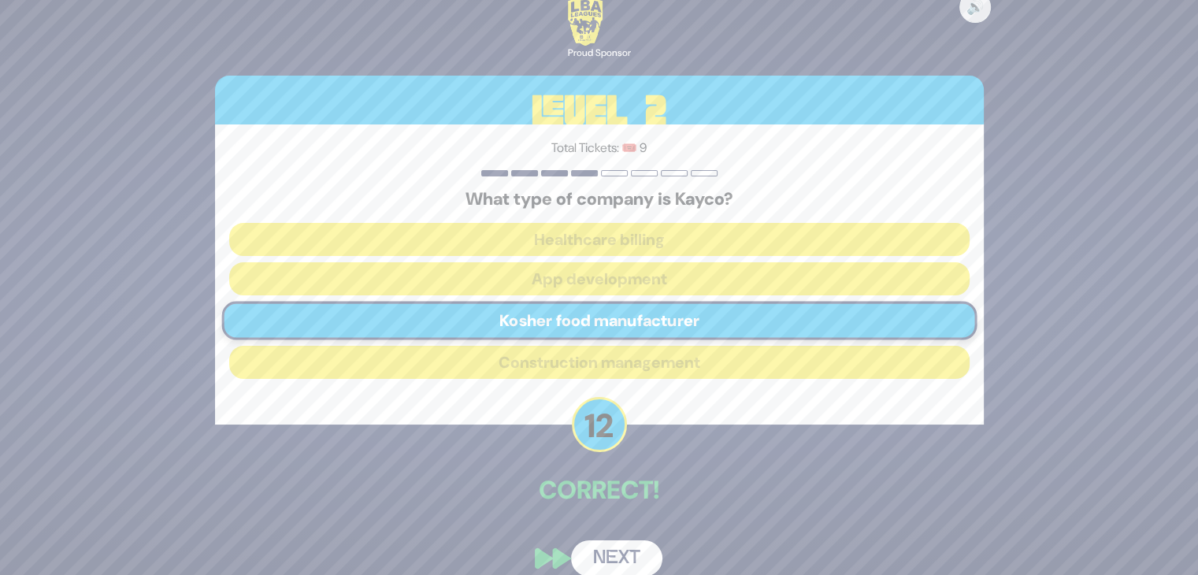
click at [609, 554] on button "Next" at bounding box center [616, 559] width 91 height 36
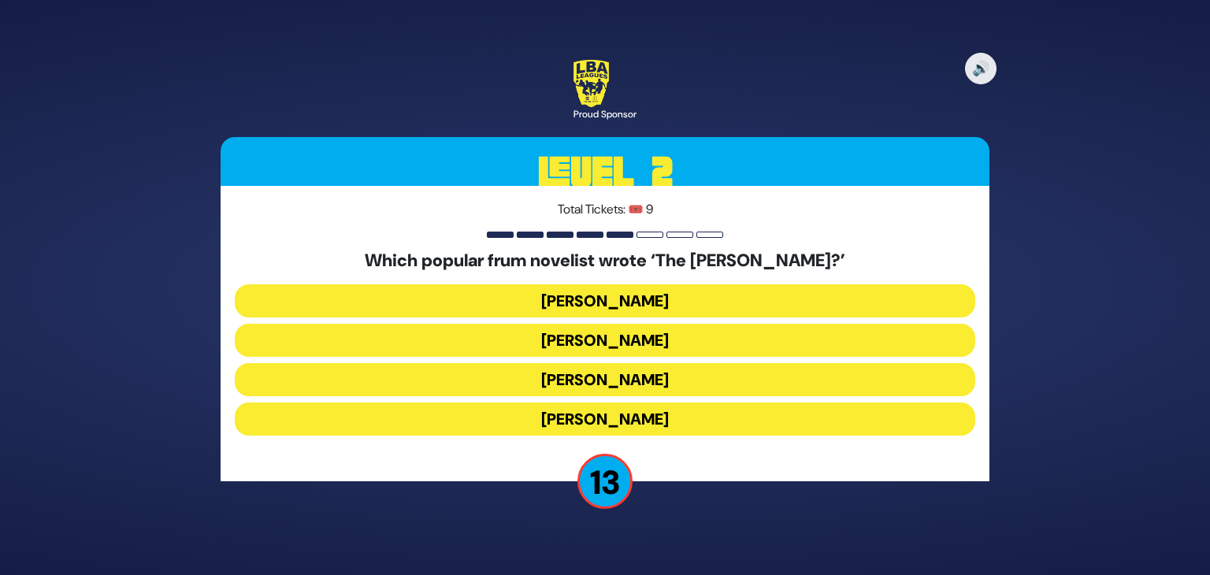
click at [615, 380] on button "[PERSON_NAME]" at bounding box center [605, 379] width 741 height 33
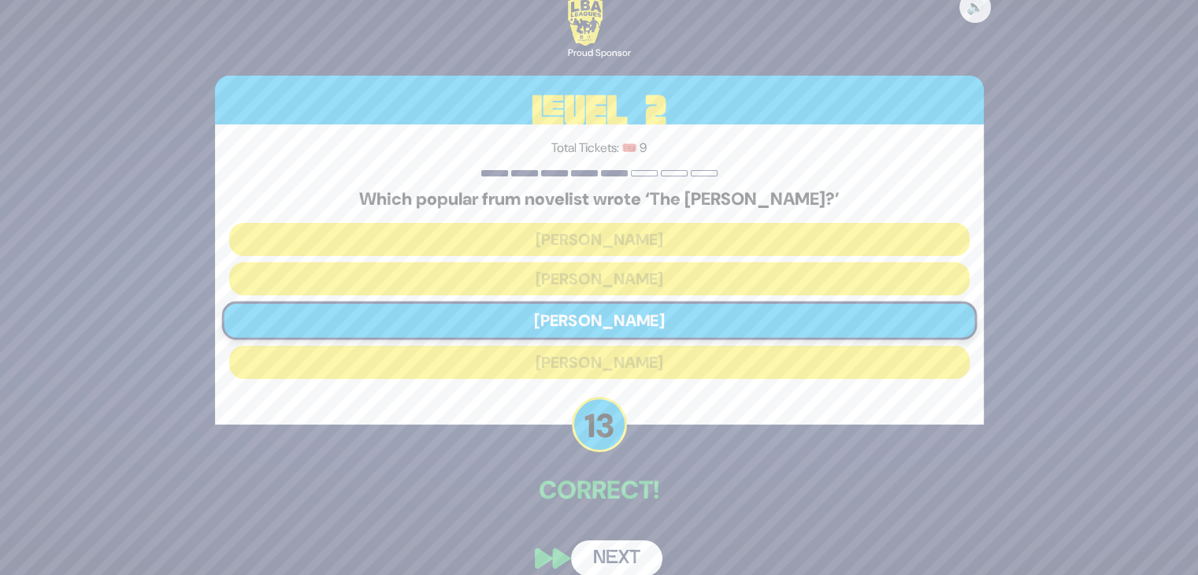
click at [640, 556] on button "Next" at bounding box center [616, 559] width 91 height 36
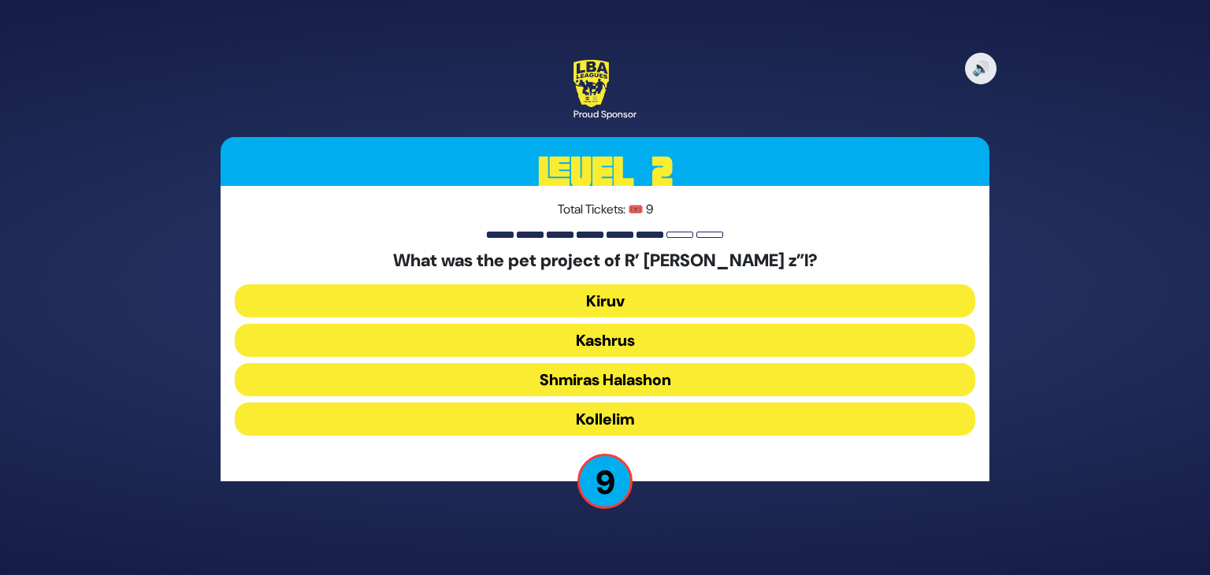
click at [637, 426] on button "Kollelim" at bounding box center [605, 419] width 741 height 33
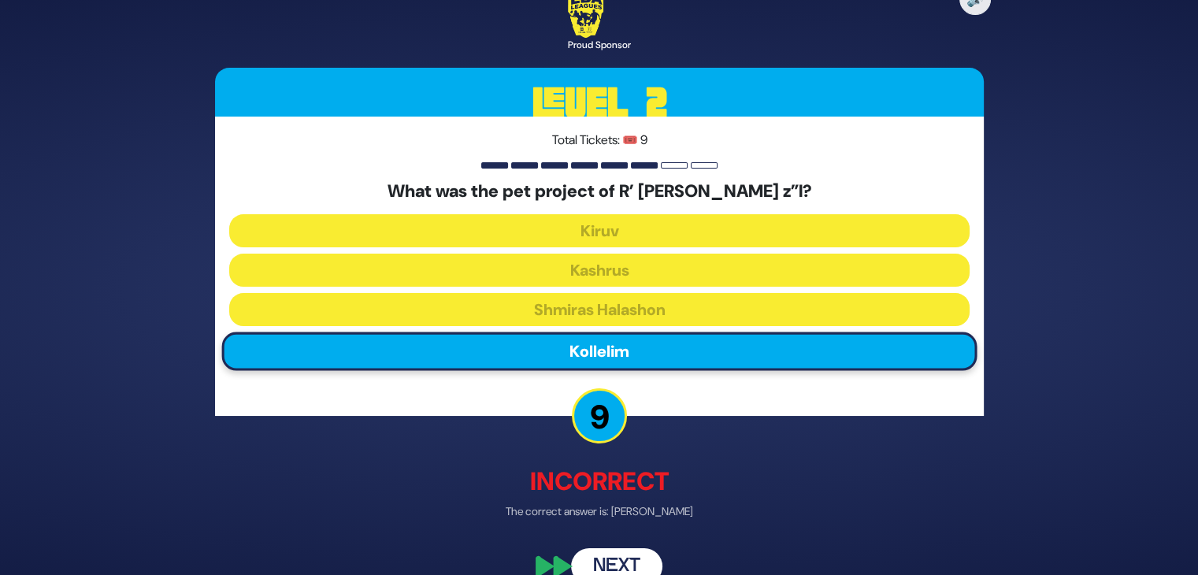
click at [618, 559] on button "Next" at bounding box center [616, 566] width 91 height 36
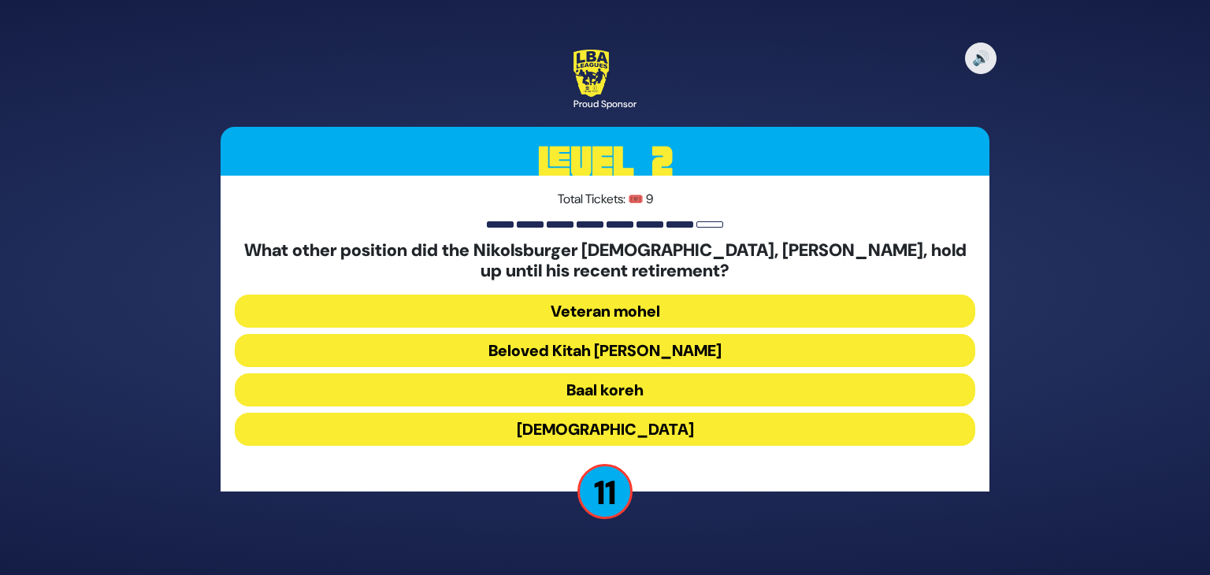
click at [612, 314] on button "Veteran mohel" at bounding box center [605, 311] width 741 height 33
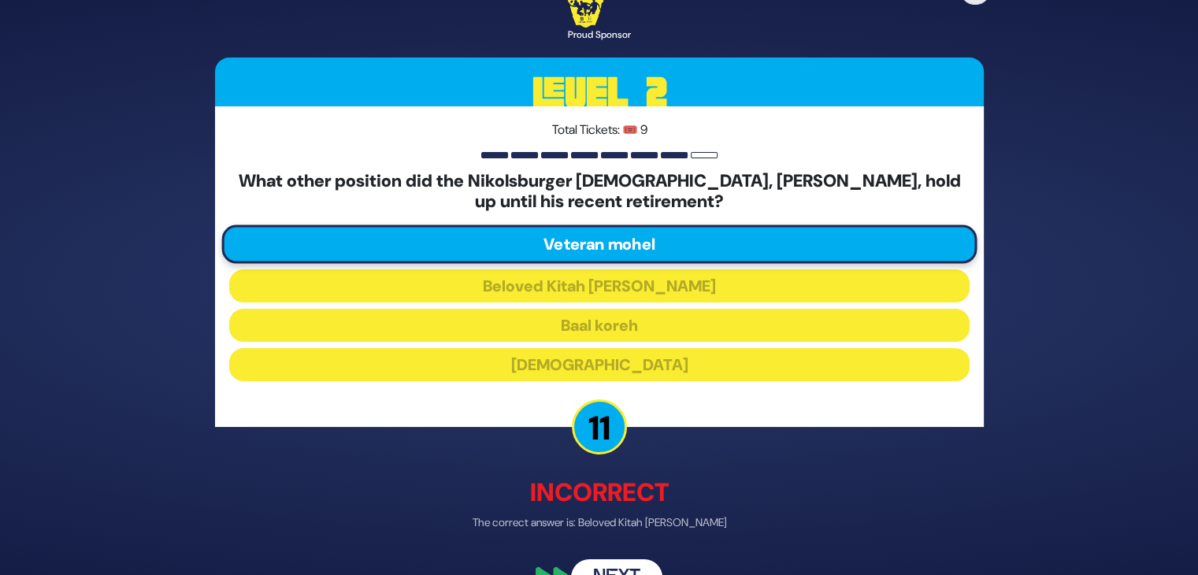
click at [615, 568] on button "Next" at bounding box center [616, 577] width 91 height 36
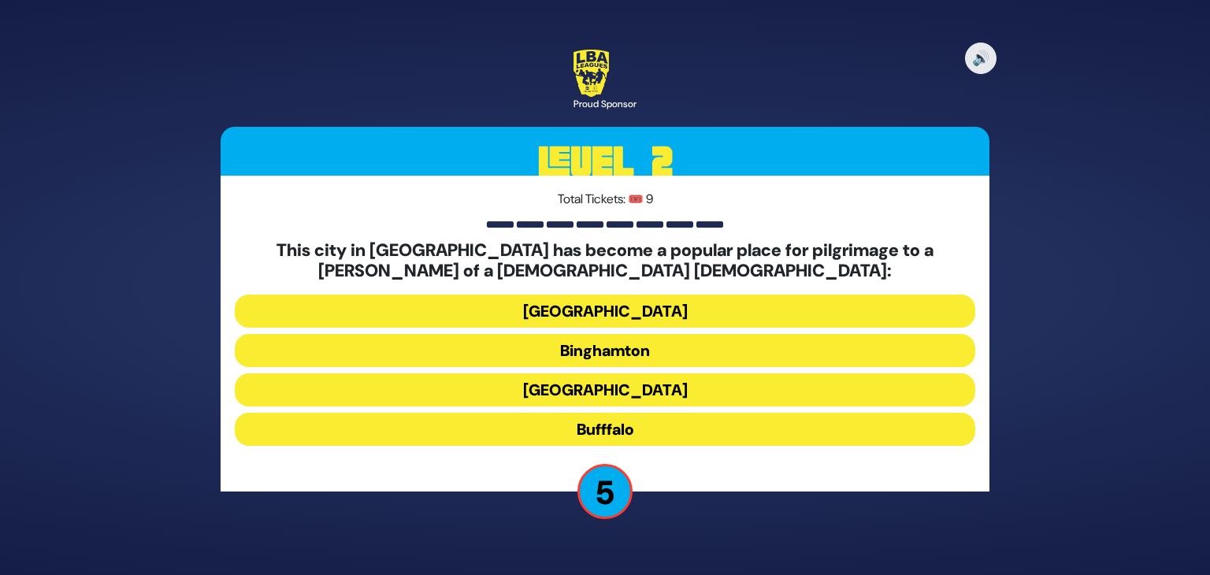
click at [638, 428] on button "Bufffalo" at bounding box center [605, 429] width 741 height 33
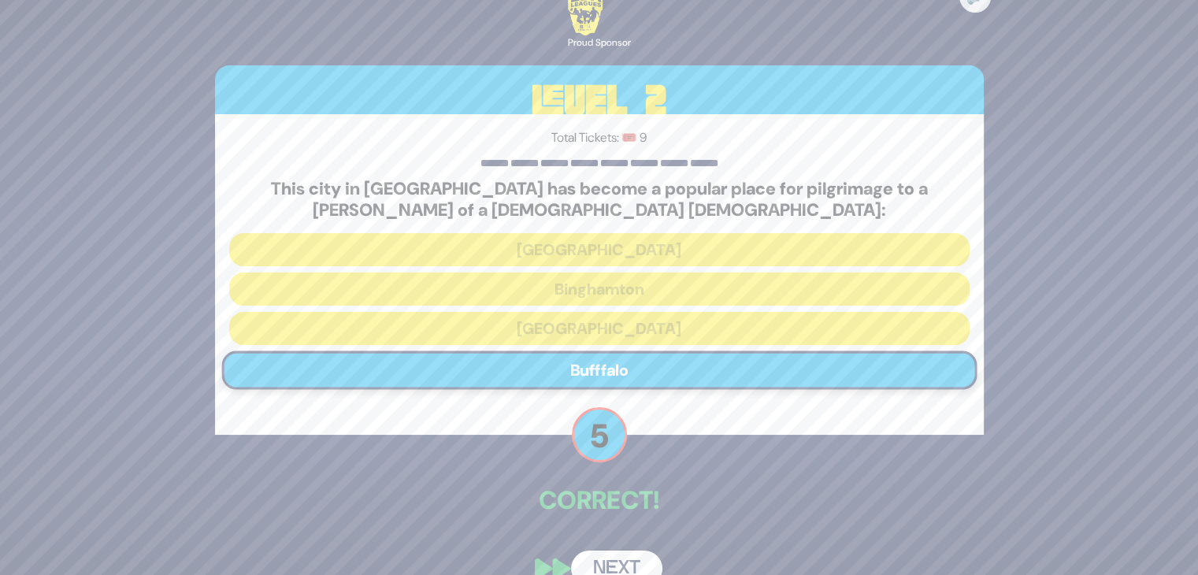
click at [621, 563] on button "Next" at bounding box center [616, 569] width 91 height 36
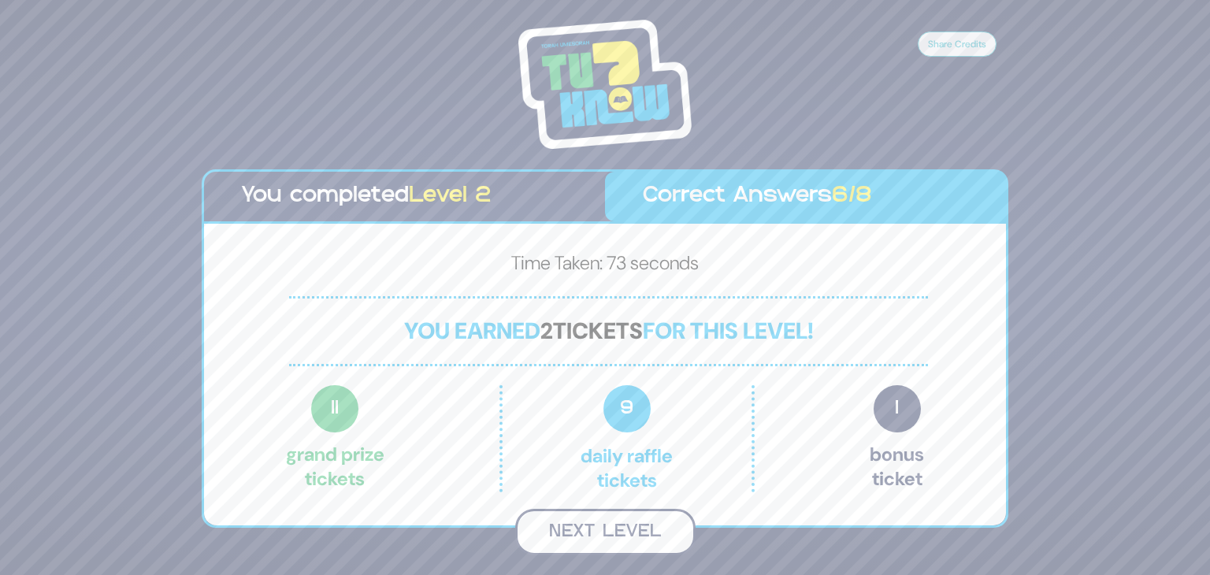
click at [593, 521] on button "Next Level" at bounding box center [605, 532] width 180 height 46
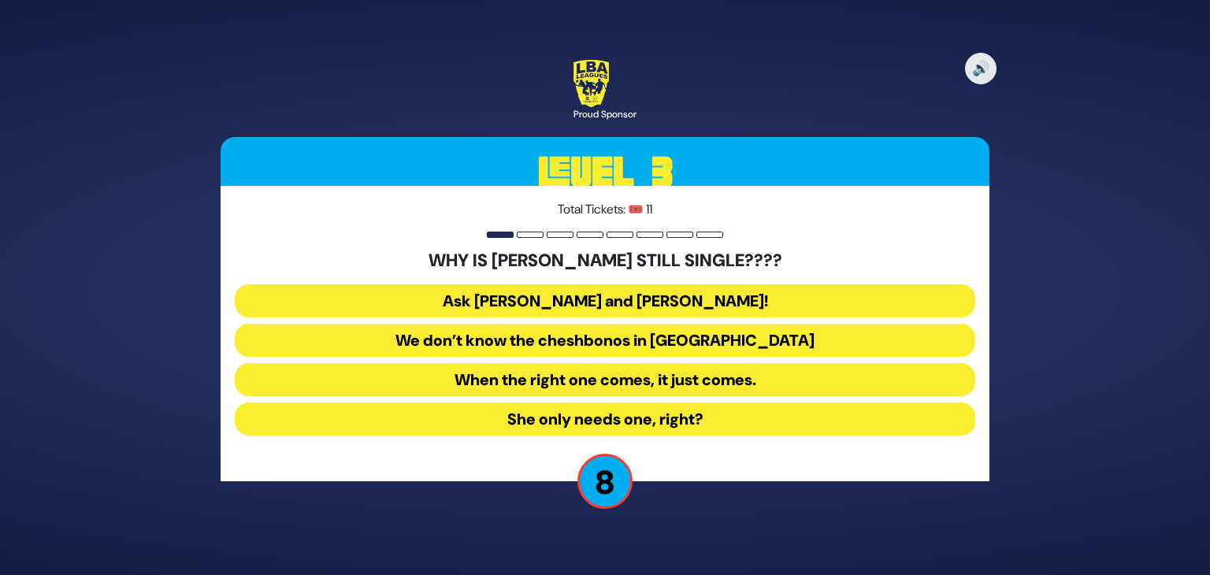
click at [593, 336] on button "We don’t know the cheshbonos in [GEOGRAPHIC_DATA]" at bounding box center [605, 340] width 741 height 33
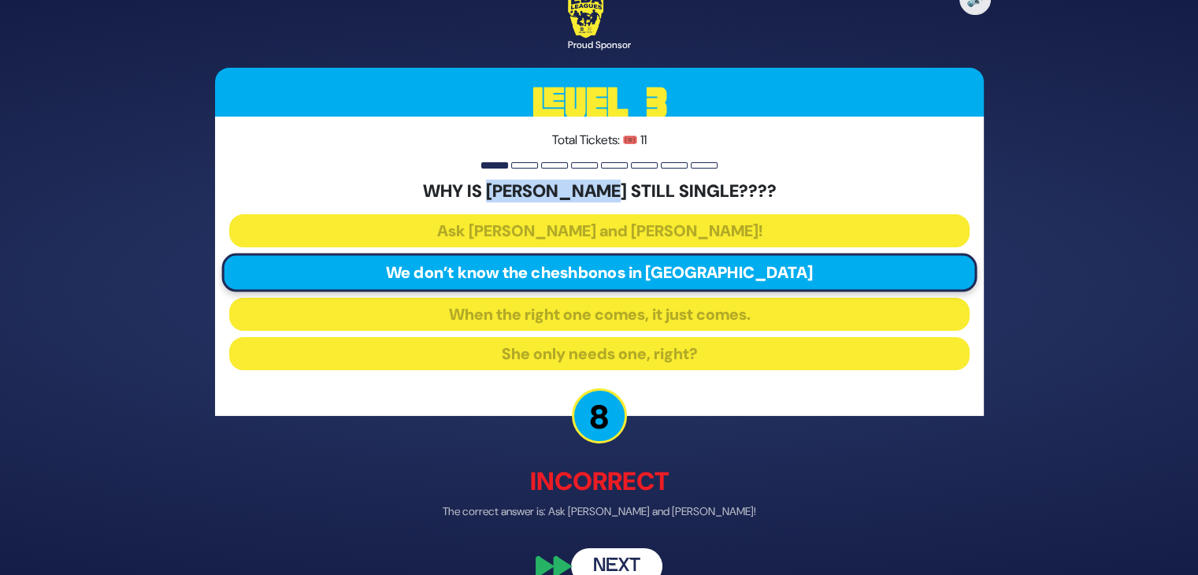
drag, startPoint x: 618, startPoint y: 195, endPoint x: 495, endPoint y: 184, distance: 123.4
click at [495, 184] on h5 "WHY IS [PERSON_NAME] STILL SINGLE????" at bounding box center [599, 191] width 741 height 20
click at [445, 188] on h5 "WHY IS [PERSON_NAME] STILL SINGLE????" at bounding box center [599, 191] width 741 height 20
click at [617, 559] on button "Next" at bounding box center [616, 566] width 91 height 36
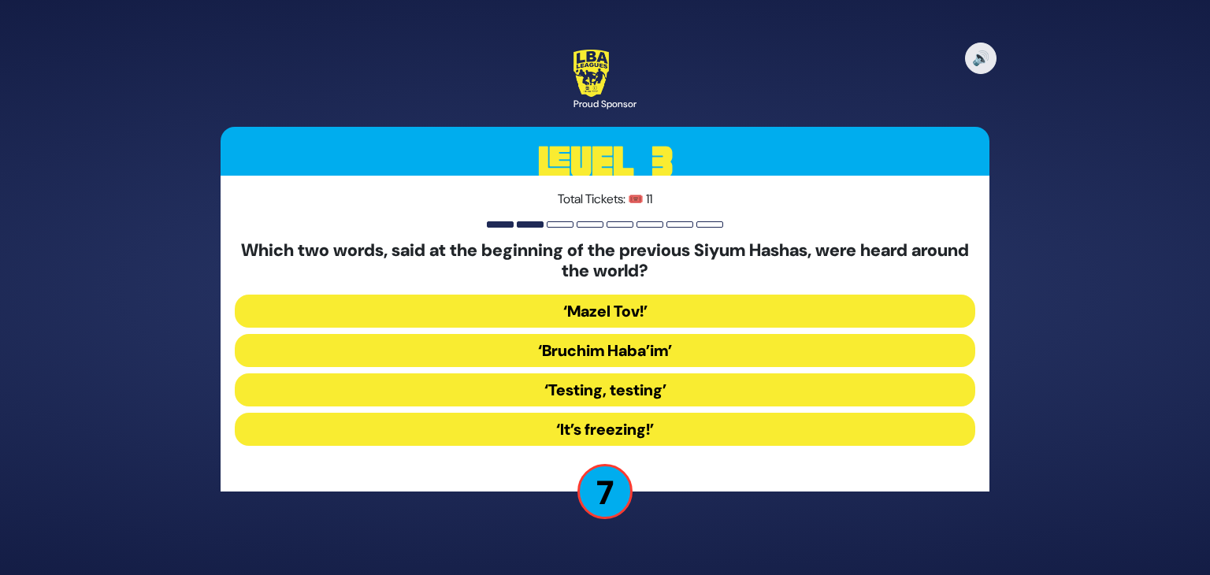
click at [637, 313] on button "‘Mazel Tov!’" at bounding box center [605, 311] width 741 height 33
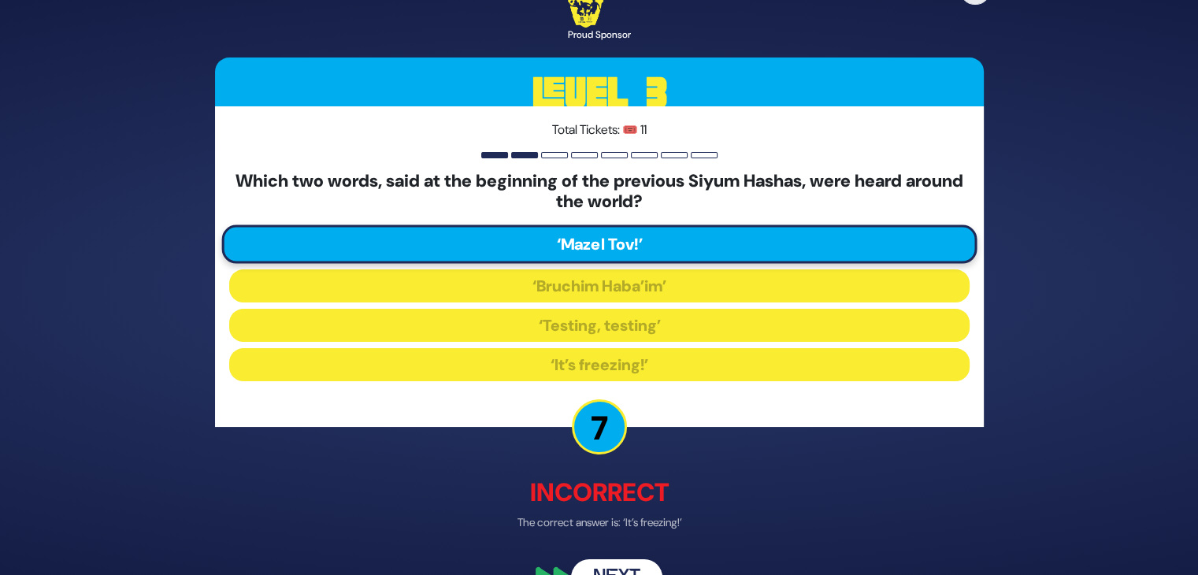
click at [627, 565] on button "Next" at bounding box center [616, 577] width 91 height 36
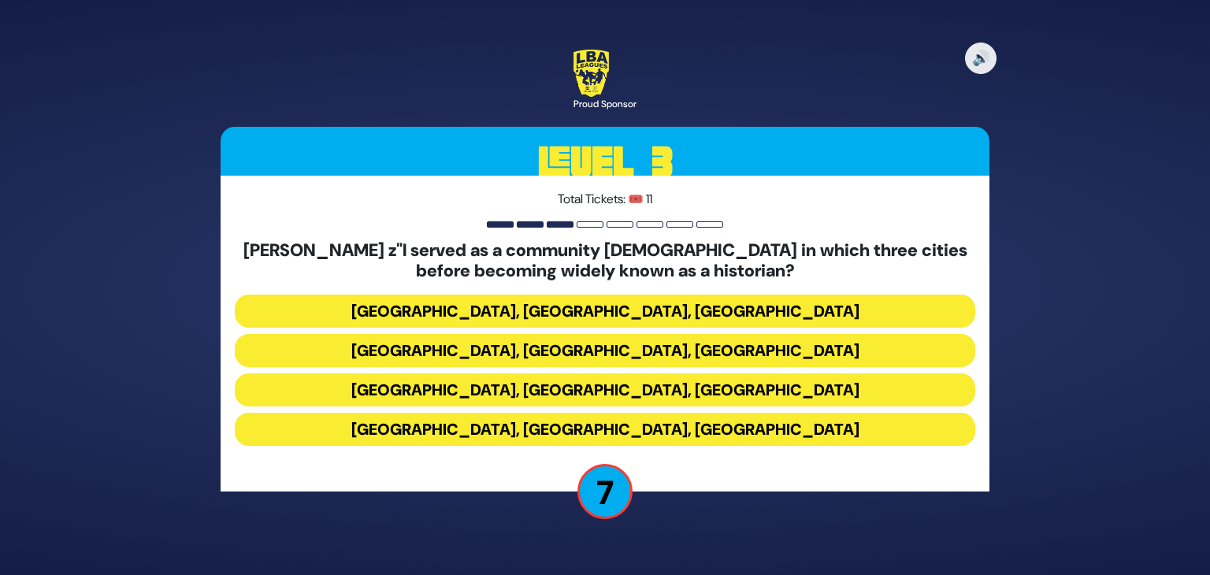
click at [622, 358] on button "[GEOGRAPHIC_DATA], [GEOGRAPHIC_DATA], [GEOGRAPHIC_DATA]" at bounding box center [605, 350] width 741 height 33
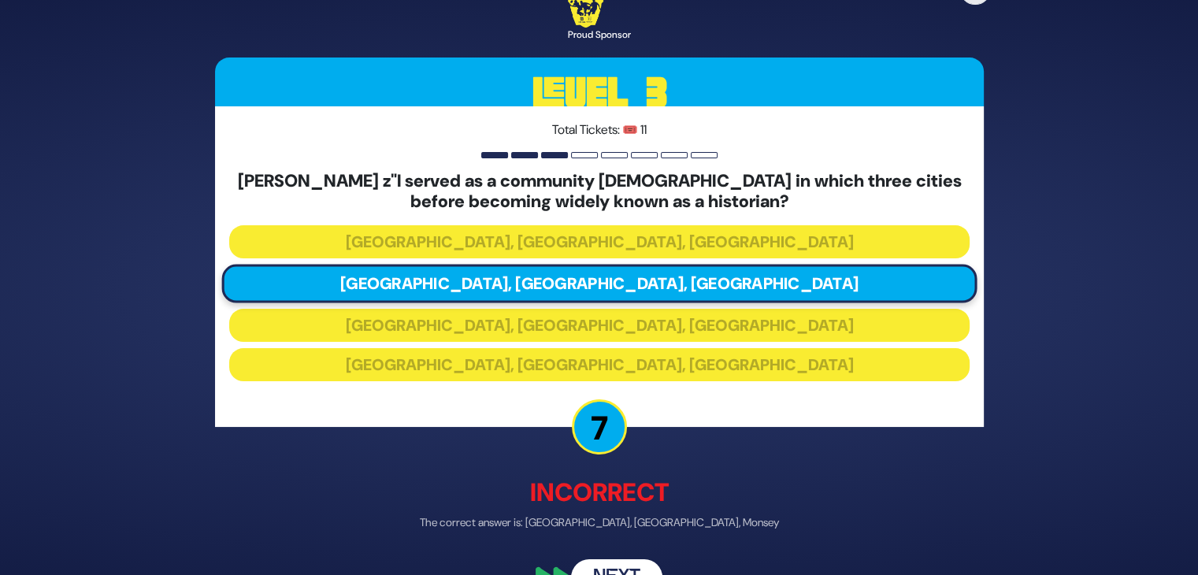
click at [622, 569] on button "Next" at bounding box center [616, 577] width 91 height 36
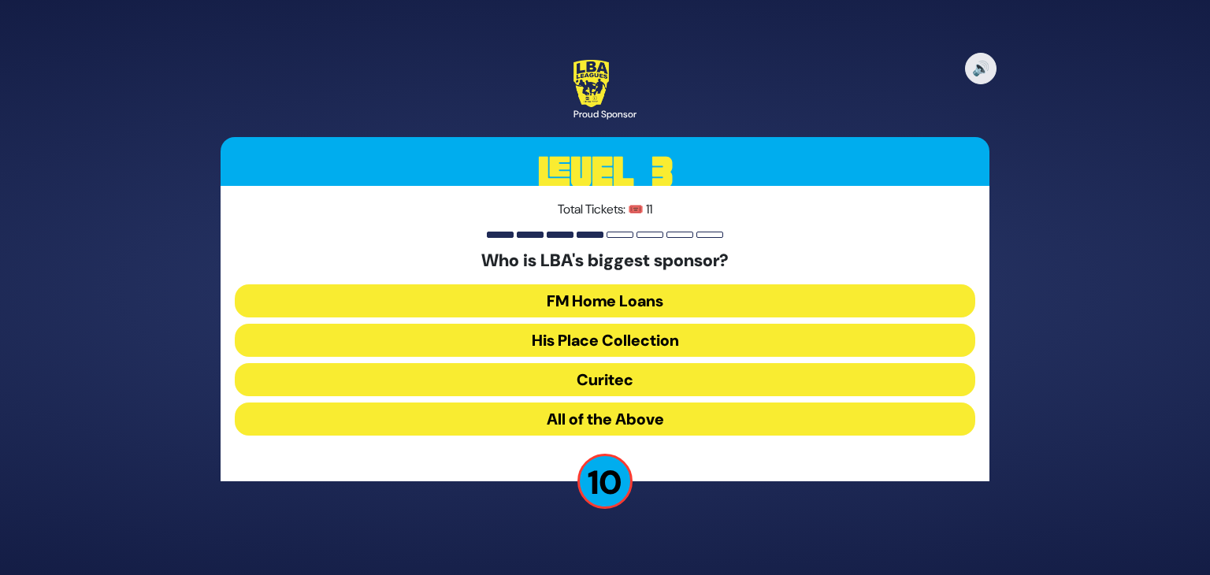
click at [624, 288] on button "FM Home Loans" at bounding box center [605, 300] width 741 height 33
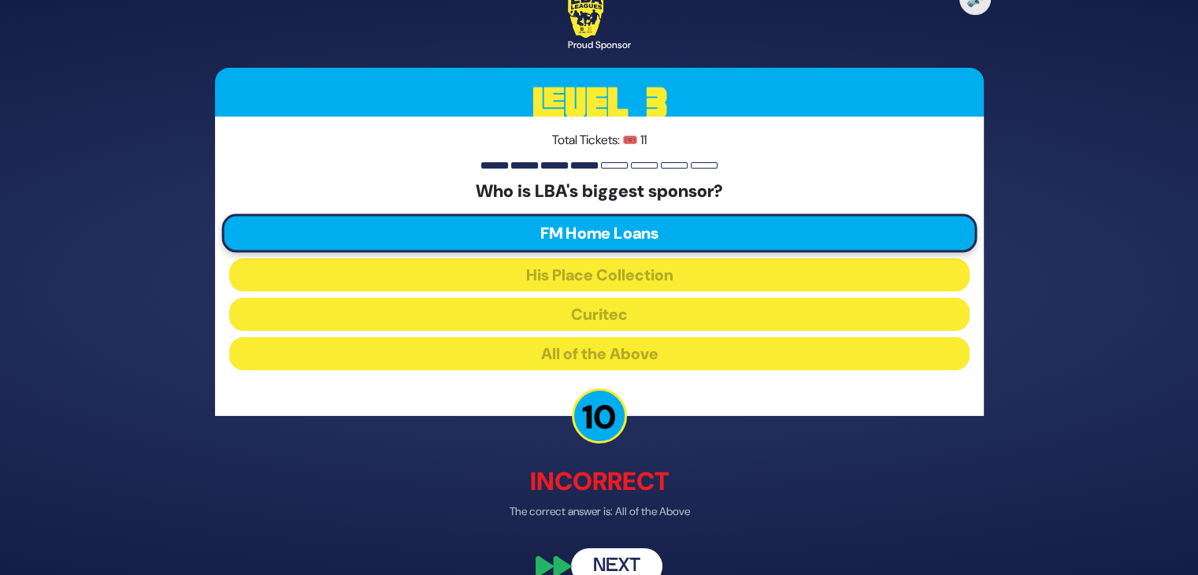
click at [613, 555] on button "Next" at bounding box center [616, 566] width 91 height 36
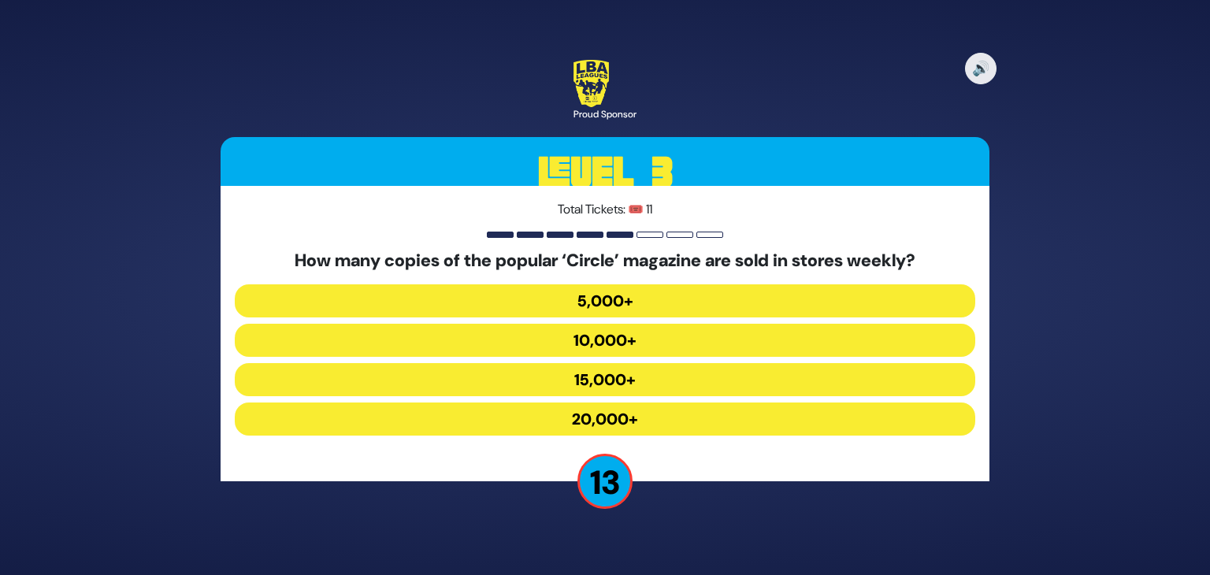
click at [633, 409] on button "20,000+" at bounding box center [605, 419] width 741 height 33
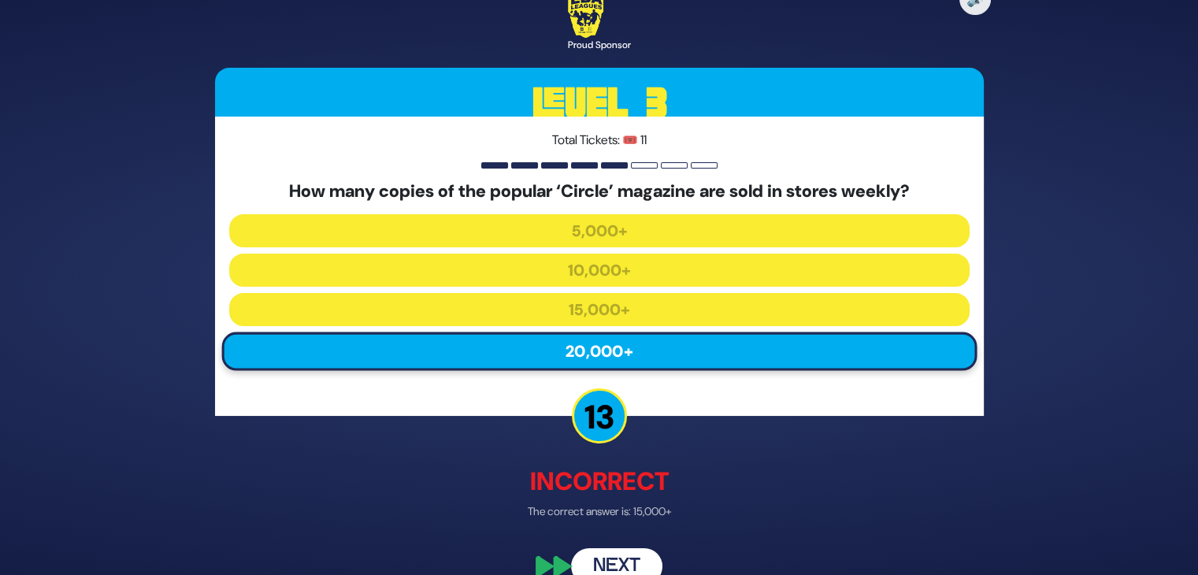
click at [618, 563] on button "Next" at bounding box center [616, 566] width 91 height 36
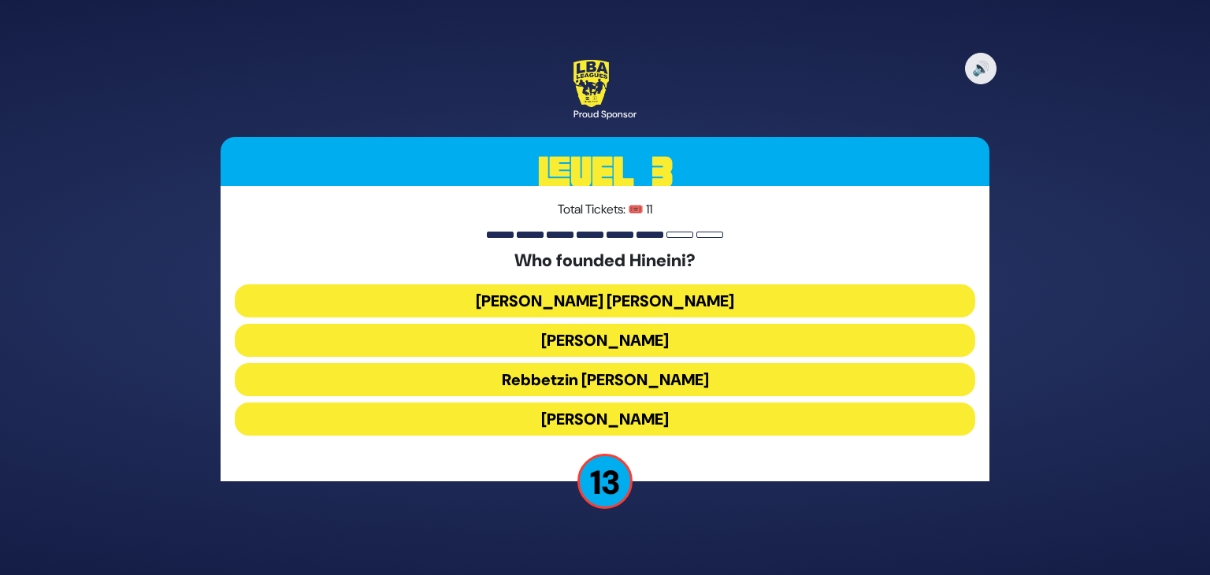
click at [614, 338] on button "[PERSON_NAME]" at bounding box center [605, 340] width 741 height 33
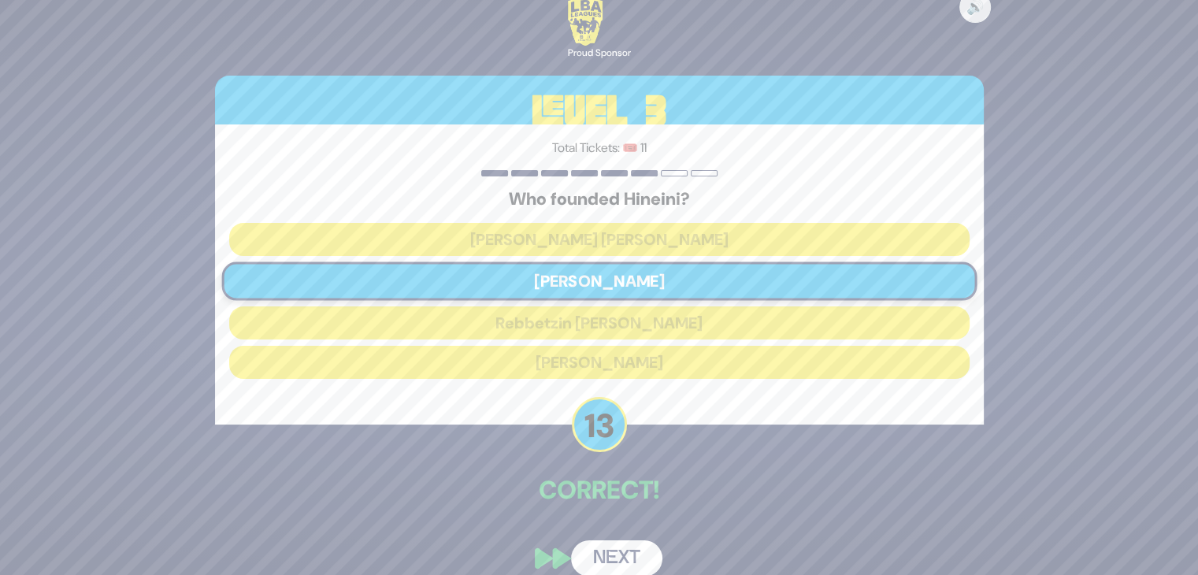
click at [618, 549] on button "Next" at bounding box center [616, 559] width 91 height 36
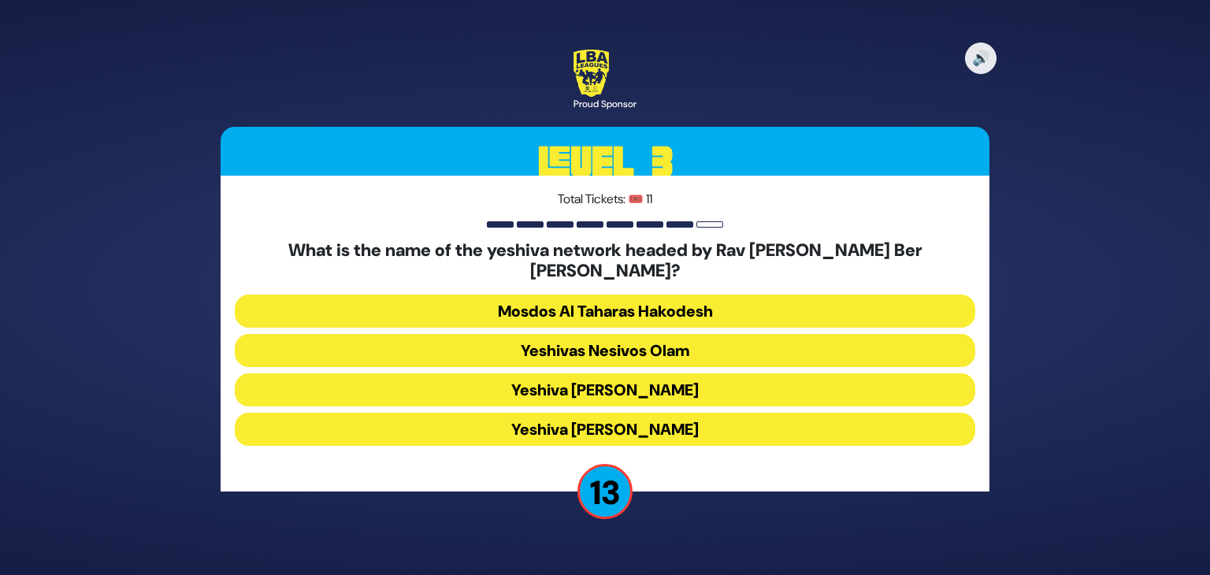
click at [678, 427] on button "Yeshiva [PERSON_NAME]" at bounding box center [605, 429] width 741 height 33
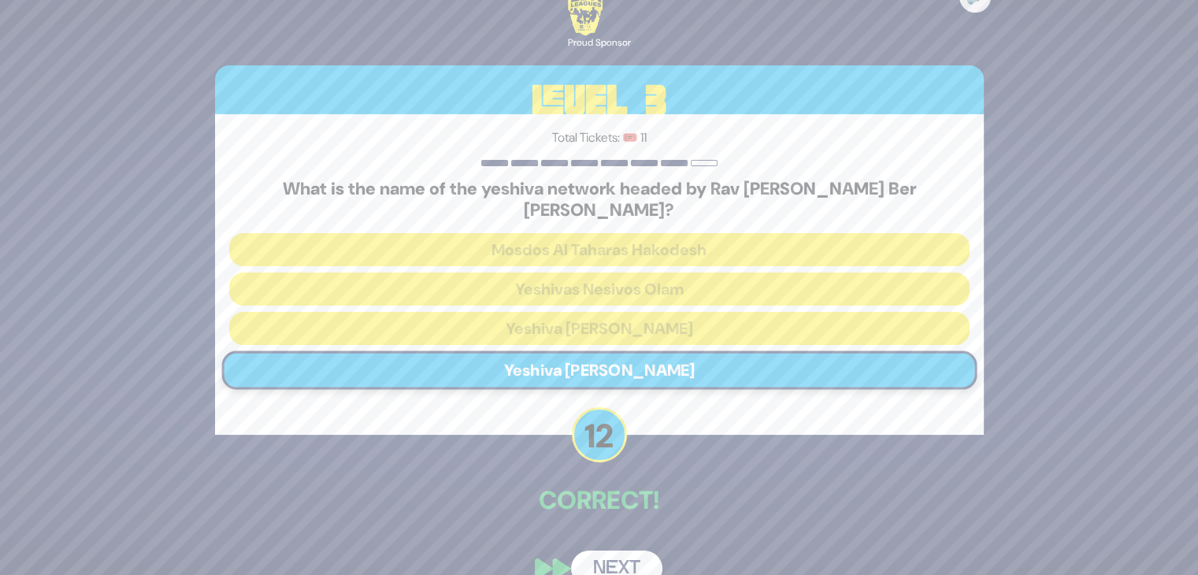
click at [604, 551] on button "Next" at bounding box center [616, 569] width 91 height 36
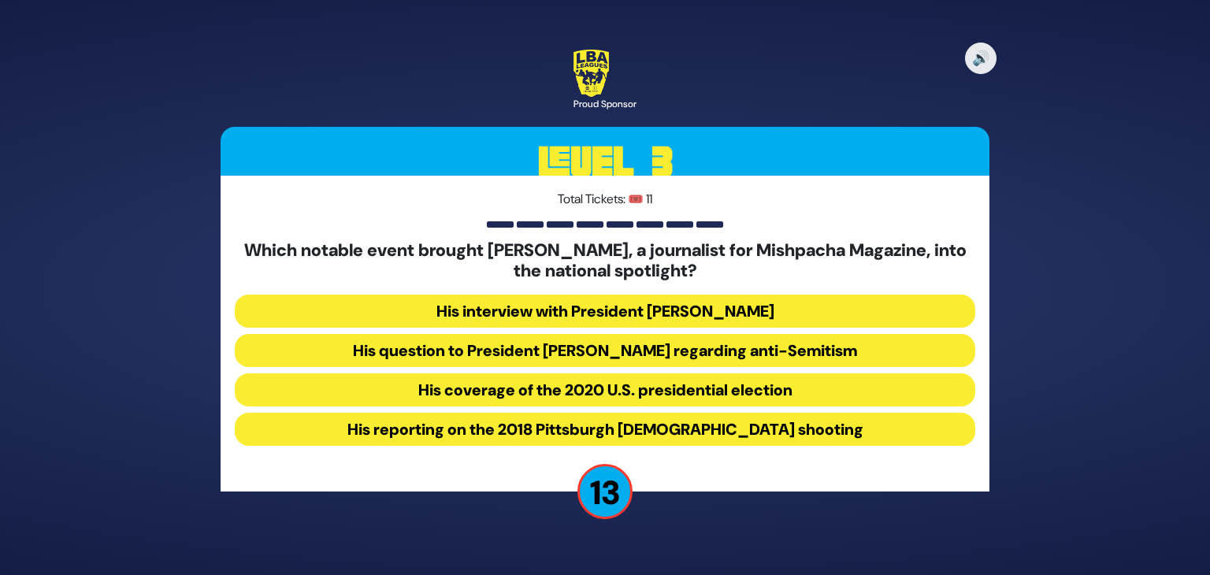
click at [648, 361] on button "His question to President [PERSON_NAME] regarding anti-Semitism" at bounding box center [605, 350] width 741 height 33
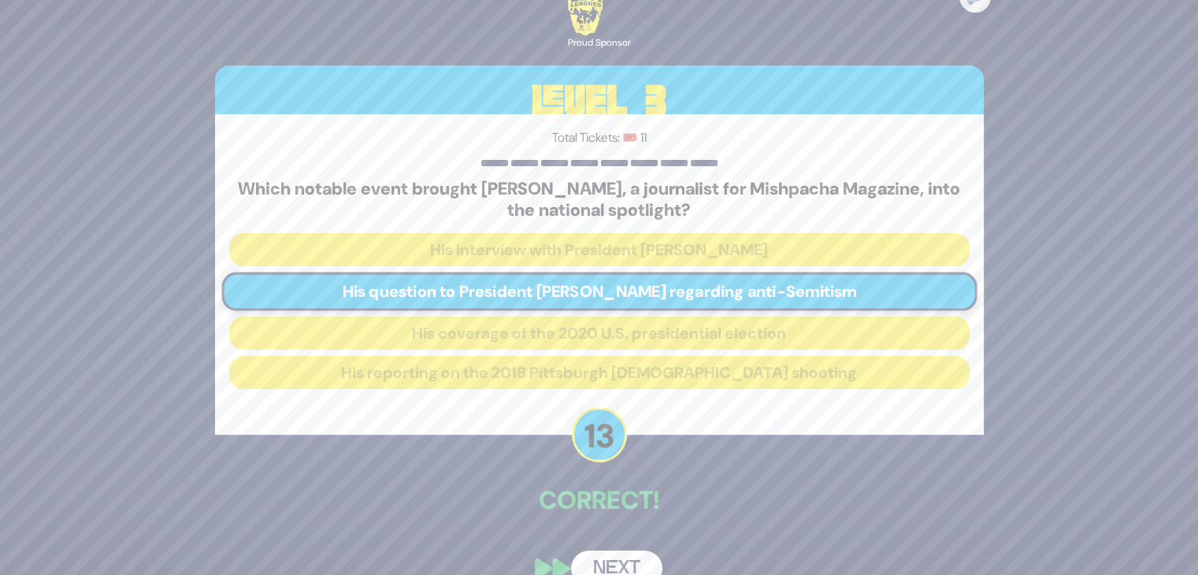
click at [628, 552] on button "Next" at bounding box center [616, 569] width 91 height 36
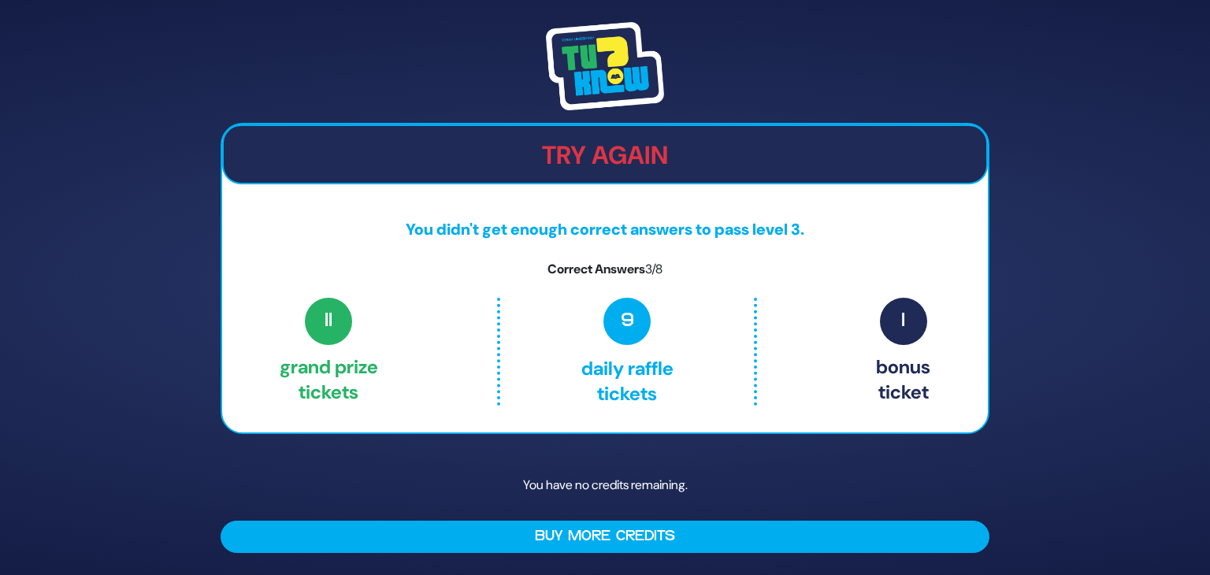
click at [334, 409] on div "11 Grand Prize tickets 9 Daily Raffle tickets 1 Bonus ticket" at bounding box center [605, 355] width 766 height 115
click at [827, 349] on div "11 Grand Prize tickets 9 Daily Raffle tickets 1 Bonus ticket" at bounding box center [605, 351] width 651 height 107
click at [608, 65] on img at bounding box center [605, 66] width 118 height 88
